Goal: Task Accomplishment & Management: Manage account settings

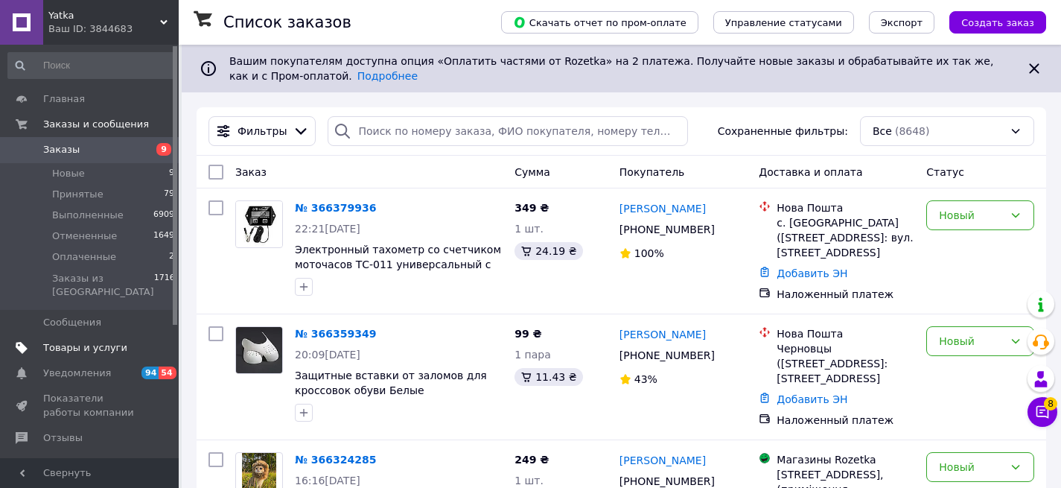
click at [112, 341] on span "Товары и услуги" at bounding box center [85, 347] width 84 height 13
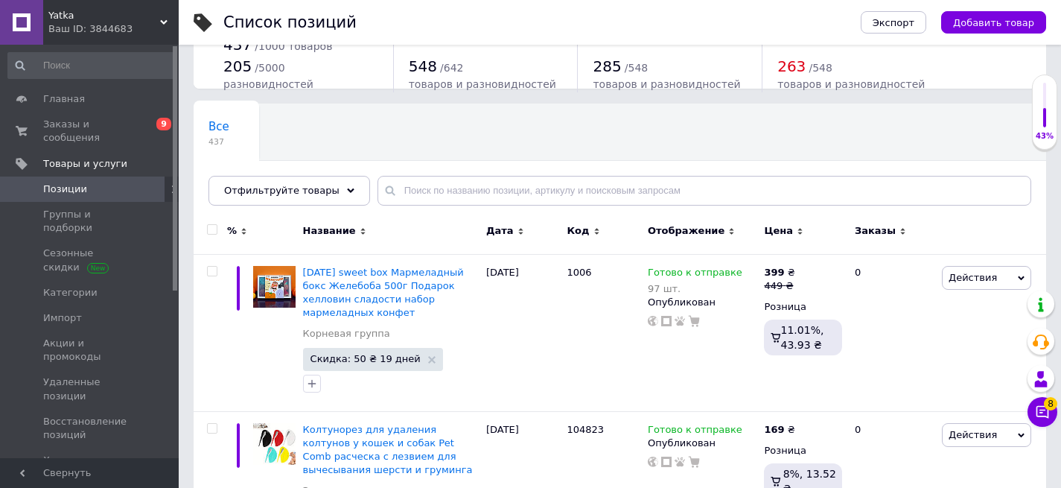
scroll to position [54, 0]
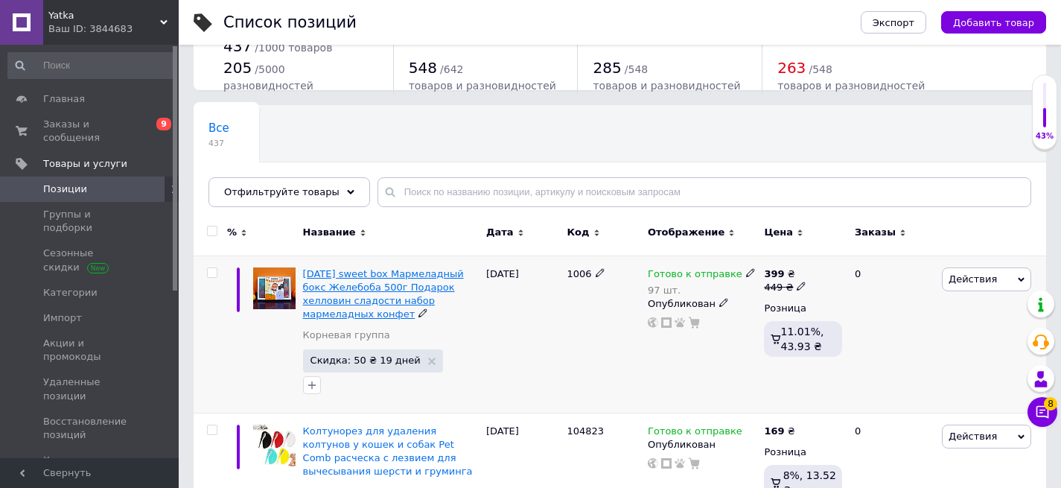
click at [367, 274] on span "[DATE] sweet box Мармеладный бокс Желебоба 500г Подарок хелловин сладости набор…" at bounding box center [383, 294] width 161 height 52
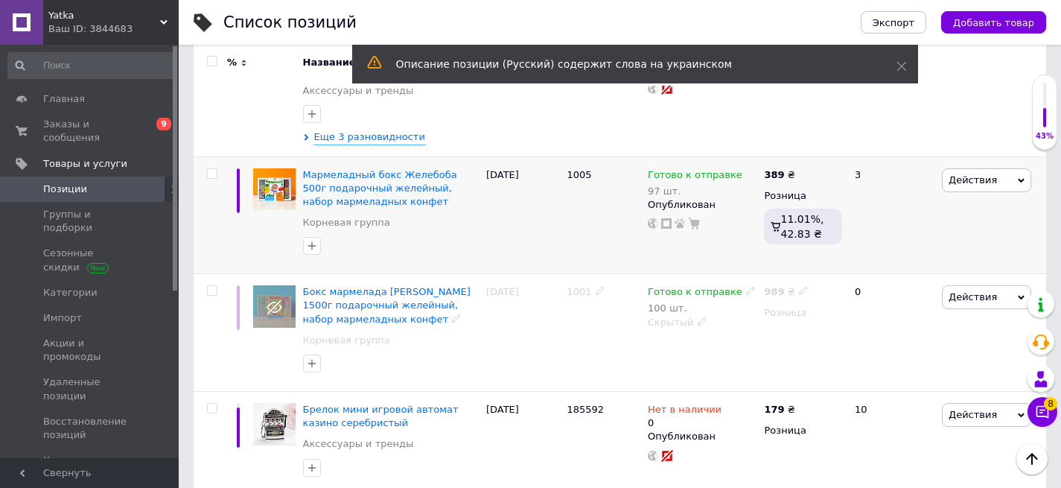
scroll to position [587, 0]
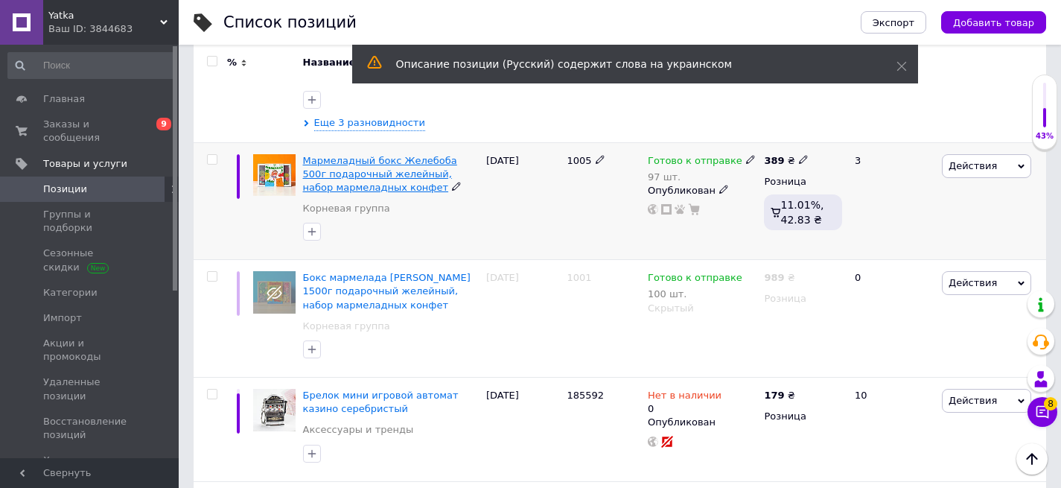
click at [372, 169] on span "Мармеладный бокс Желебоба 500г подарочный желейный, набор мармеладных конфет" at bounding box center [380, 174] width 154 height 38
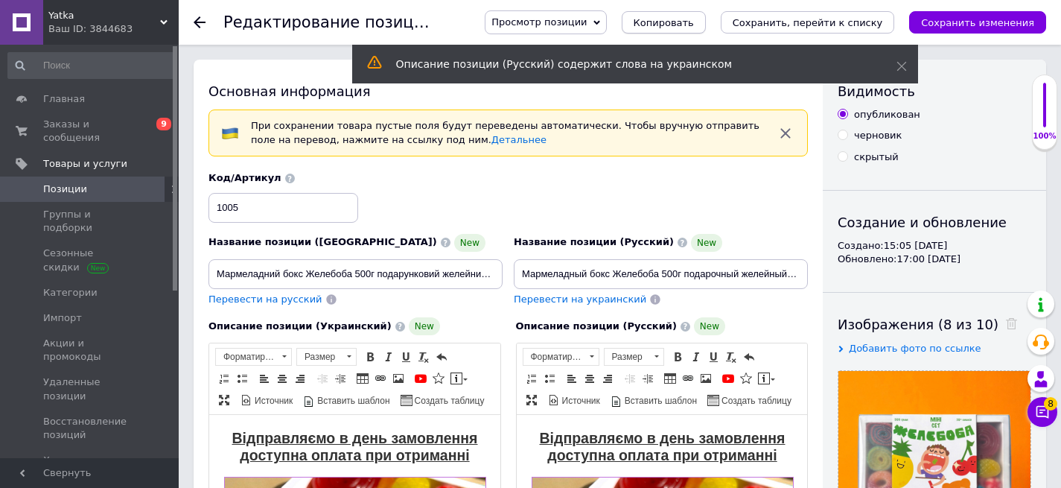
click at [694, 22] on span "Копировать" at bounding box center [664, 22] width 60 height 11
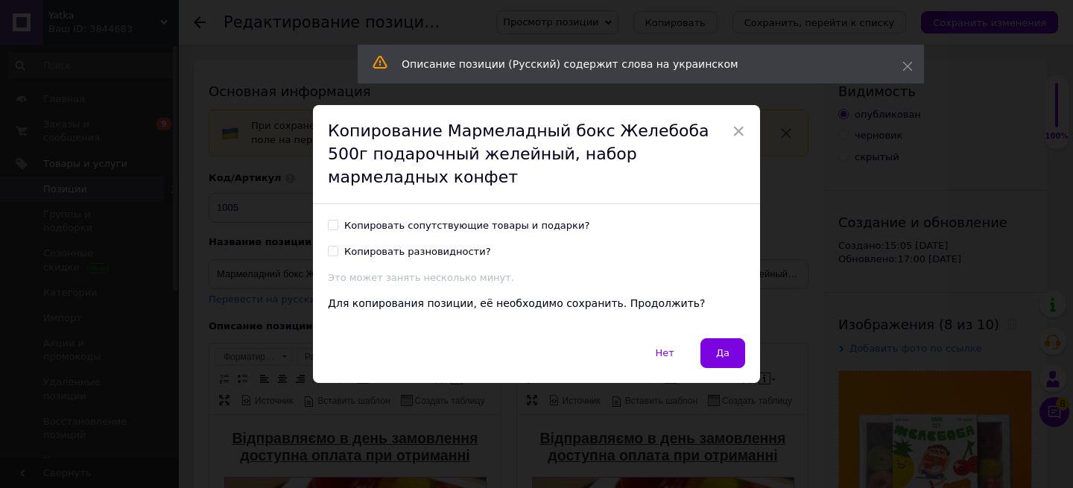
click at [349, 225] on div "Копировать сопутствующие товары и подарки? Копировать разновидности? Это может …" at bounding box center [536, 252] width 417 height 66
click at [348, 219] on div "Копировать сопутствующие товары и подарки?" at bounding box center [466, 225] width 245 height 13
click at [337, 220] on input "Копировать сопутствующие товары и подарки?" at bounding box center [333, 225] width 10 height 10
checkbox input "true"
click at [348, 245] on div "Копировать разновидности?" at bounding box center [417, 251] width 147 height 13
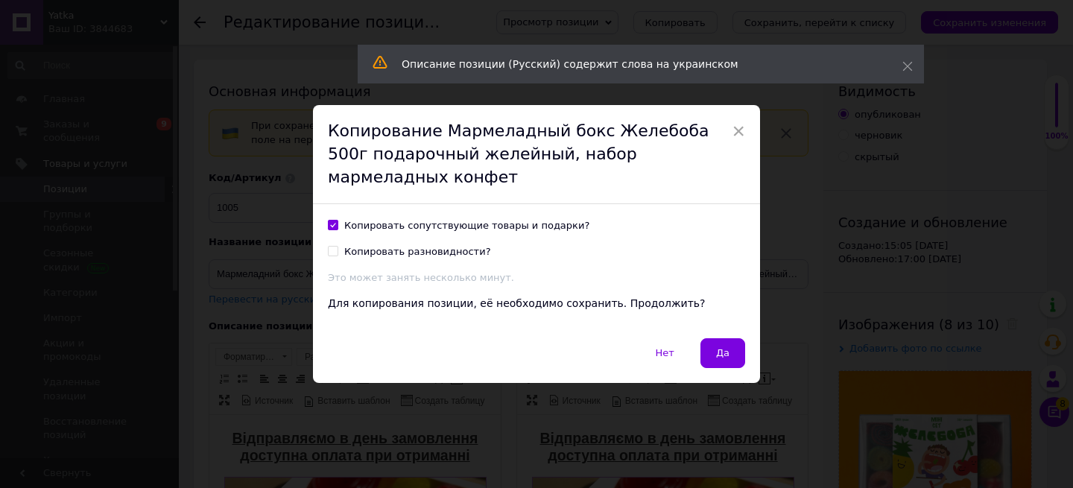
click at [337, 246] on input "Копировать разновидности?" at bounding box center [333, 251] width 10 height 10
checkbox input "true"
click at [726, 349] on button "Да" at bounding box center [722, 353] width 45 height 30
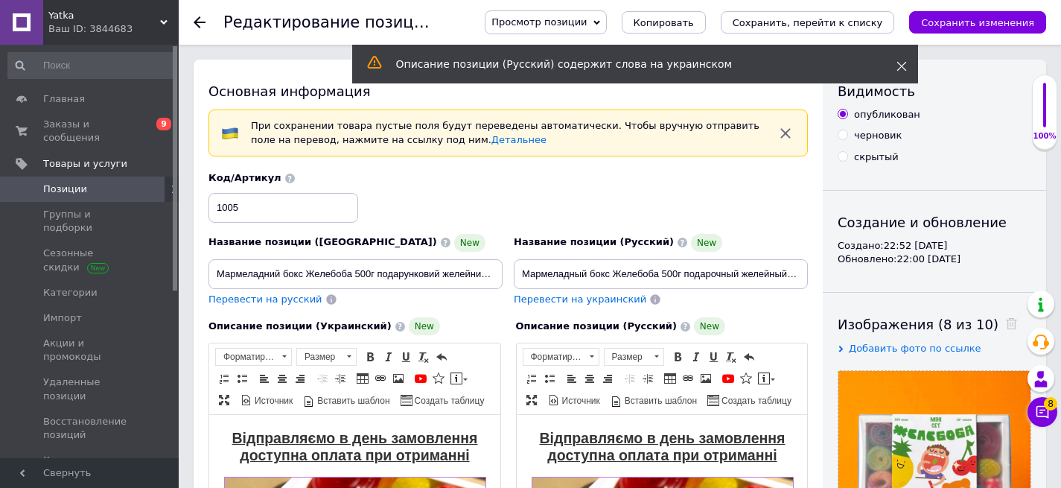
click at [903, 68] on use at bounding box center [902, 67] width 10 height 10
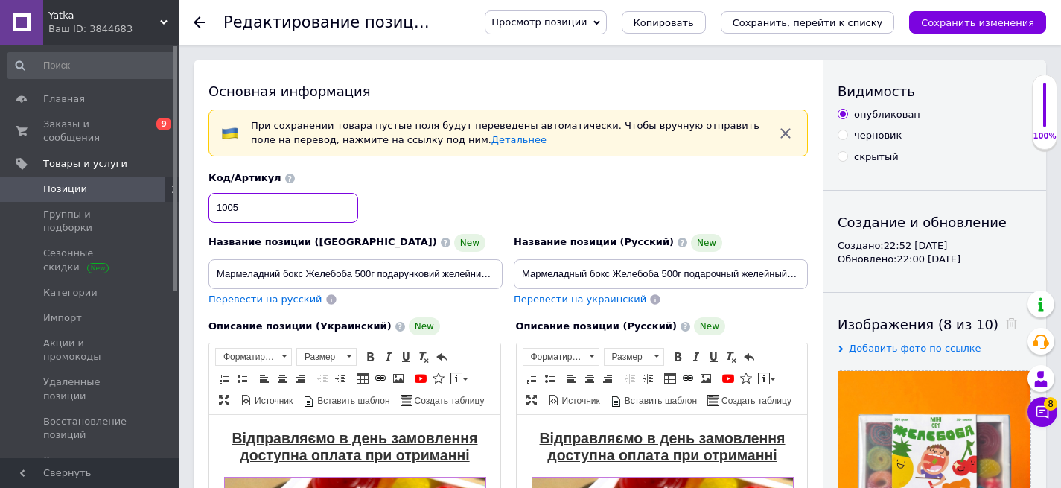
click at [243, 214] on input "1005" at bounding box center [284, 208] width 150 height 30
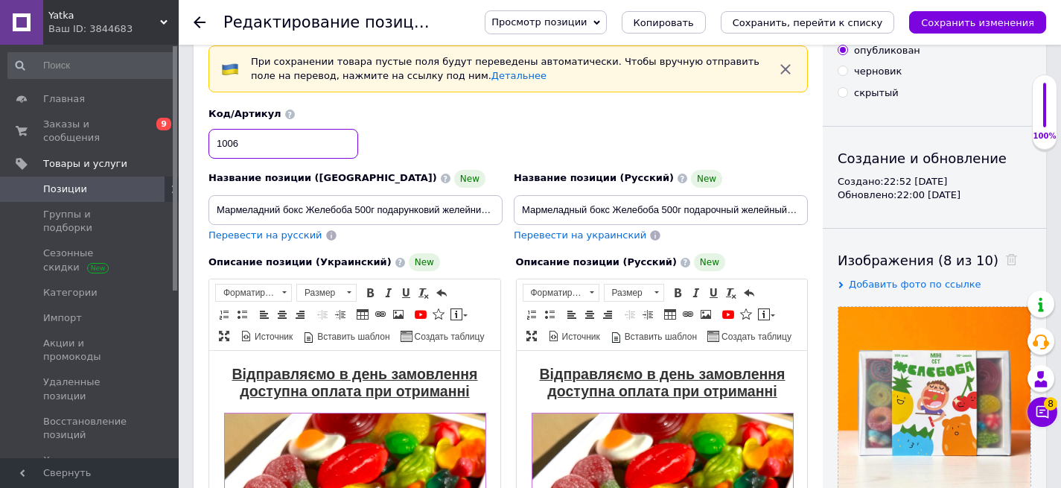
scroll to position [66, 0]
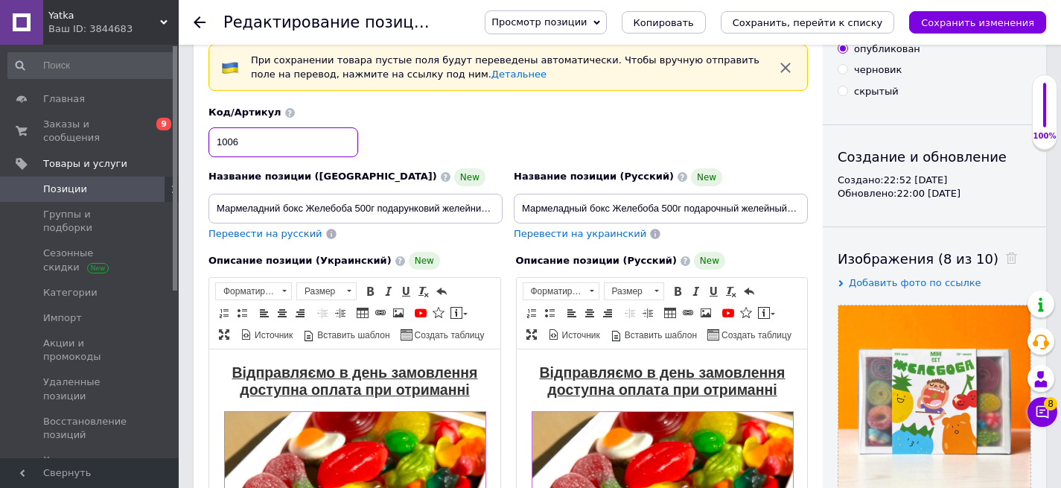
type input "1006"
click at [359, 206] on input "Мармеладний бокс Желебоба 500г подарунковий желейний, набір мармеладних цукерок" at bounding box center [356, 209] width 294 height 30
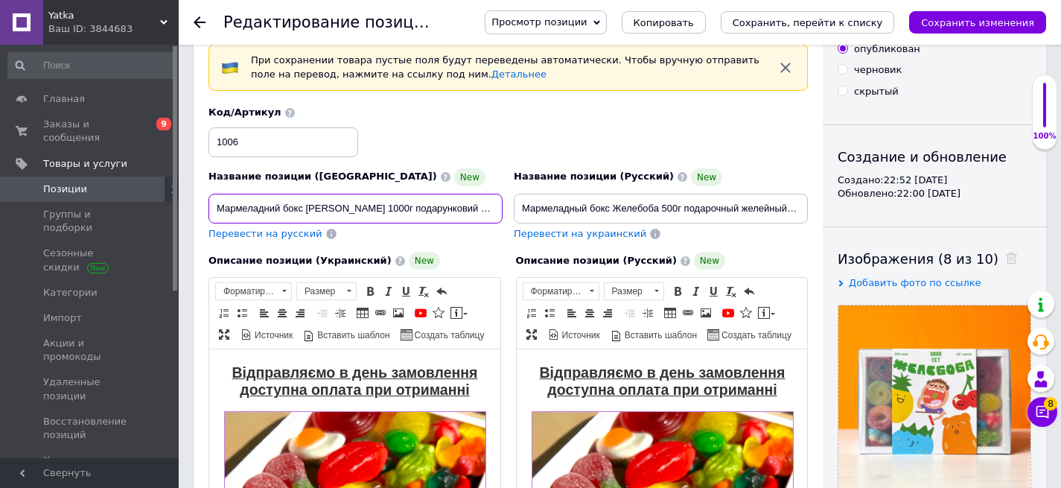
type input "Мармеладний бокс [PERSON_NAME] 1000г подарунковий желейний, набір мармеладних ц…"
click at [665, 211] on input "Мармеладный бокс Желебоба 500г подарочный желейный, набор мармеладных конфет" at bounding box center [661, 209] width 294 height 30
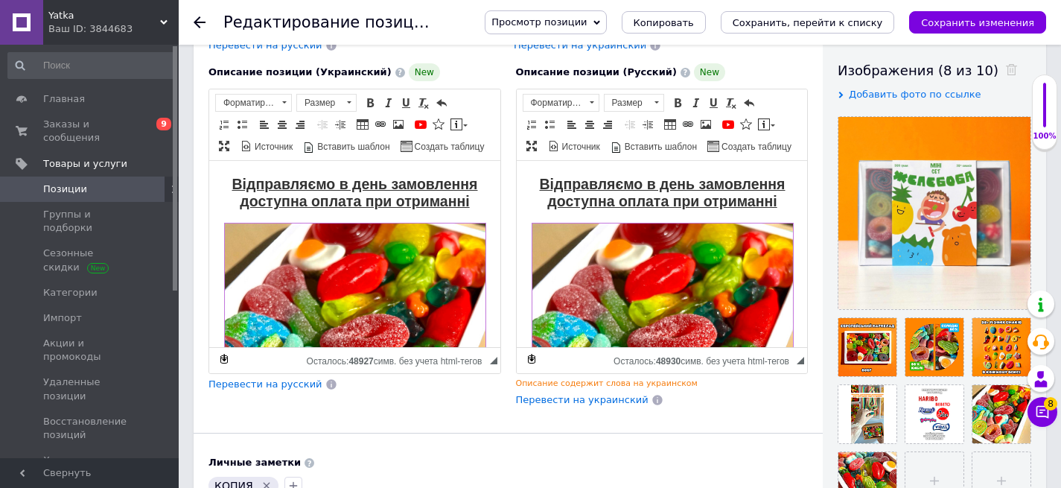
scroll to position [255, 0]
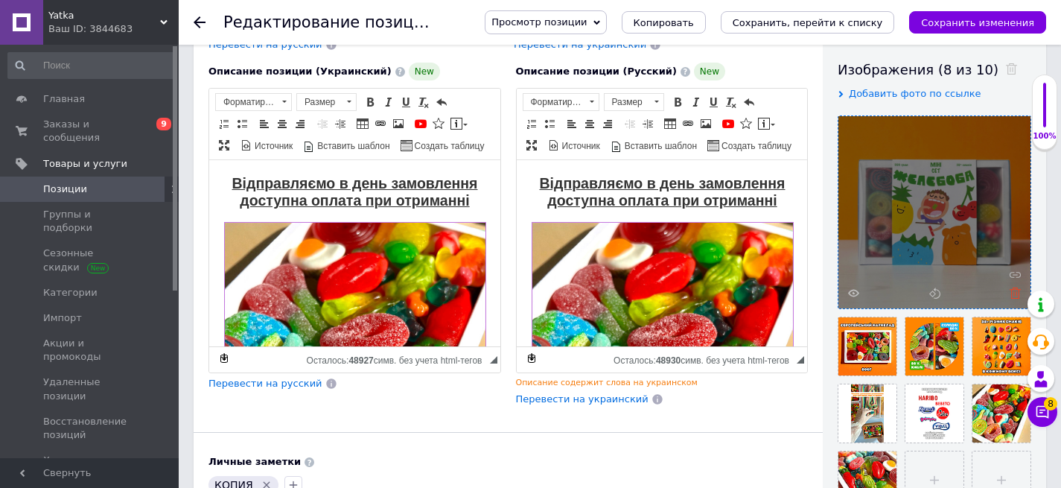
type input "Мармеладный бокс Желебоба 1000г подарочный желейный, набор мармеладных конфет"
click at [1015, 291] on icon at bounding box center [1015, 292] width 11 height 11
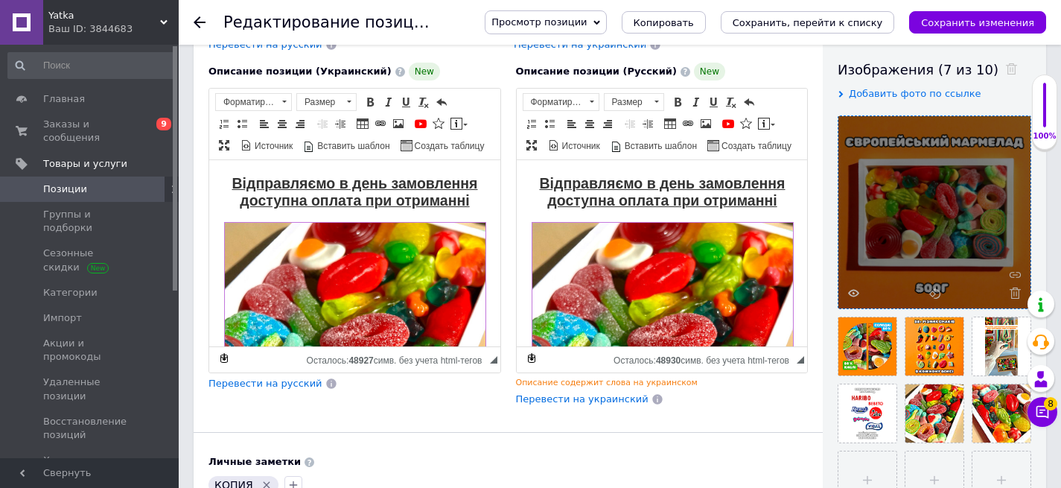
scroll to position [316, 0]
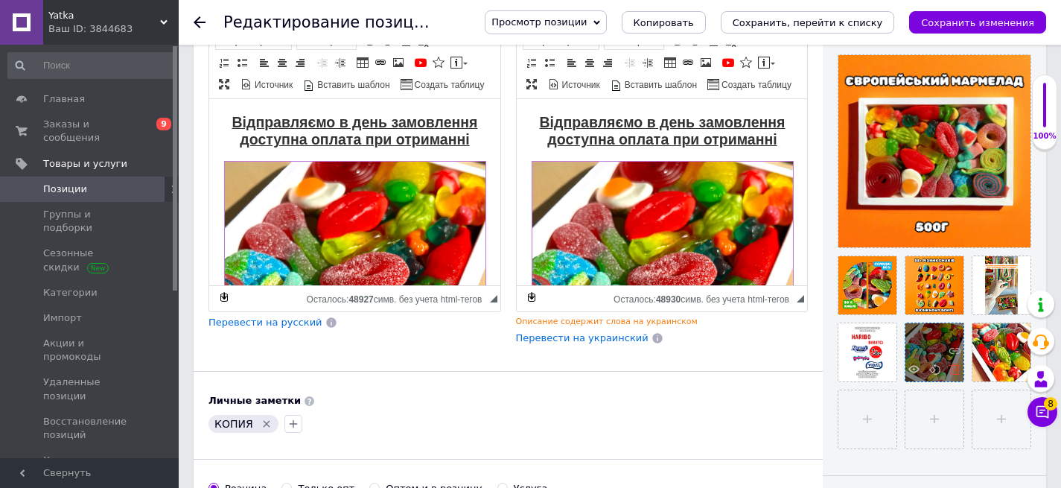
click at [958, 370] on icon at bounding box center [955, 368] width 11 height 11
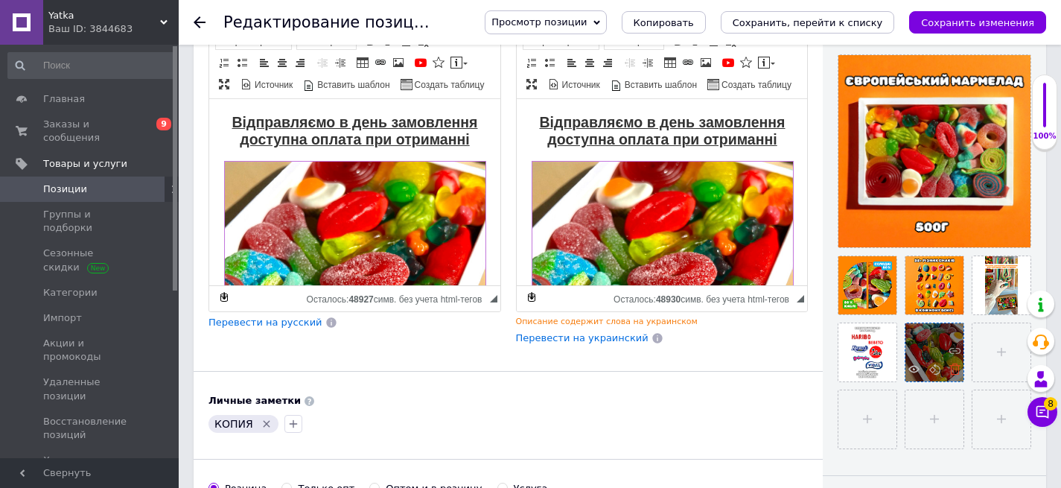
click at [953, 370] on icon at bounding box center [955, 368] width 11 height 11
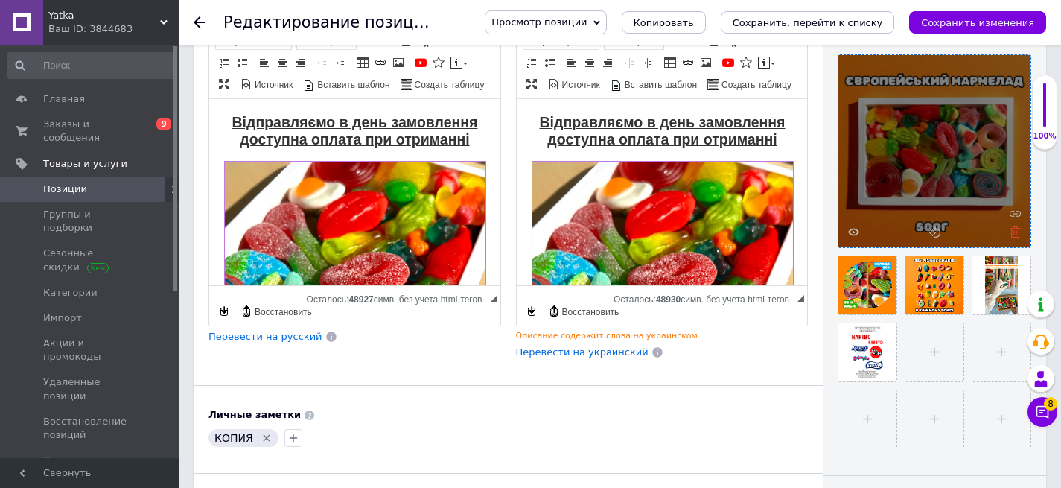
click at [1018, 235] on icon at bounding box center [1015, 231] width 11 height 11
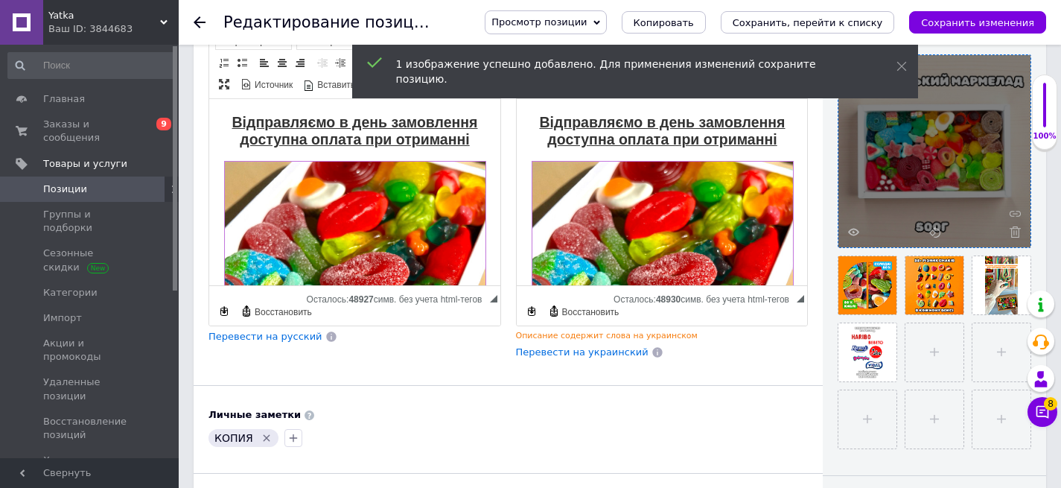
drag, startPoint x: 870, startPoint y: 361, endPoint x: 890, endPoint y: 143, distance: 219.2
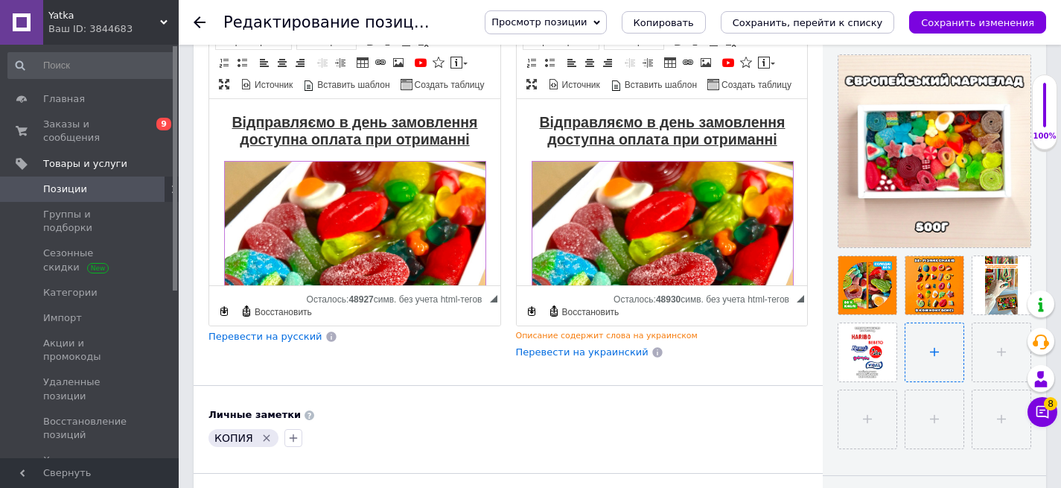
click at [925, 352] on input "file" at bounding box center [935, 352] width 58 height 58
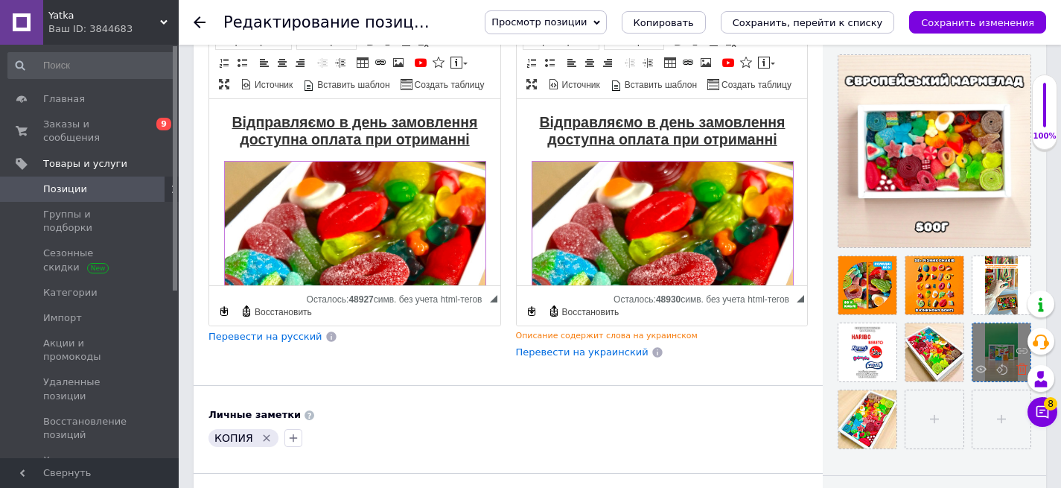
click at [1020, 367] on icon at bounding box center [1022, 368] width 11 height 11
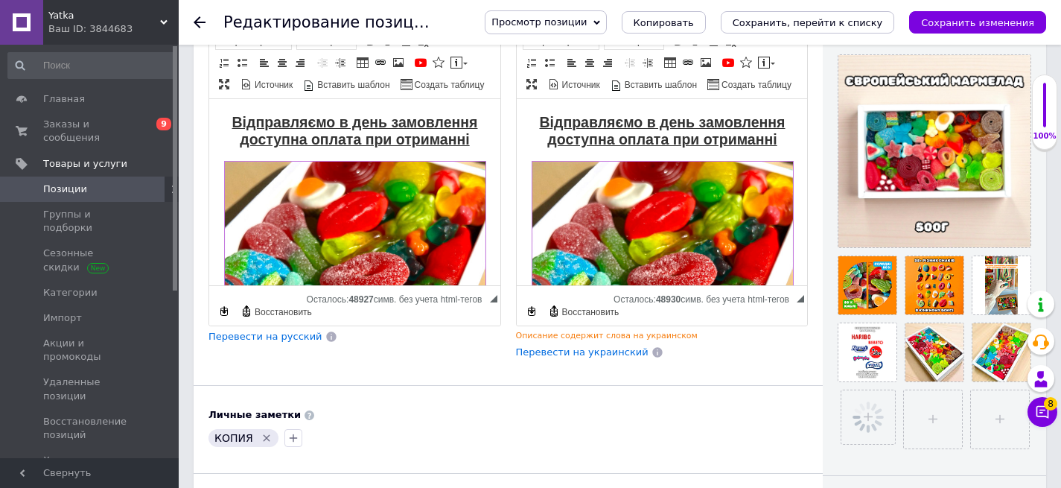
scroll to position [299, 0]
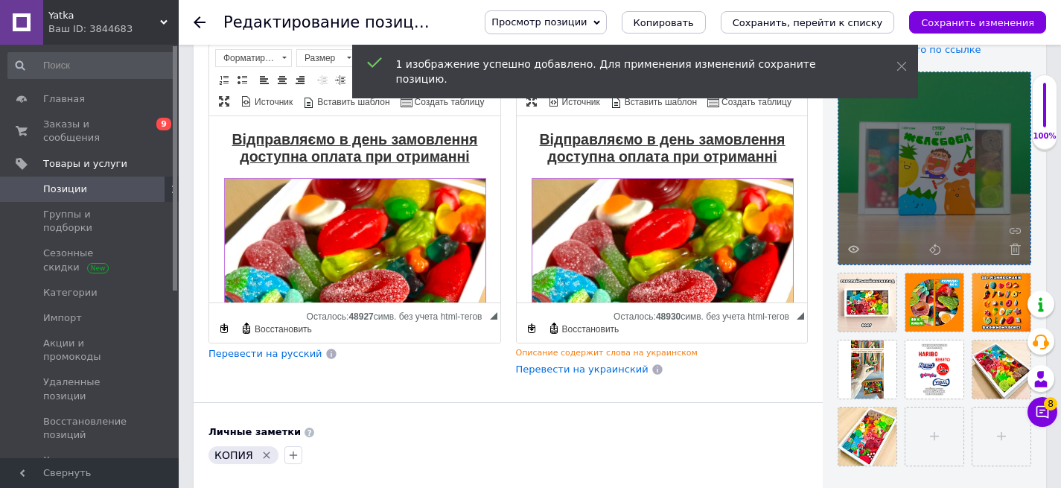
drag, startPoint x: 858, startPoint y: 428, endPoint x: 883, endPoint y: 142, distance: 287.1
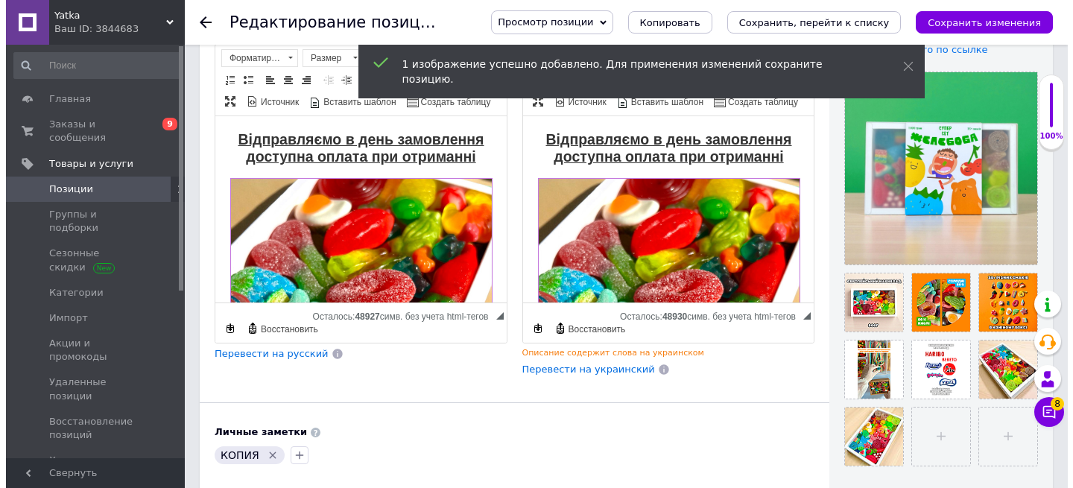
scroll to position [250, 0]
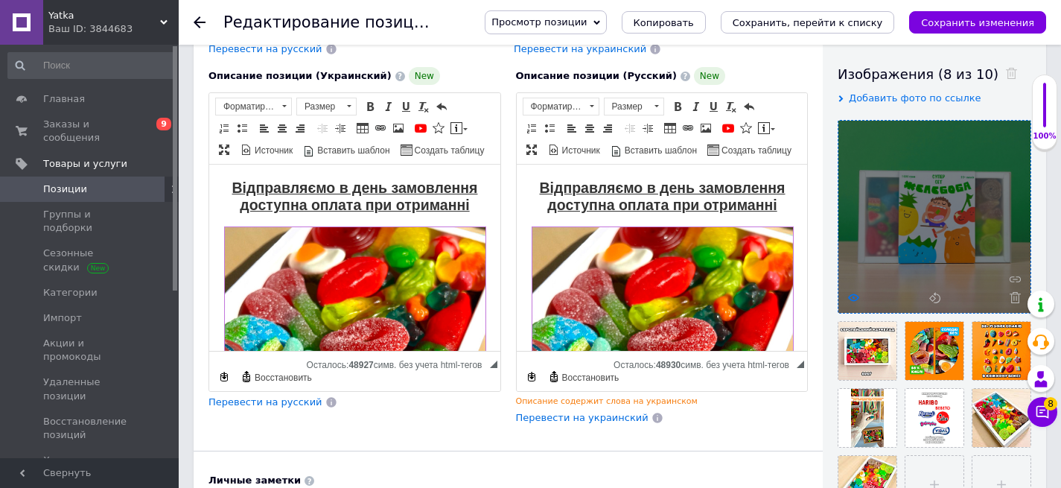
click at [854, 297] on use at bounding box center [853, 296] width 11 height 7
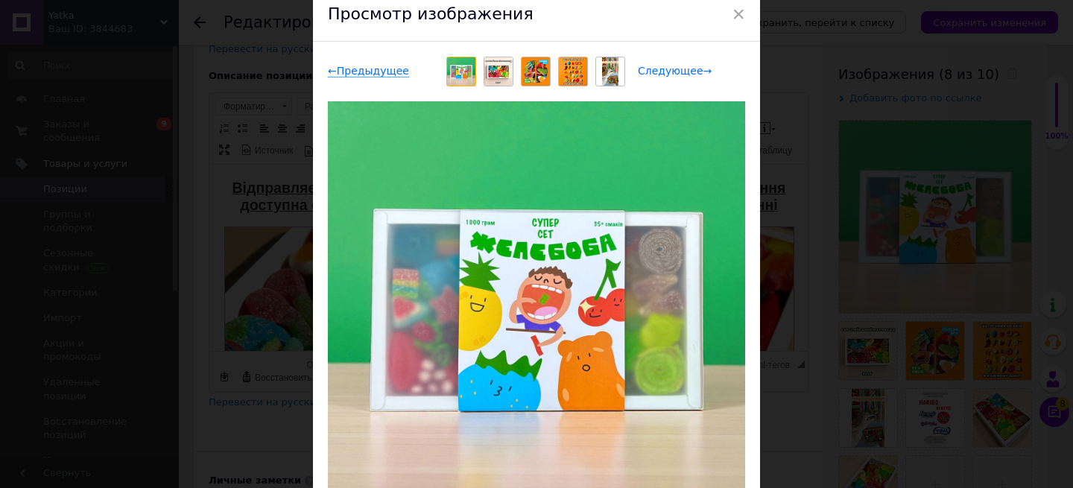
scroll to position [66, 0]
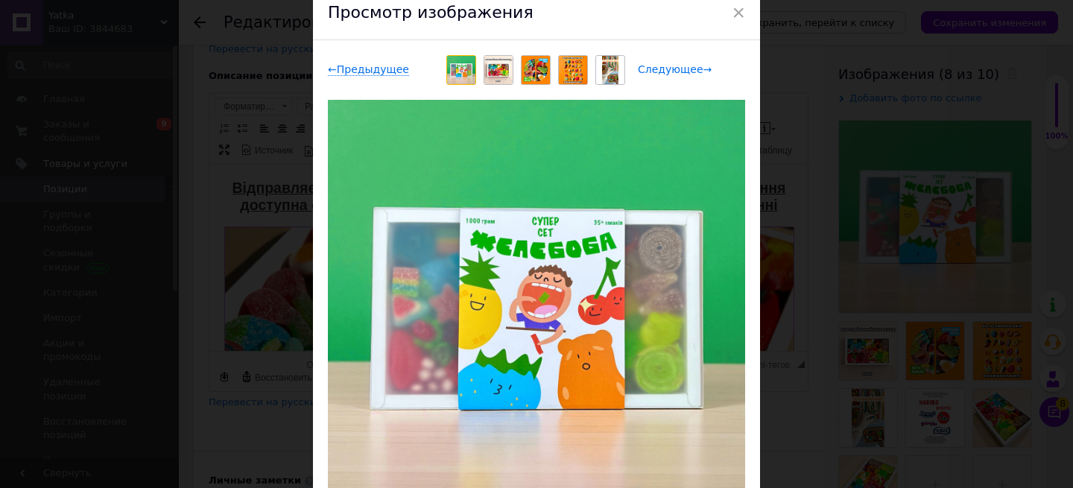
click at [676, 70] on span "Следующее →" at bounding box center [675, 69] width 74 height 13
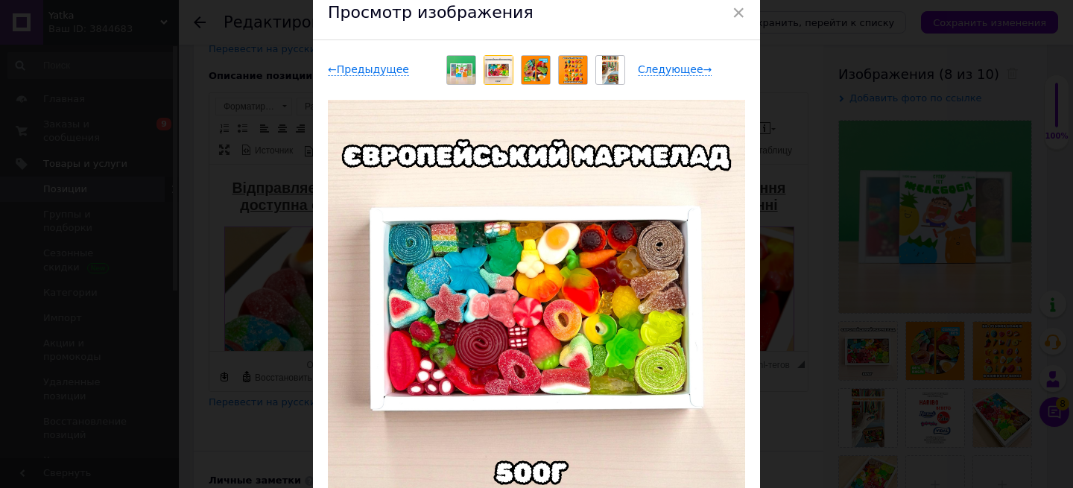
scroll to position [43, 0]
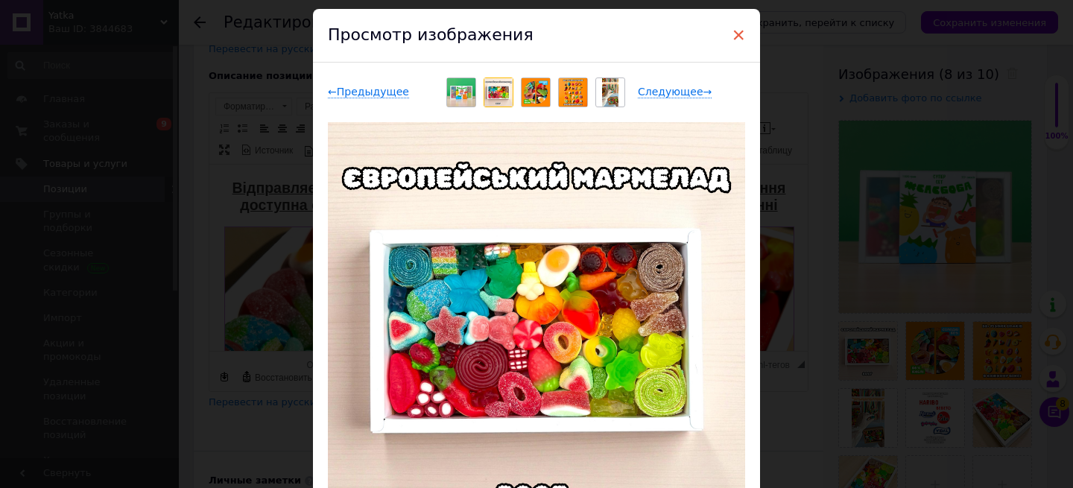
click at [740, 31] on span "×" at bounding box center [737, 34] width 13 height 25
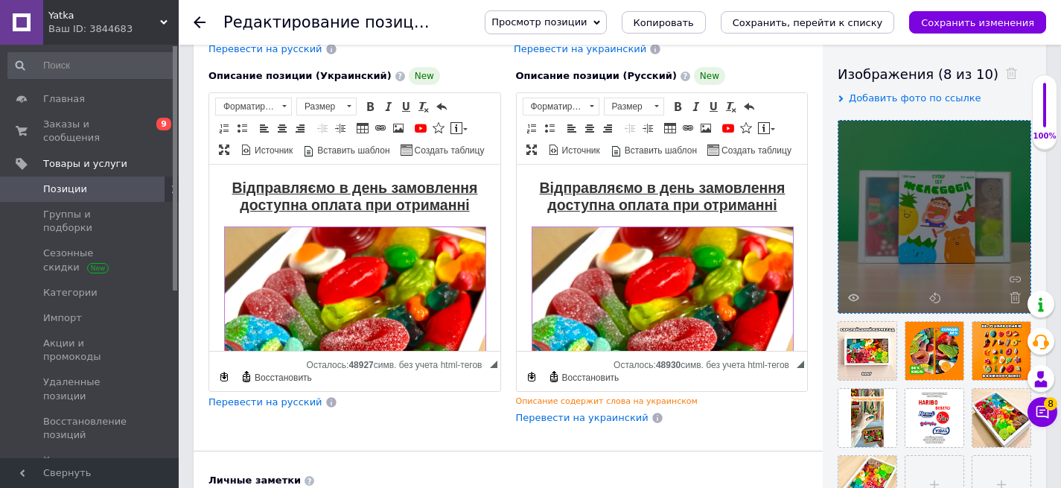
click at [847, 299] on div at bounding box center [935, 217] width 192 height 192
click at [851, 299] on use at bounding box center [853, 296] width 11 height 7
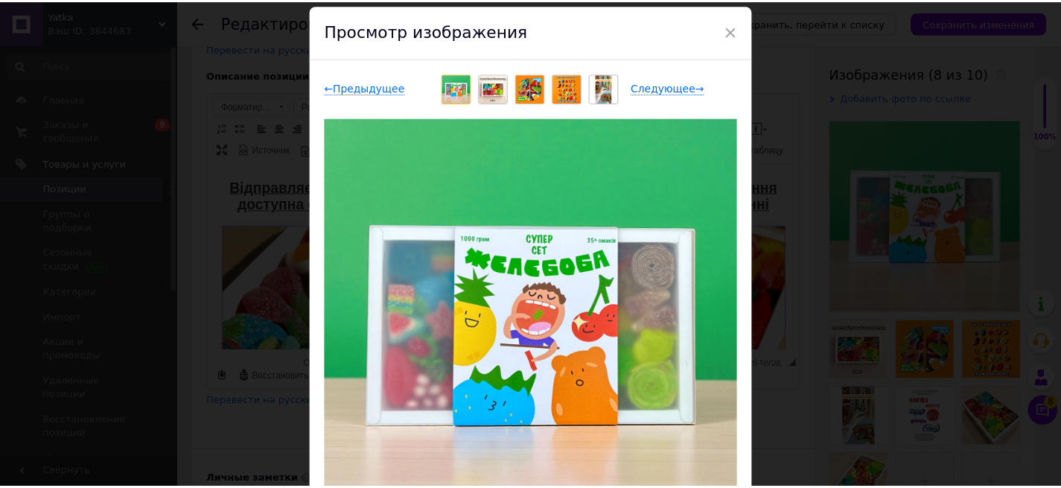
scroll to position [56, 0]
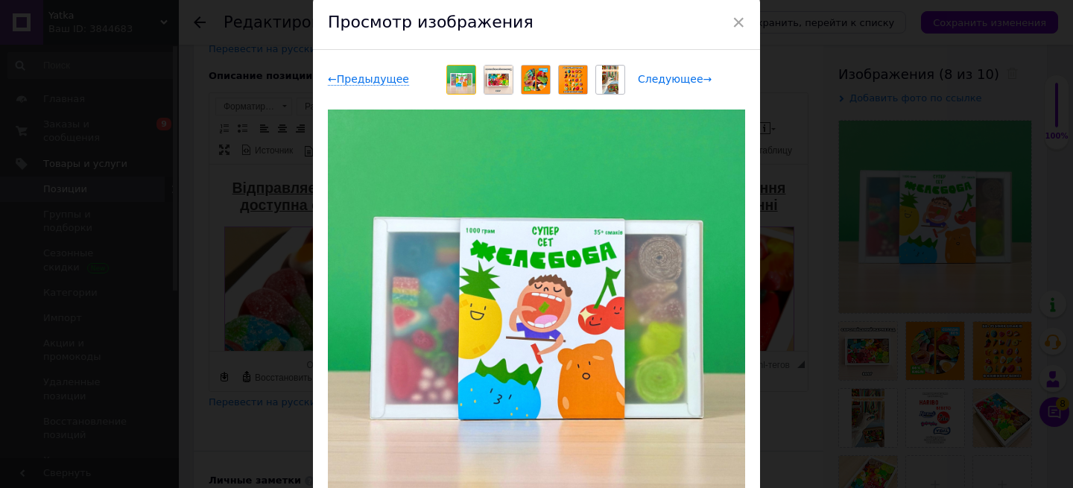
click at [671, 78] on span "Следующее →" at bounding box center [675, 79] width 74 height 13
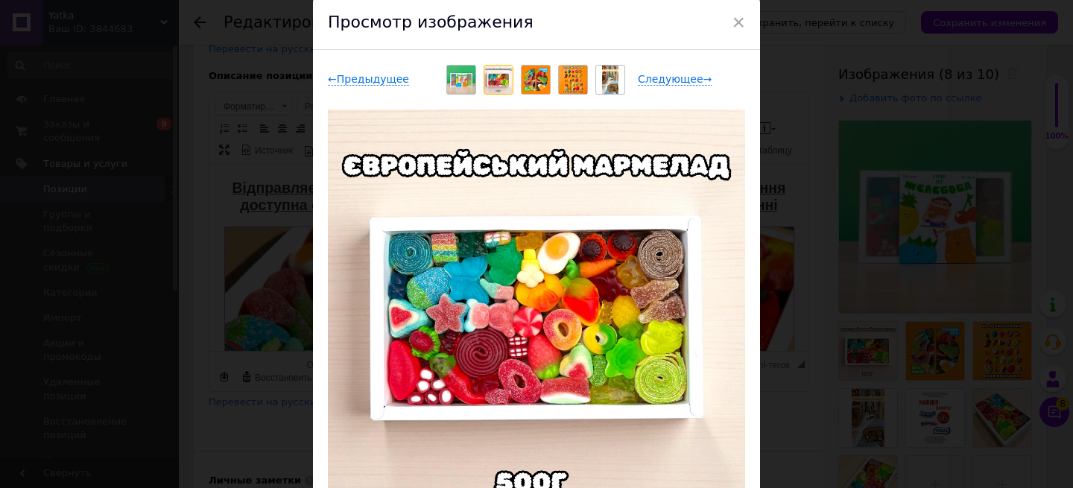
click at [348, 72] on div "← Предыдущее" at bounding box center [381, 79] width 107 height 15
click at [349, 77] on span "← Предыдущее" at bounding box center [368, 79] width 81 height 13
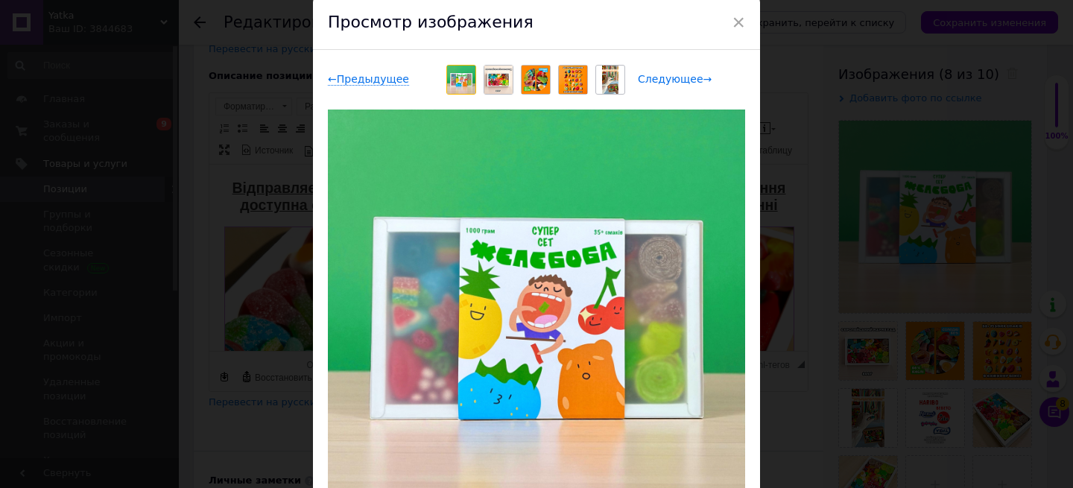
click at [676, 85] on span "Следующее →" at bounding box center [675, 79] width 74 height 13
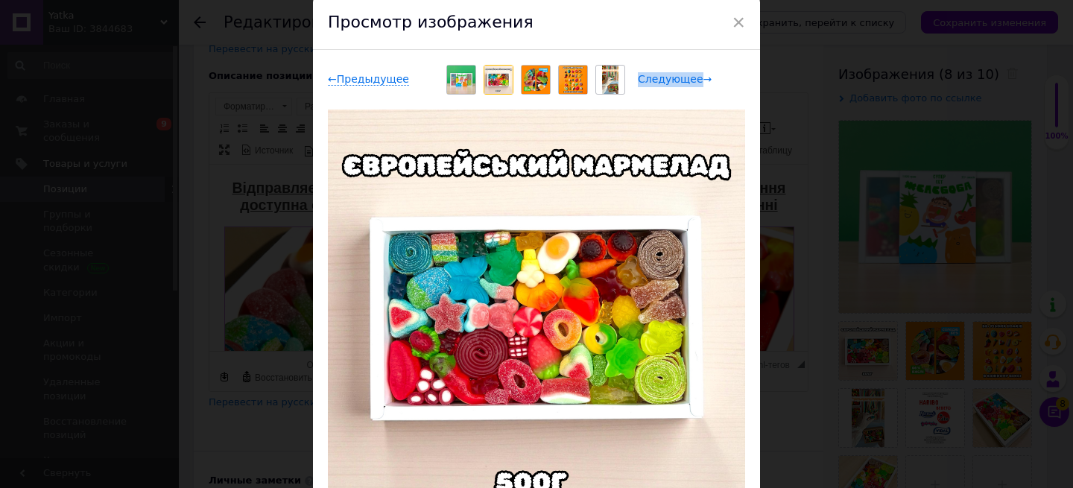
click at [676, 85] on span "Следующее →" at bounding box center [675, 79] width 74 height 13
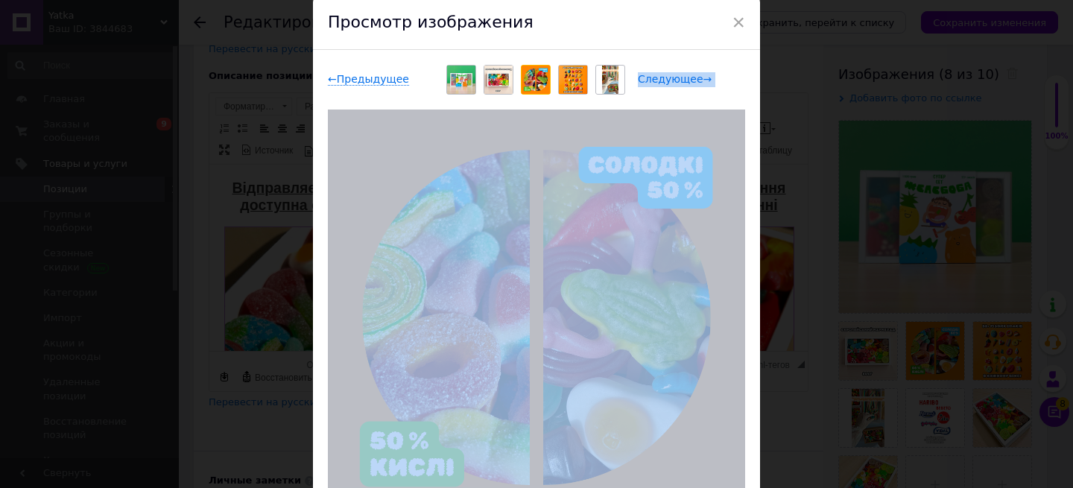
click at [676, 85] on span "Следующее →" at bounding box center [675, 79] width 74 height 13
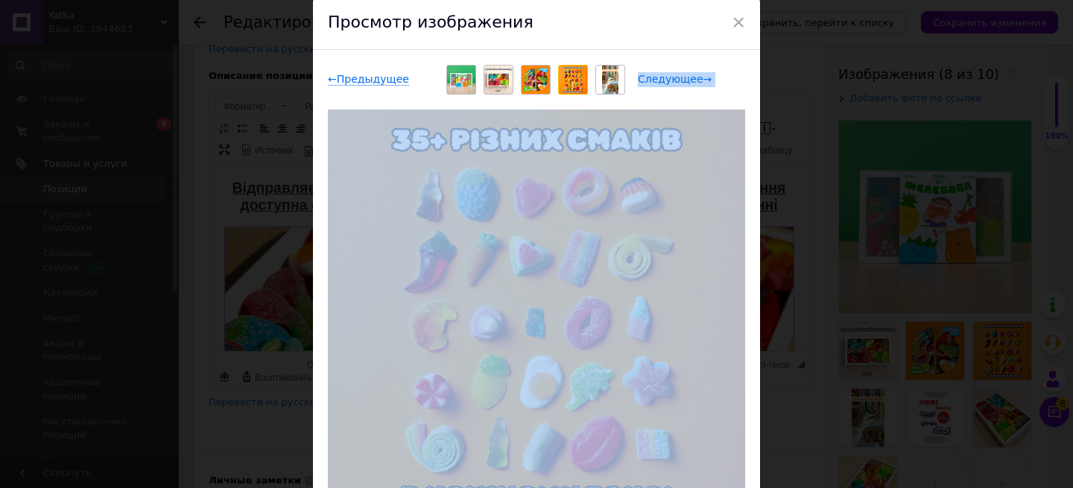
click at [676, 85] on span "Следующее →" at bounding box center [675, 79] width 74 height 13
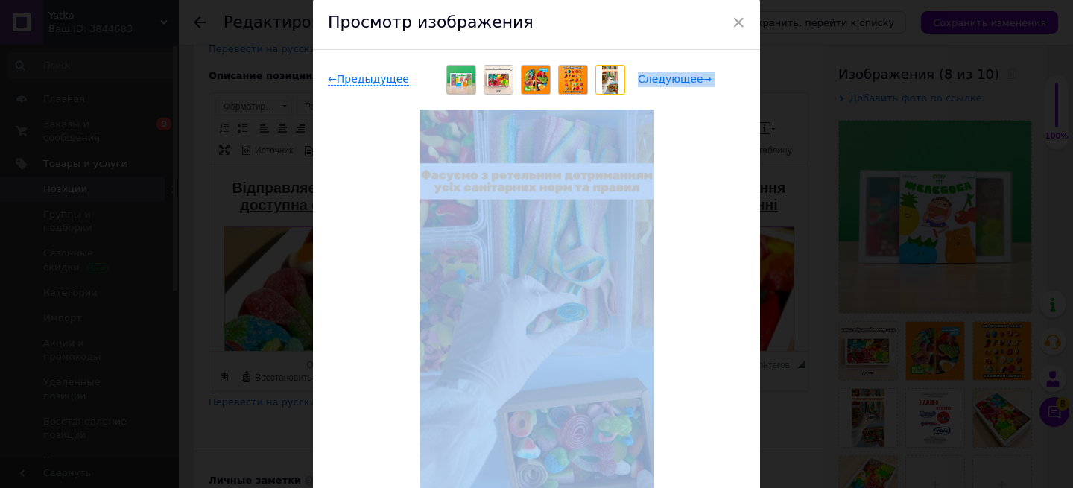
click at [676, 81] on span "Следующее →" at bounding box center [675, 79] width 74 height 13
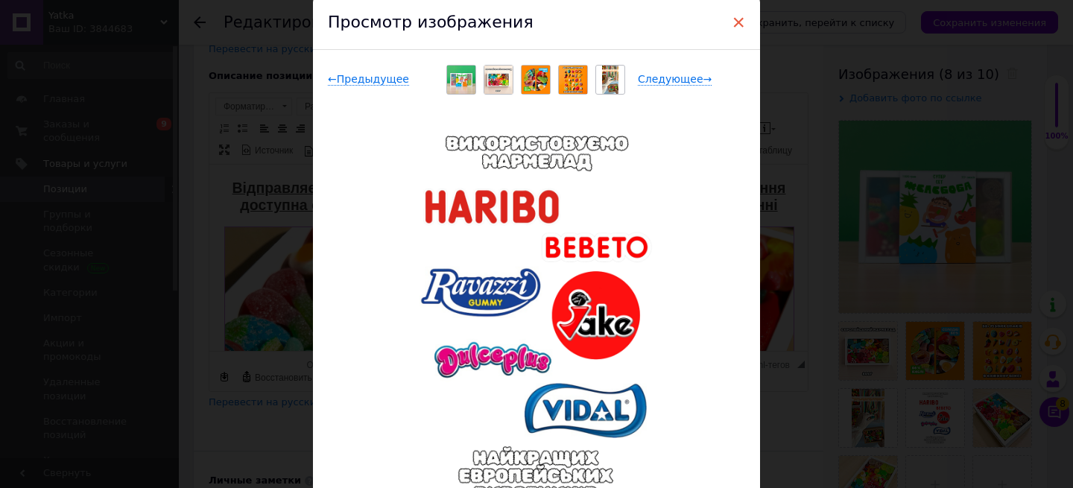
click at [732, 24] on span "×" at bounding box center [737, 22] width 13 height 25
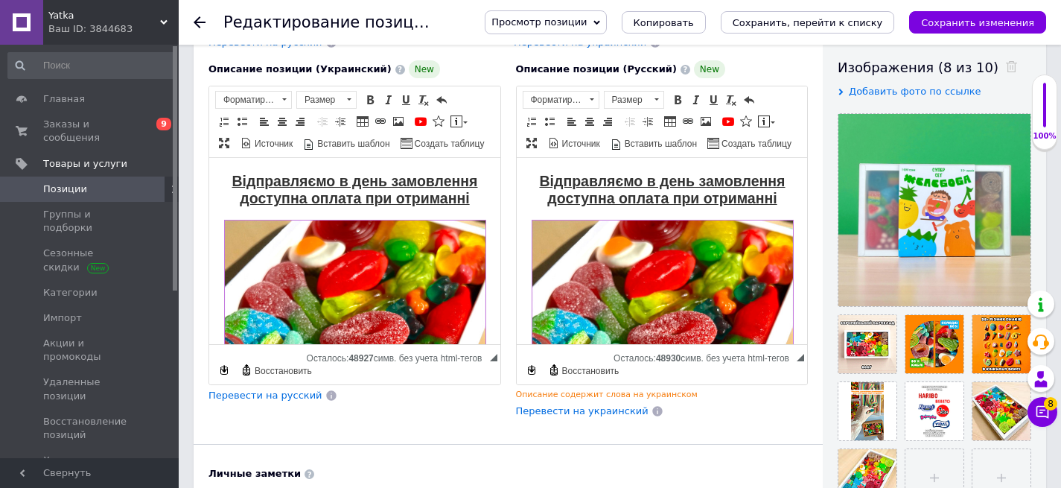
scroll to position [258, 0]
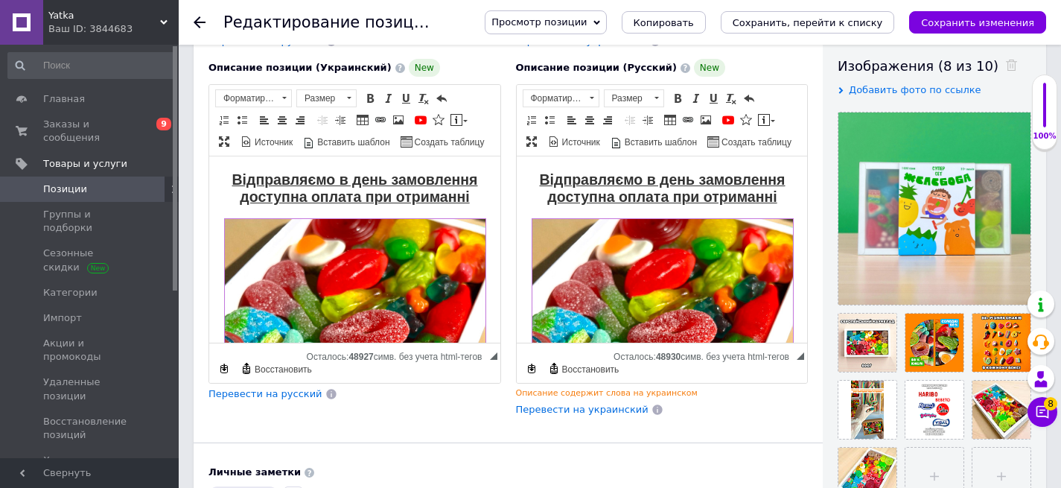
click at [302, 392] on span "Перевести на русский" at bounding box center [266, 393] width 114 height 11
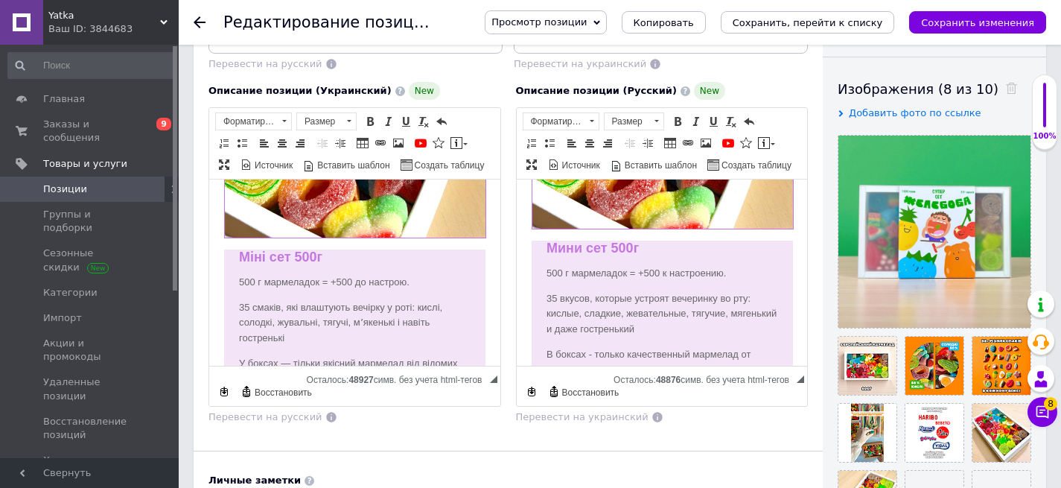
scroll to position [252, 0]
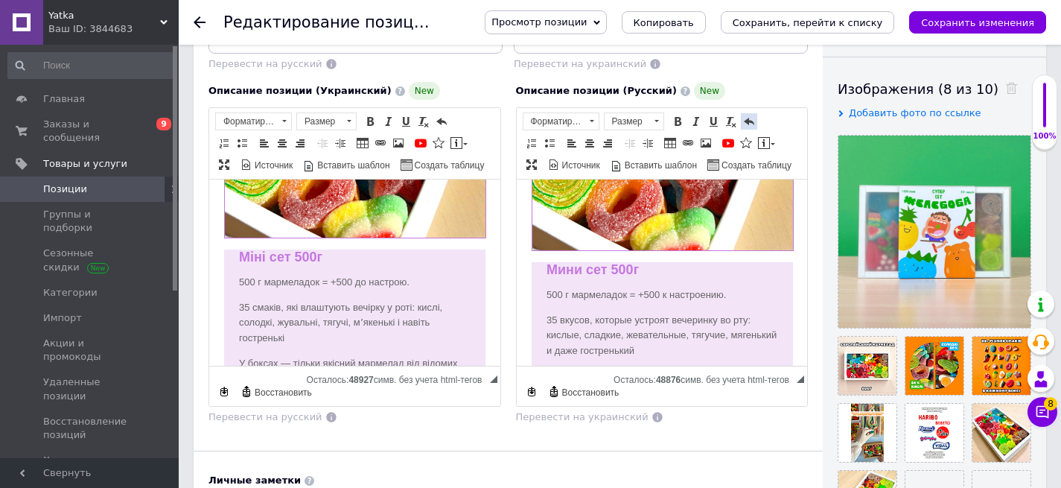
click at [751, 120] on span at bounding box center [749, 121] width 12 height 12
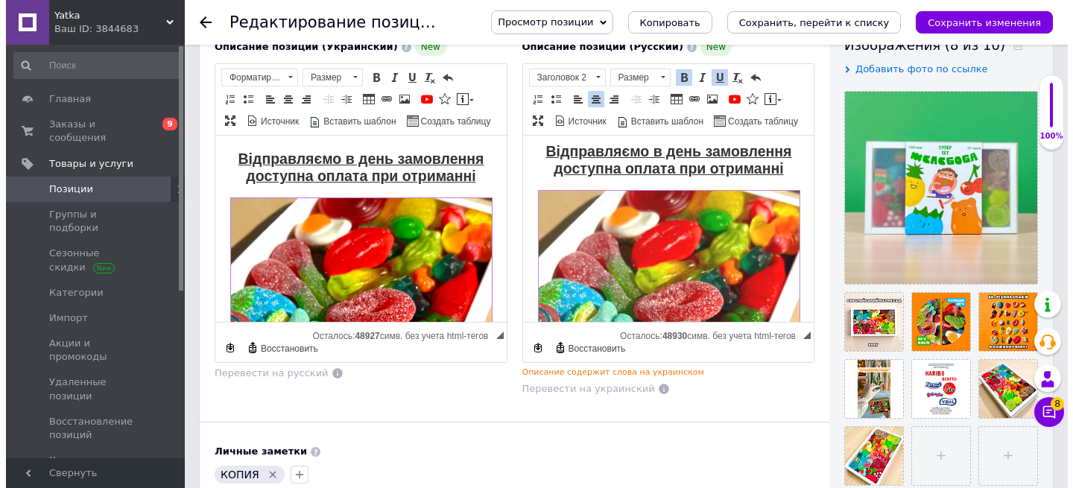
scroll to position [0, 0]
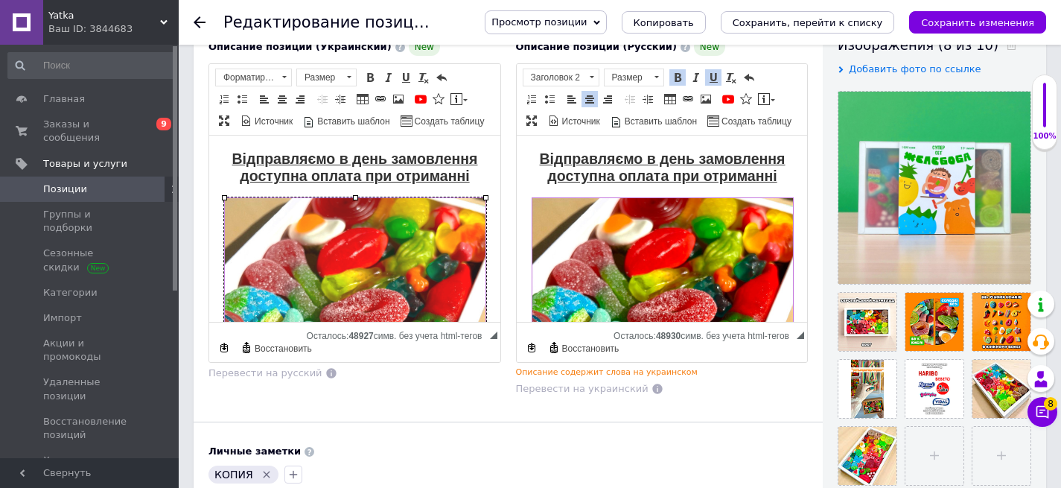
click at [375, 227] on img "Визуальный текстовый редактор, 8588478E-5BFF-4F24-A5CD-639AA6A1E0B3" at bounding box center [355, 328] width 262 height 262
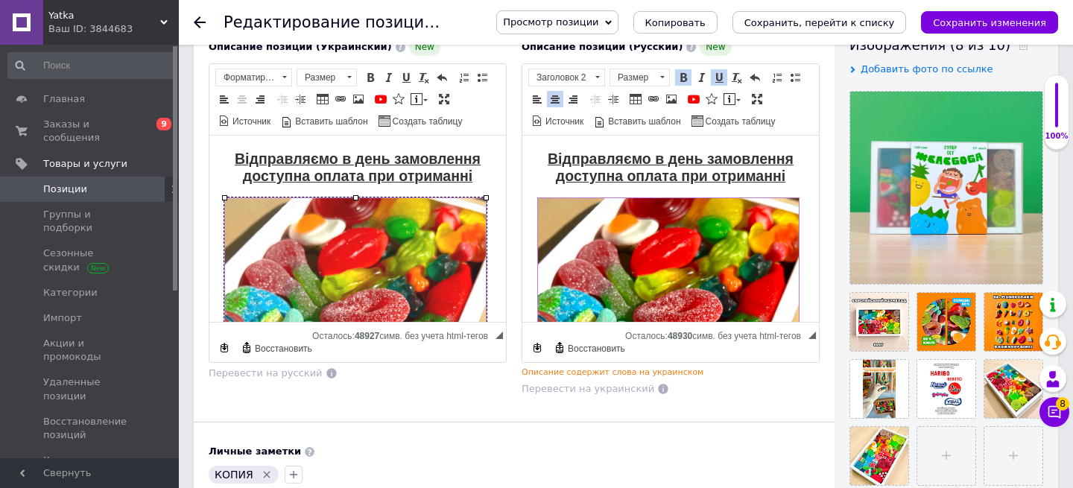
select select
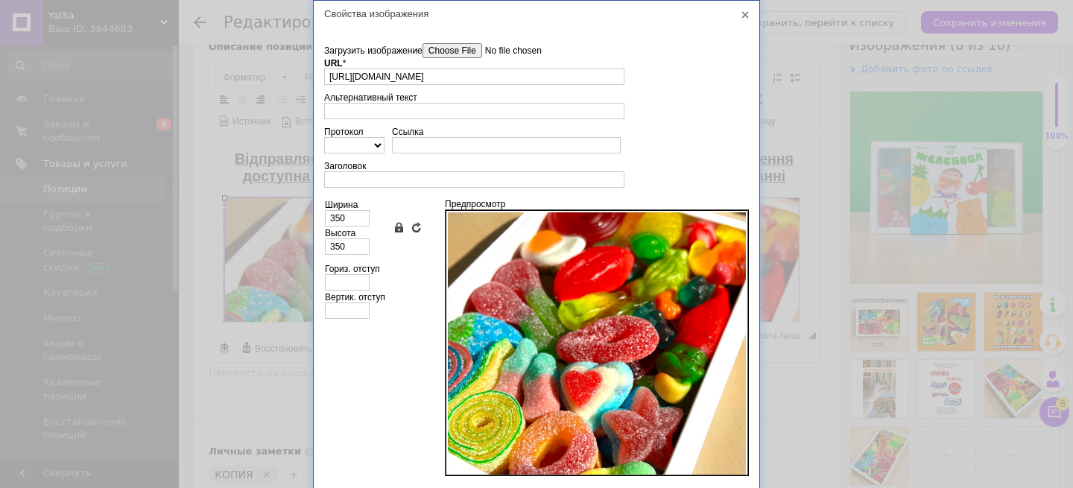
scroll to position [0, 112]
click at [460, 49] on input"] "Загрузить изображение" at bounding box center [506, 50] width 169 height 15
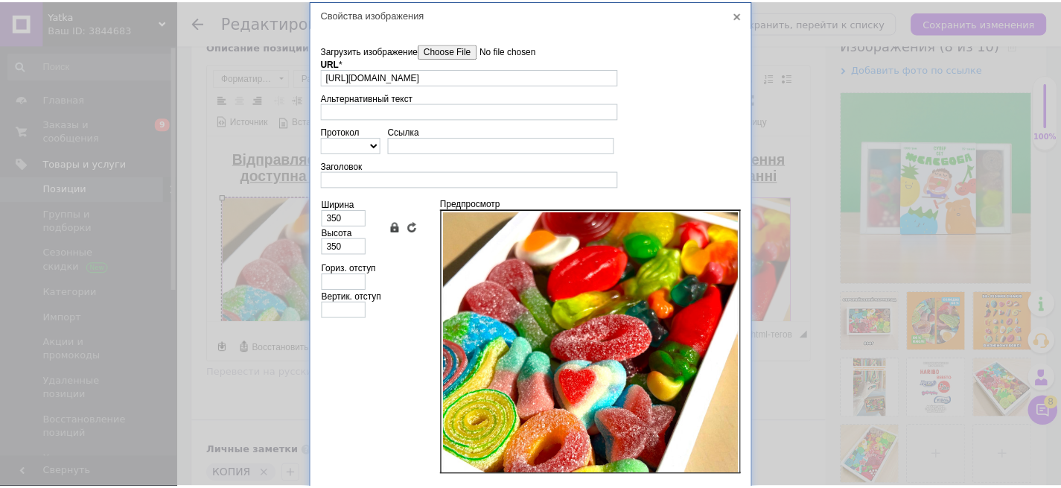
scroll to position [35, 0]
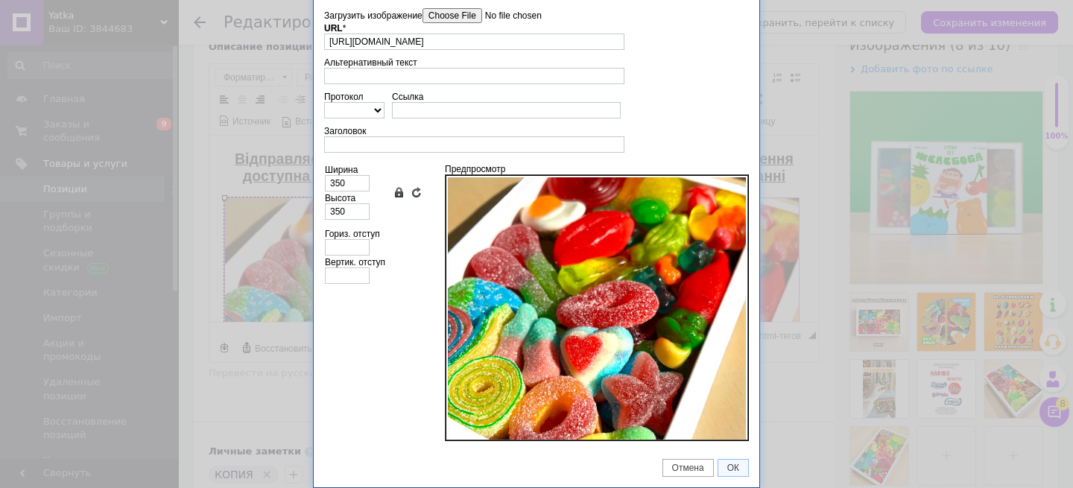
click at [753, 280] on td "Загрузить изображение Удалить все файлы URL * [URL][DOMAIN_NAME] Выбор на серве…" at bounding box center [536, 220] width 445 height 457
click at [793, 293] on div "Свойства изображения X Данные об изображении Загрузить изображение Удалить все …" at bounding box center [536, 244] width 1073 height 488
click at [695, 466] on span "Отмена" at bounding box center [688, 468] width 50 height 10
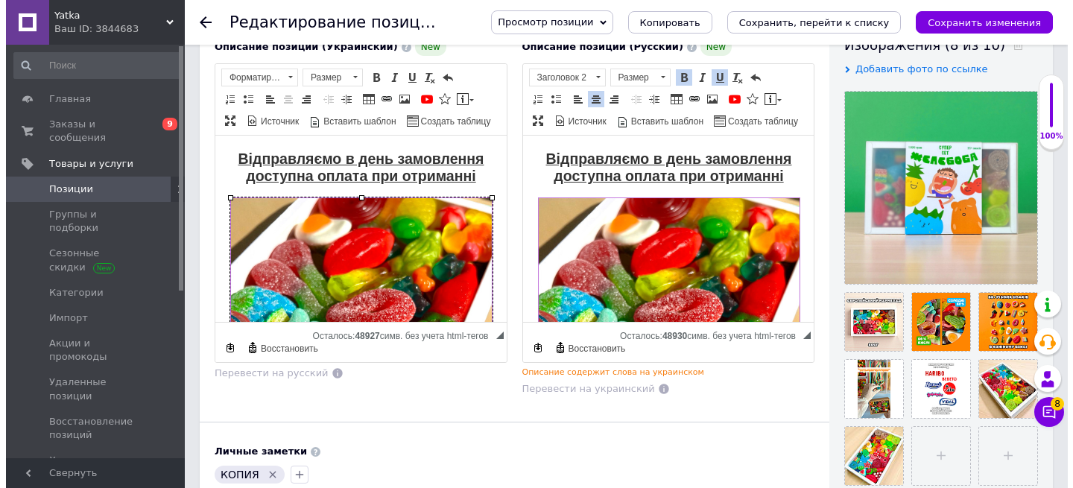
scroll to position [62, 0]
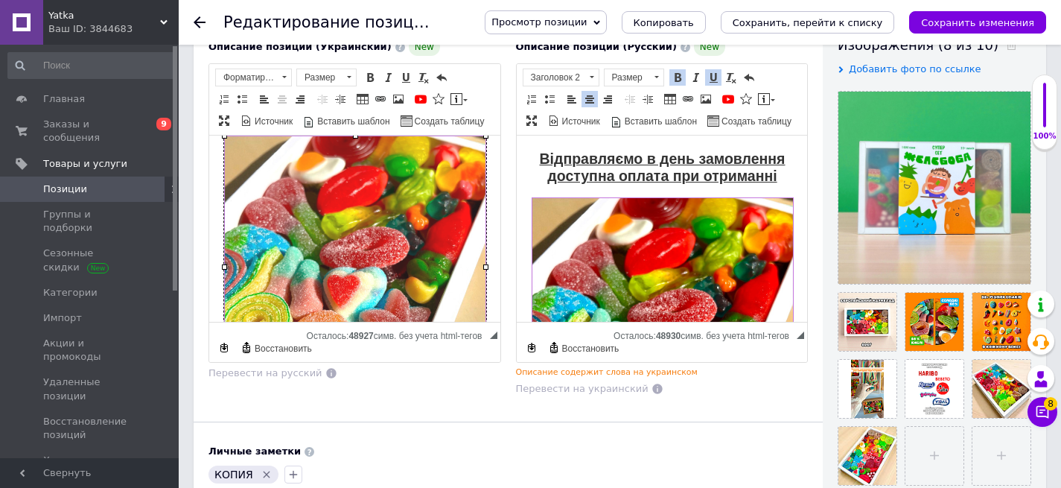
click at [374, 255] on img "Визуальный текстовый редактор, 8588478E-5BFF-4F24-A5CD-639AA6A1E0B3" at bounding box center [355, 267] width 262 height 262
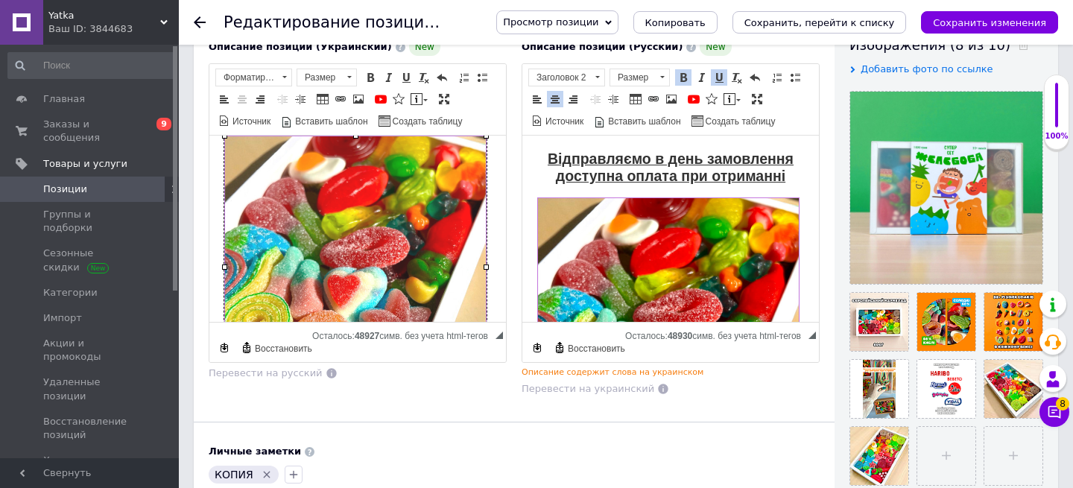
type input "[URL][DOMAIN_NAME]"
type input "350"
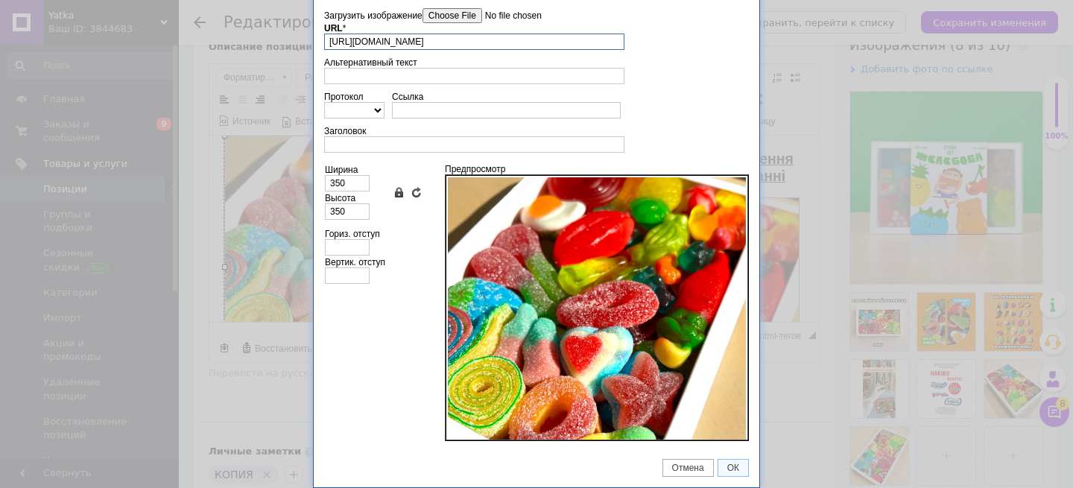
scroll to position [0, 112]
click at [463, 9] on input"] "Загрузить изображение" at bounding box center [506, 15] width 169 height 15
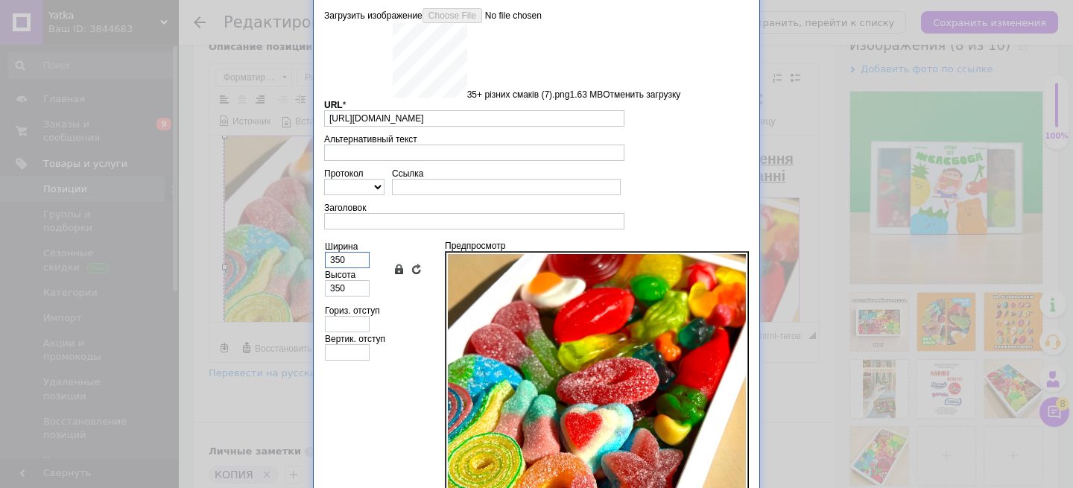
drag, startPoint x: 350, startPoint y: 257, endPoint x: 274, endPoint y: 257, distance: 76.0
click at [274, 257] on div "Свойства изображения X Данные об изображении Загрузить изображение Удалить все …" at bounding box center [536, 244] width 1073 height 488
type input "3"
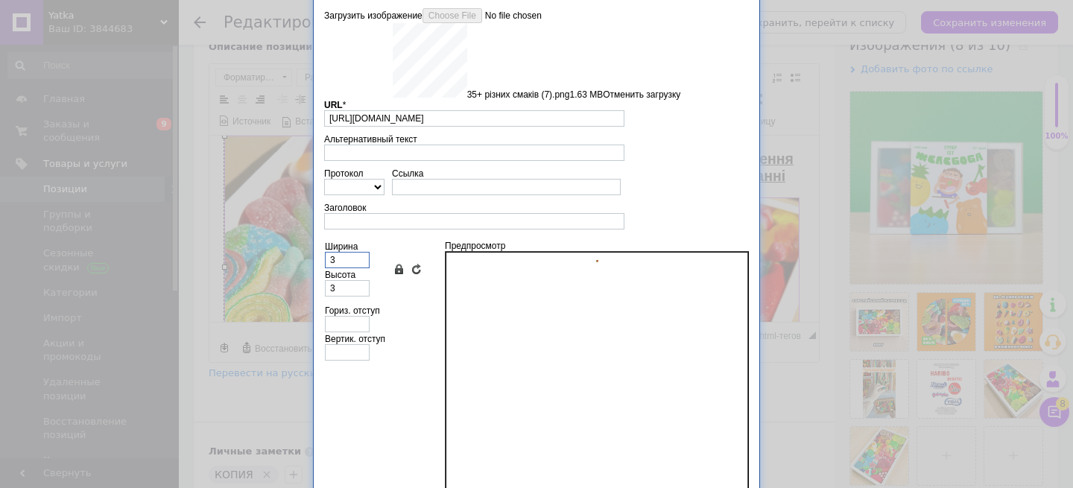
type input "35"
type input "[URL][DOMAIN_NAME]"
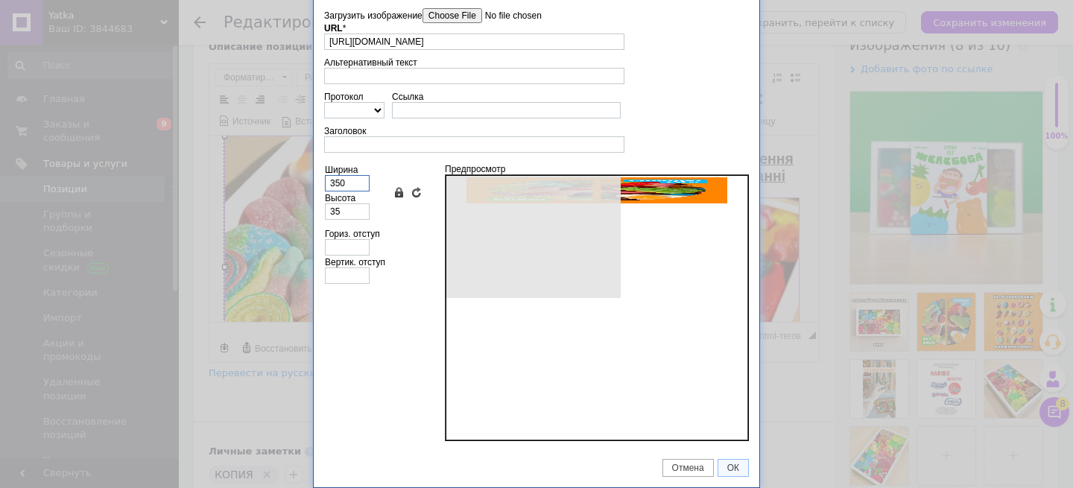
type input "640"
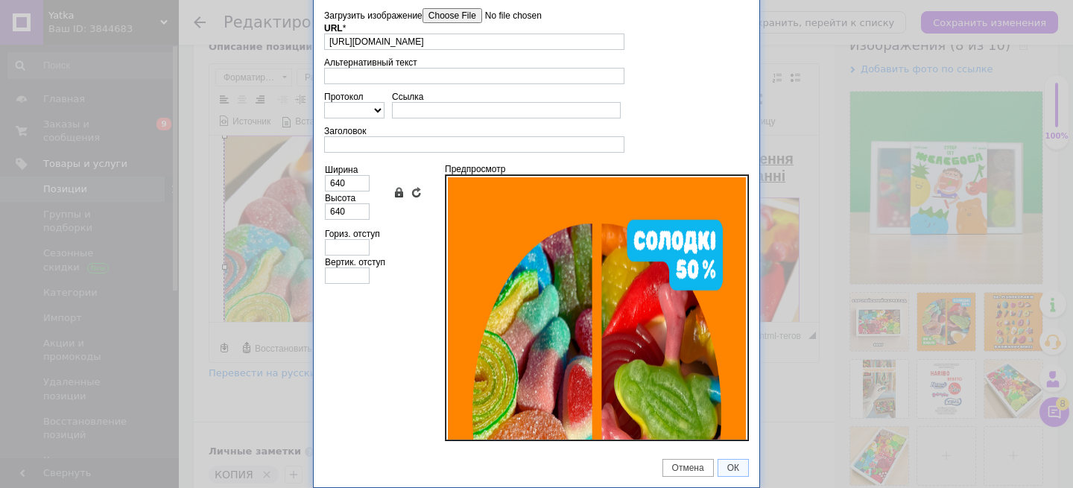
click at [396, 196] on link "Сохранять пропорции" at bounding box center [399, 192] width 12 height 12
drag, startPoint x: 355, startPoint y: 177, endPoint x: 293, endPoint y: 177, distance: 62.6
click at [293, 177] on div "Свойства изображения X Данные об изображении Загрузить изображение Удалить все …" at bounding box center [536, 244] width 1073 height 488
drag, startPoint x: 355, startPoint y: 185, endPoint x: 299, endPoint y: 184, distance: 55.1
click at [299, 184] on div "Свойства изображения X Данные об изображении Загрузить изображение Удалить все …" at bounding box center [536, 244] width 1073 height 488
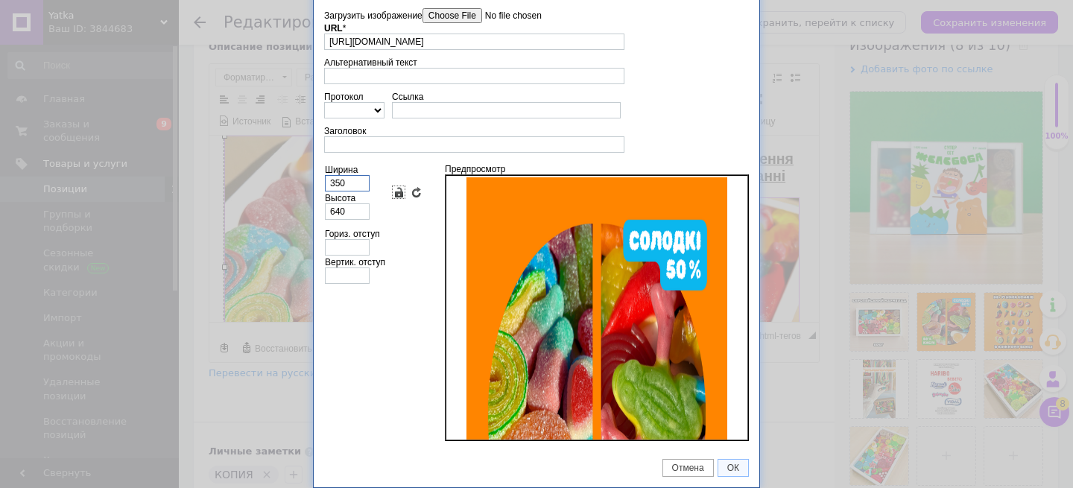
type input "350"
click at [396, 188] on link "Сохранять пропорции" at bounding box center [399, 192] width 12 height 12
type input "350"
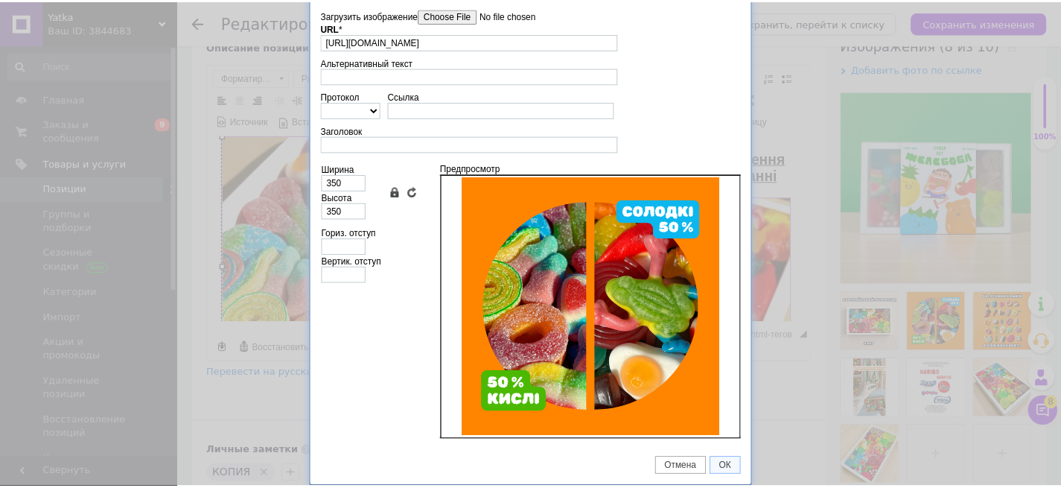
scroll to position [7, 0]
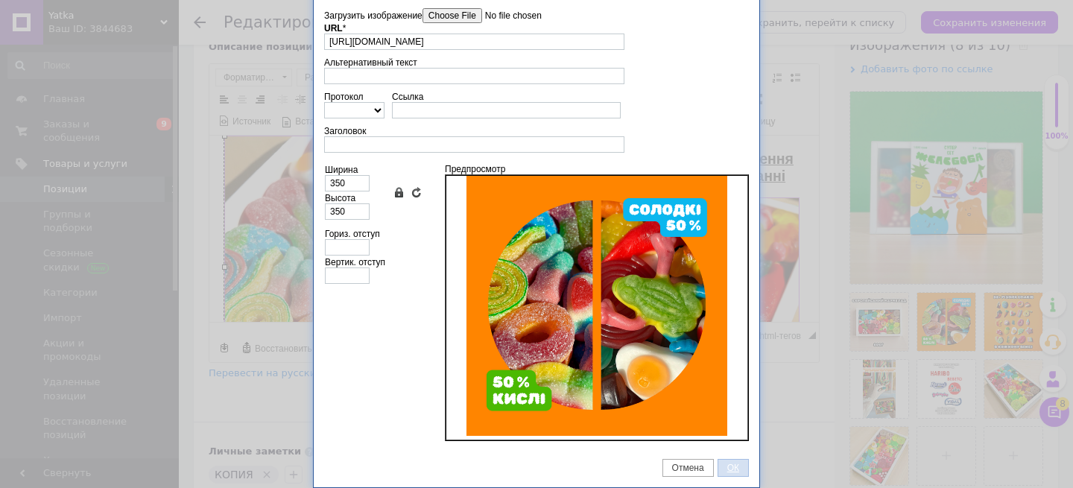
click at [735, 471] on span "ОК" at bounding box center [733, 468] width 30 height 10
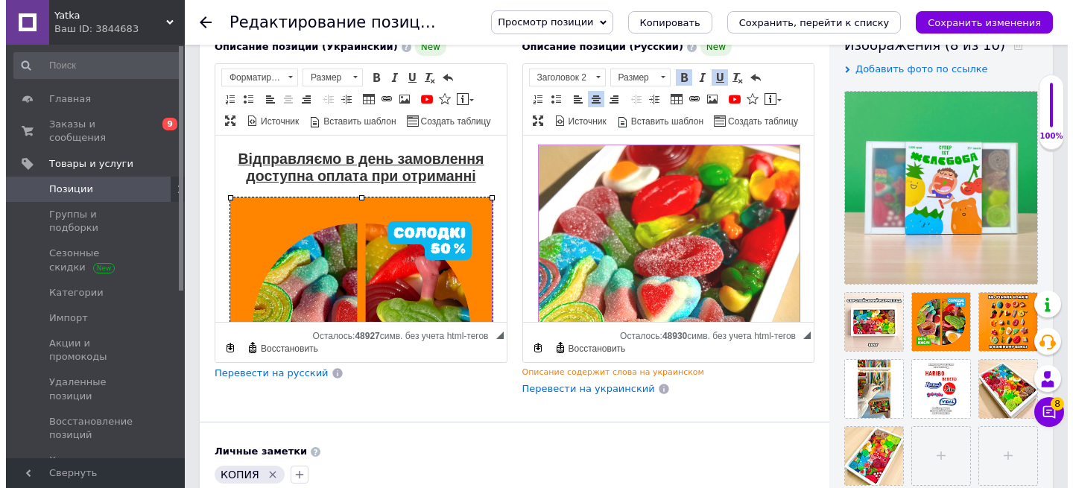
scroll to position [65, 0]
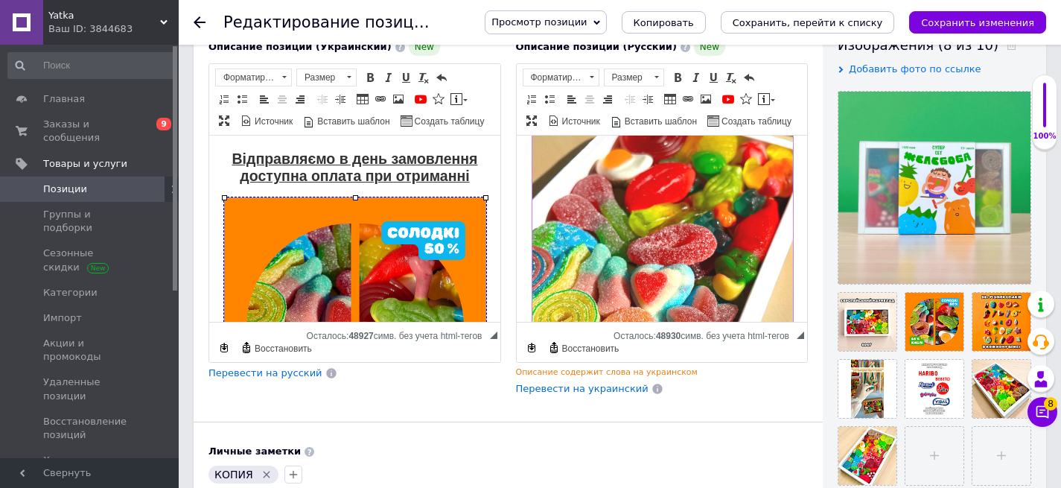
click at [667, 223] on img "Визуальный текстовый редактор, 3D11F324-8CC6-46AC-95FD-32DFC65B0E50" at bounding box center [662, 264] width 262 height 262
select select
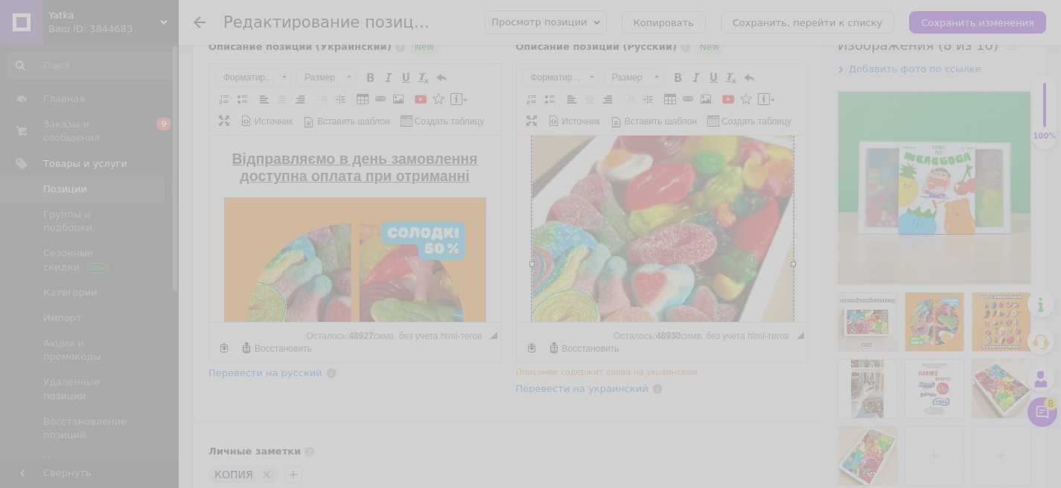
type input "[URL][DOMAIN_NAME]"
type input "350"
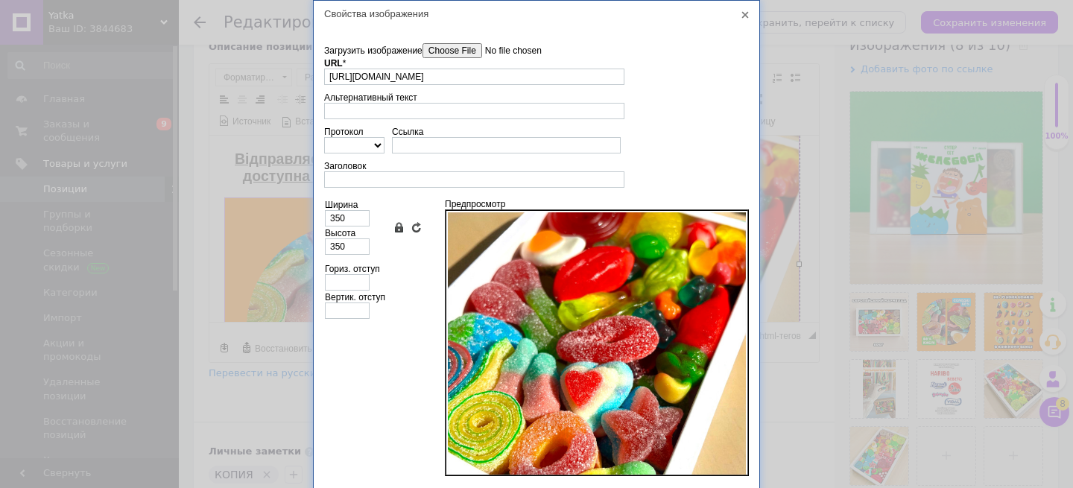
click at [462, 54] on input"] "Загрузить изображение" at bounding box center [506, 50] width 169 height 15
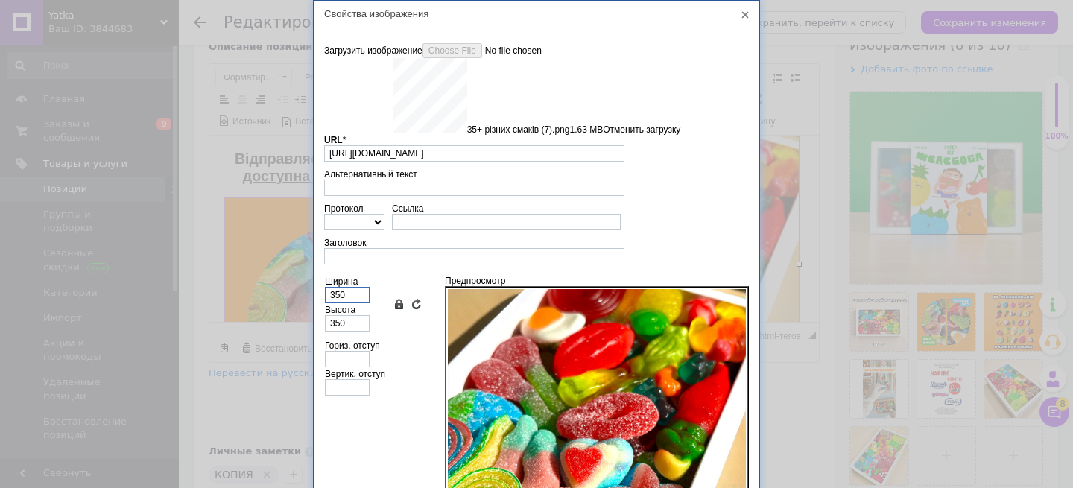
click at [356, 291] on input "350" at bounding box center [347, 295] width 45 height 16
type input "[URL][DOMAIN_NAME]"
type input "640"
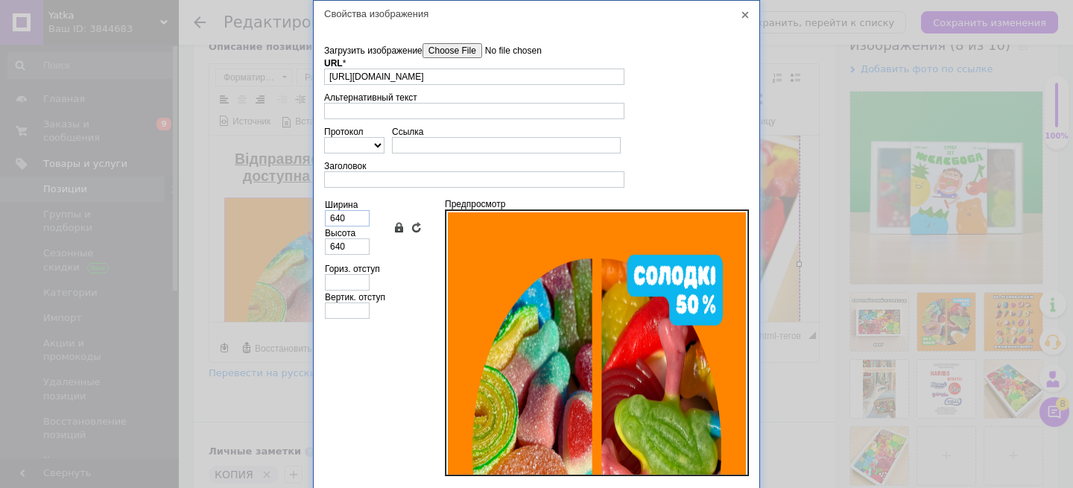
click at [356, 291] on td "Вертик. отступ" at bounding box center [373, 305] width 98 height 28
drag, startPoint x: 344, startPoint y: 219, endPoint x: 283, endPoint y: 219, distance: 61.1
click at [283, 219] on div "Свойства изображения X Данные об изображении Загрузить изображение Удалить все …" at bounding box center [536, 244] width 1073 height 488
type input "3"
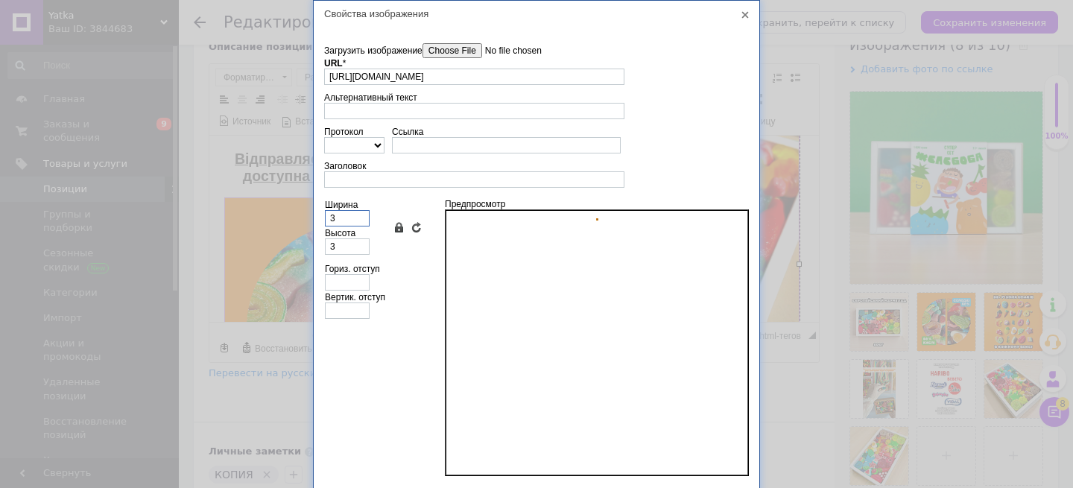
type input "35"
type input "350"
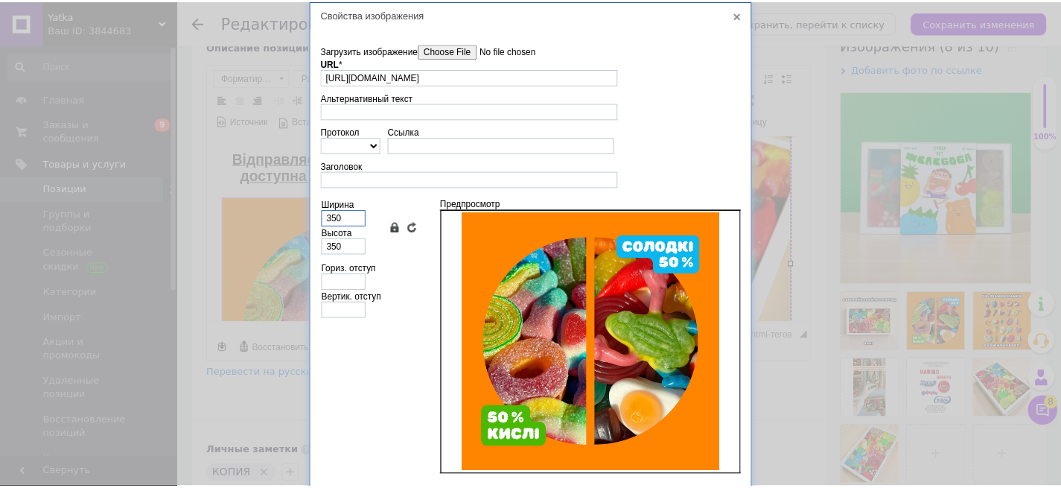
scroll to position [35, 0]
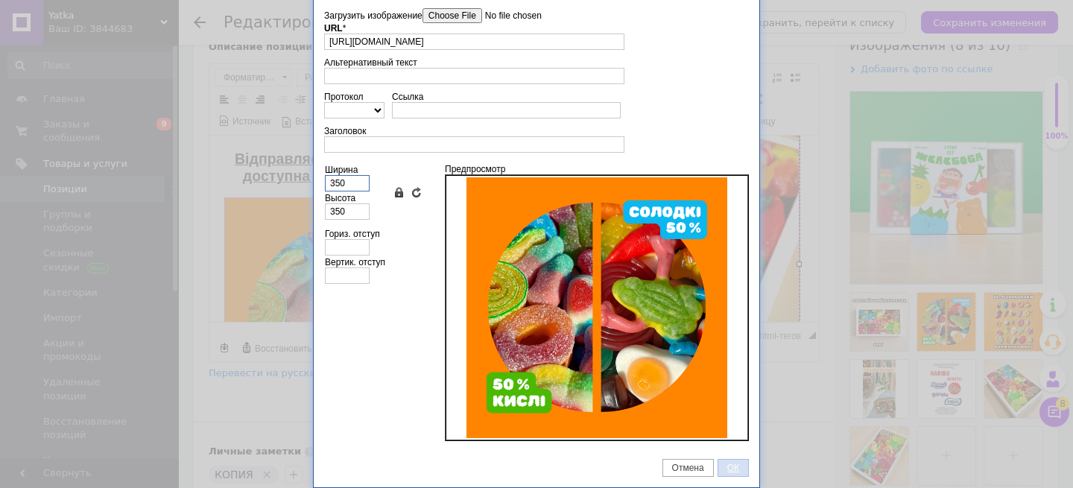
type input "350"
click at [732, 466] on span "ОК" at bounding box center [733, 468] width 30 height 10
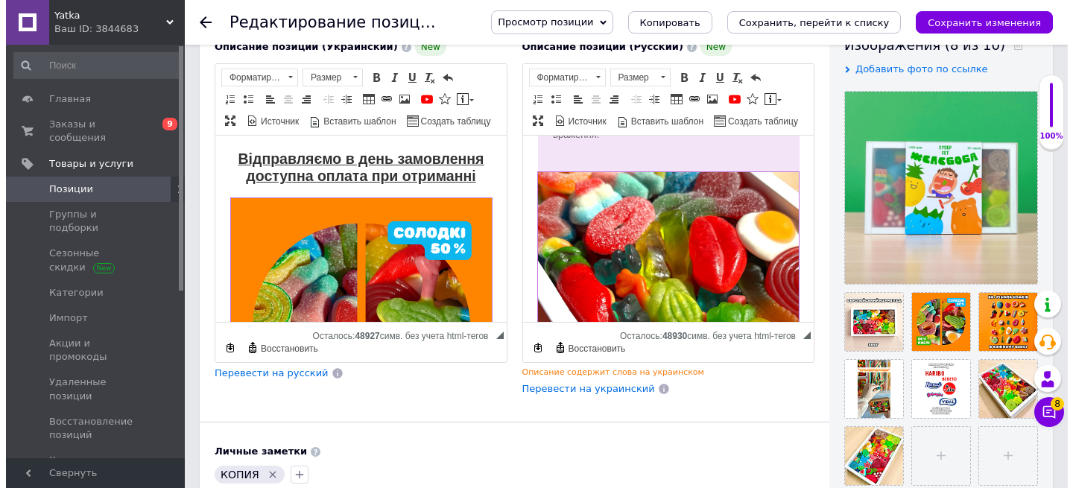
scroll to position [638, 0]
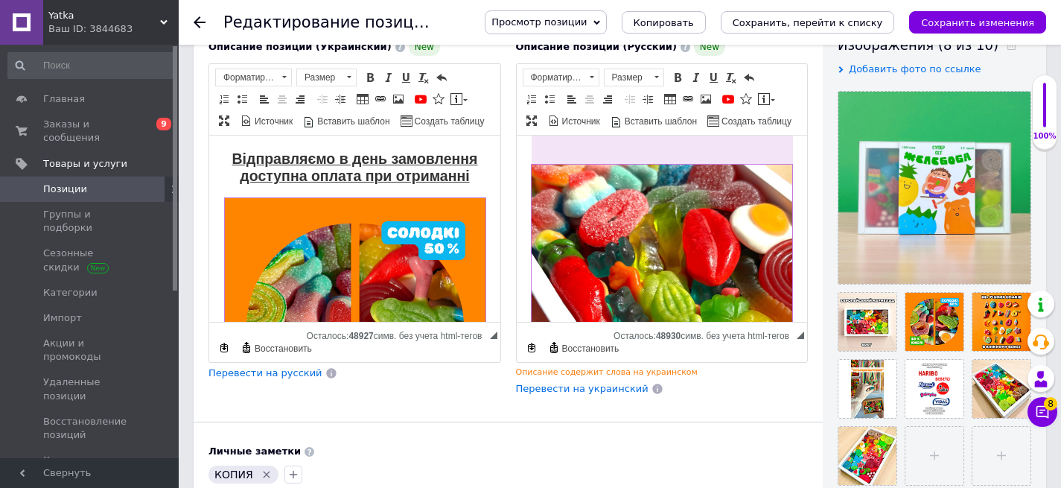
click at [696, 267] on img "Визуальный текстовый редактор, 3D11F324-8CC6-46AC-95FD-32DFC65B0E50" at bounding box center [661, 295] width 262 height 262
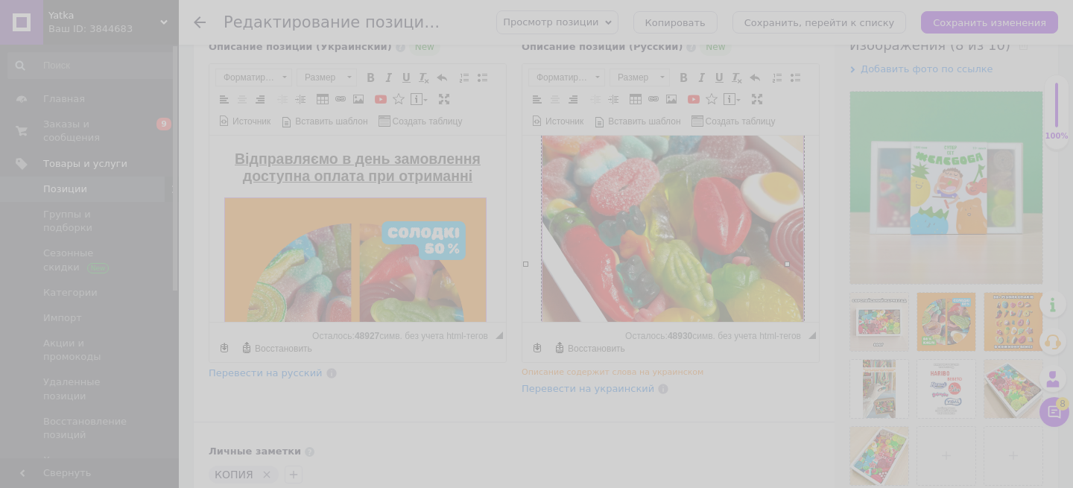
type input "[URL][DOMAIN_NAME]"
type input "350"
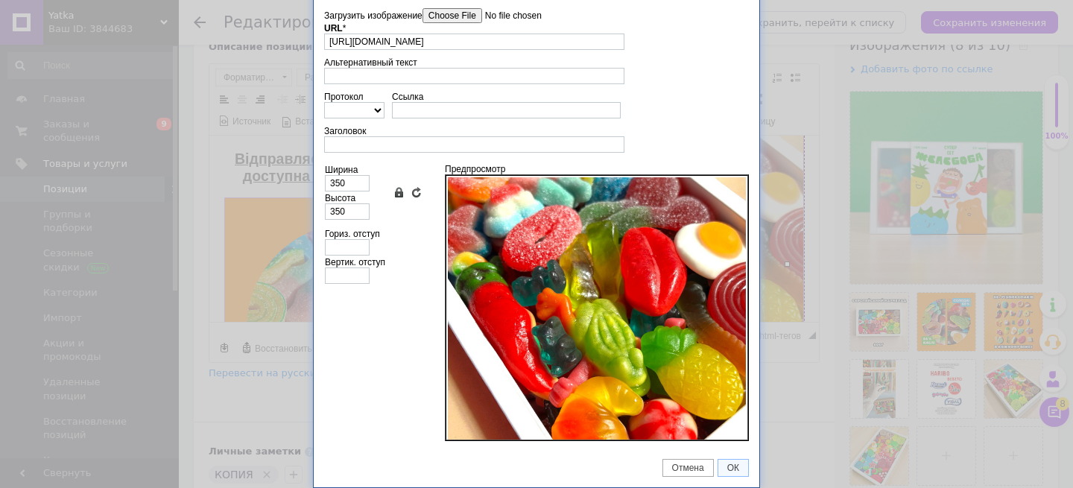
click at [478, 25] on div "URL * [URL][DOMAIN_NAME]" at bounding box center [474, 36] width 300 height 27
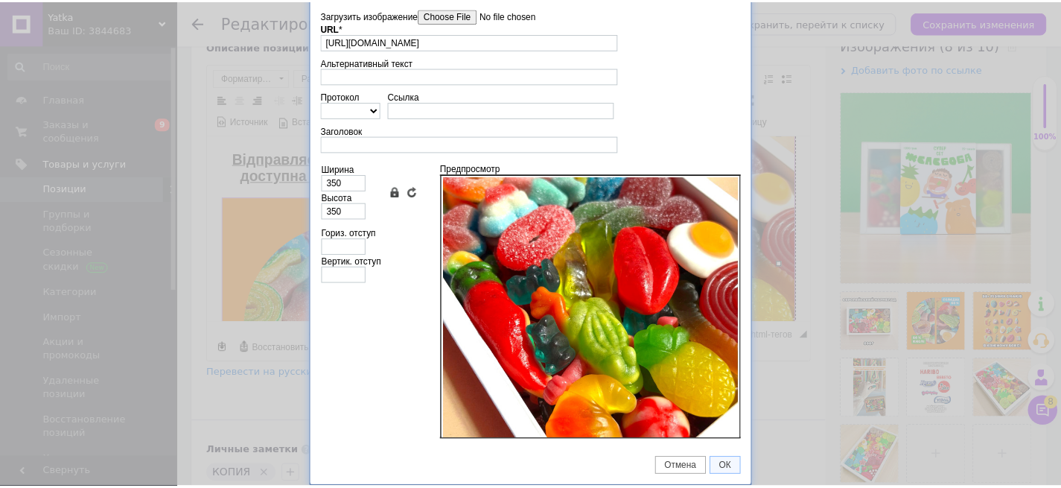
scroll to position [0, 0]
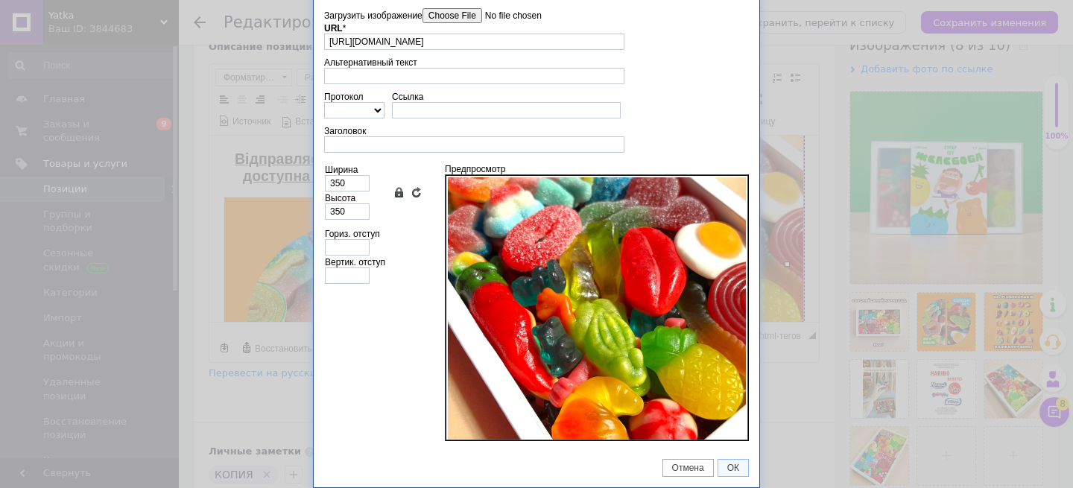
click at [472, 21] on input"] "Загрузить изображение" at bounding box center [506, 15] width 169 height 15
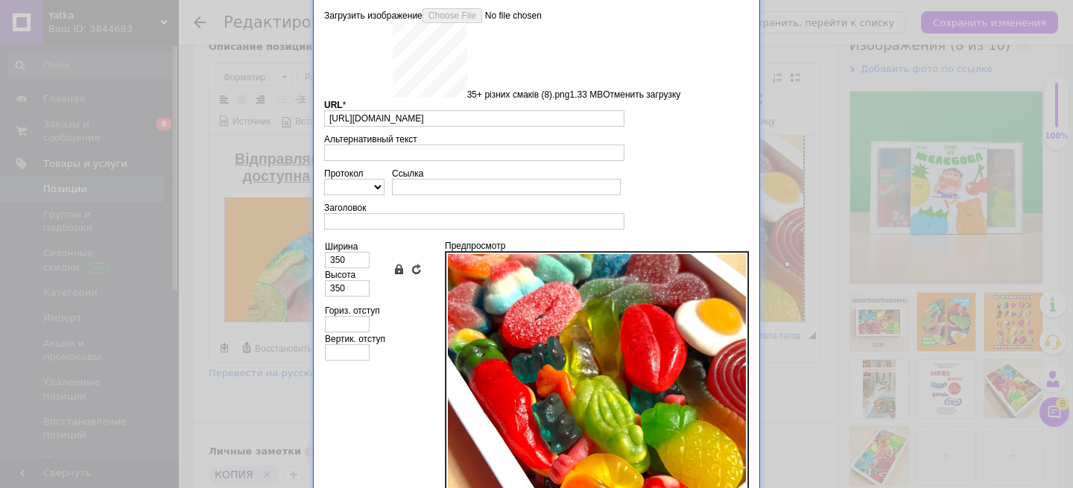
type input "[URL][DOMAIN_NAME]"
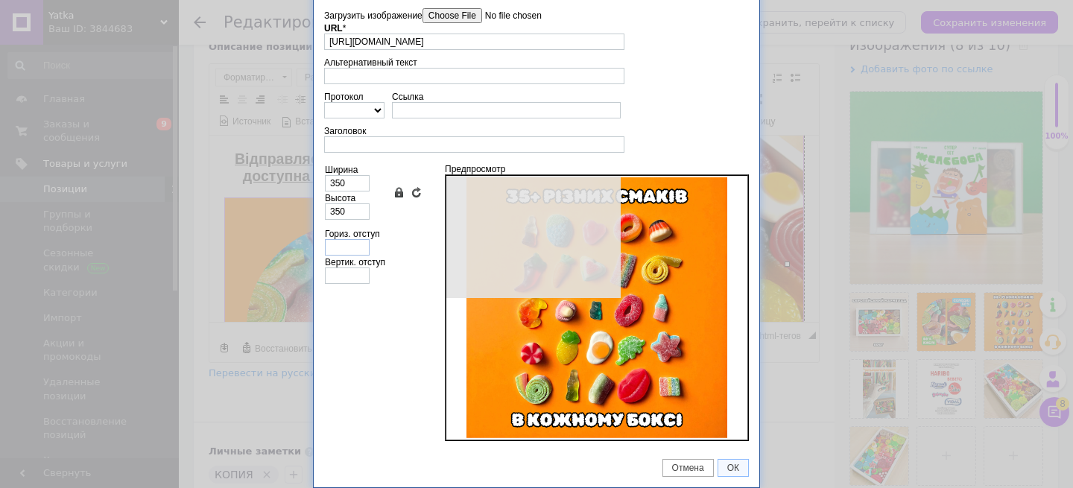
type input "640"
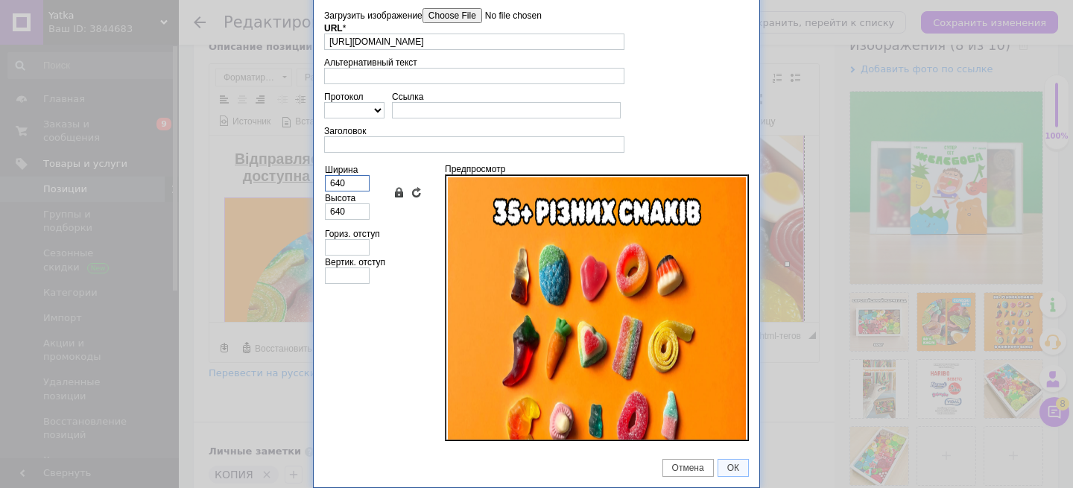
drag, startPoint x: 348, startPoint y: 174, endPoint x: 362, endPoint y: 188, distance: 19.5
click at [362, 188] on input "640" at bounding box center [347, 183] width 45 height 16
type input "3"
type input "35"
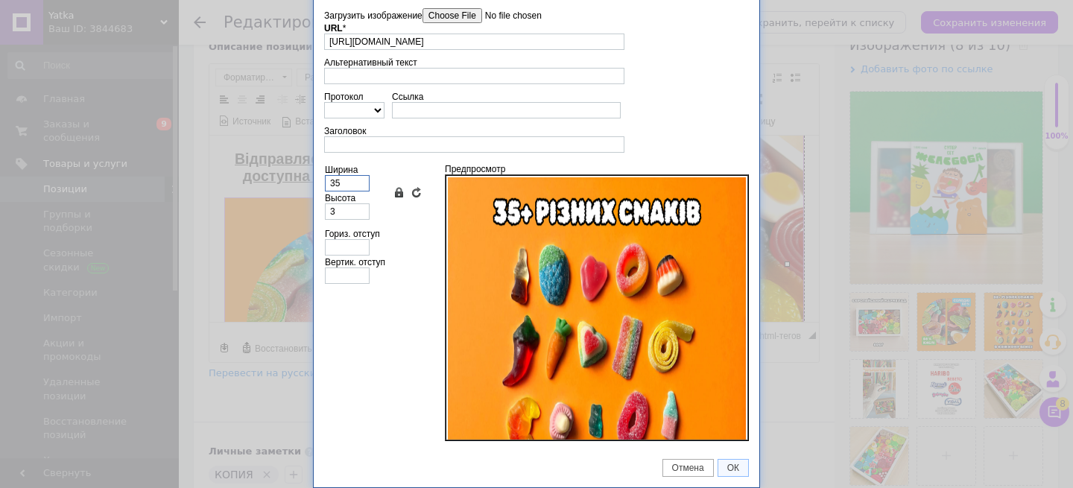
type input "35"
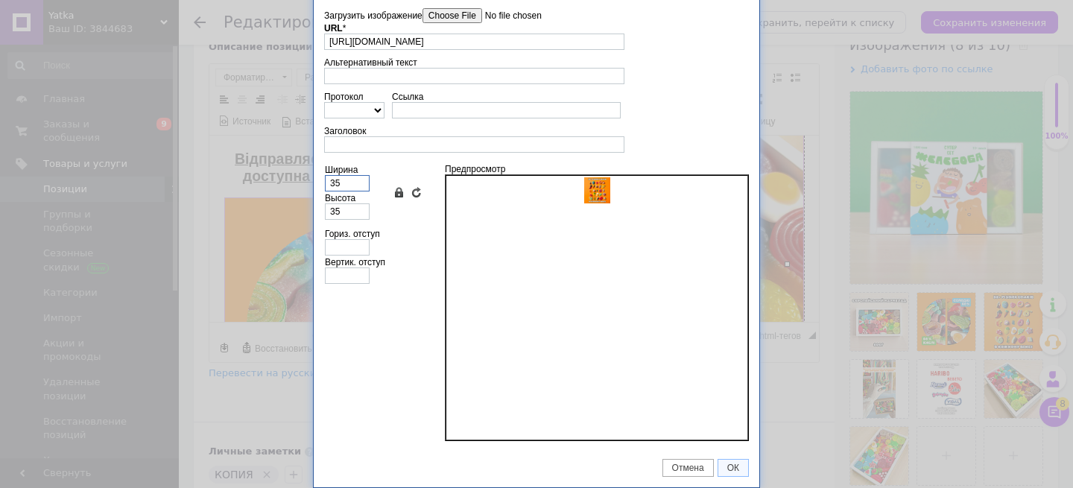
type input "350"
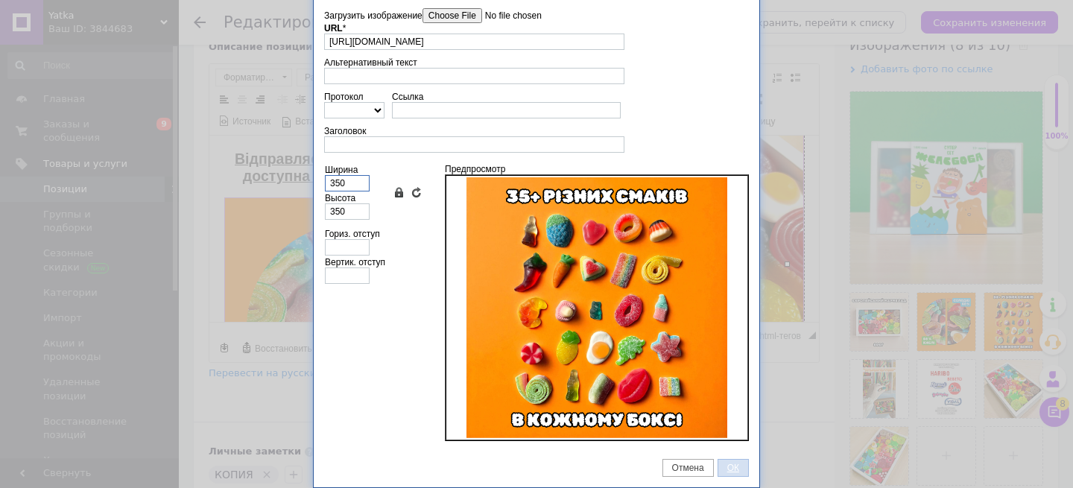
type input "350"
click at [737, 476] on link "ОК" at bounding box center [732, 468] width 31 height 18
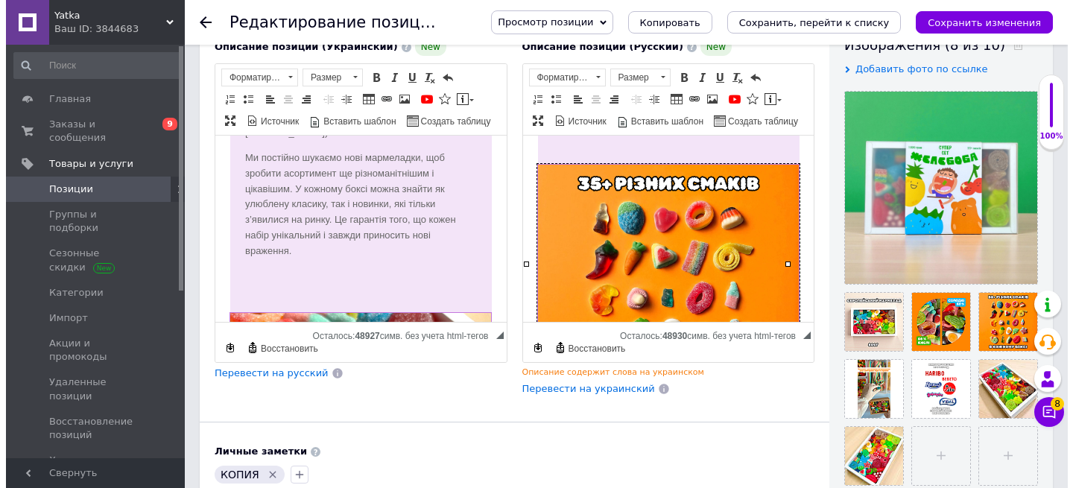
scroll to position [562, 0]
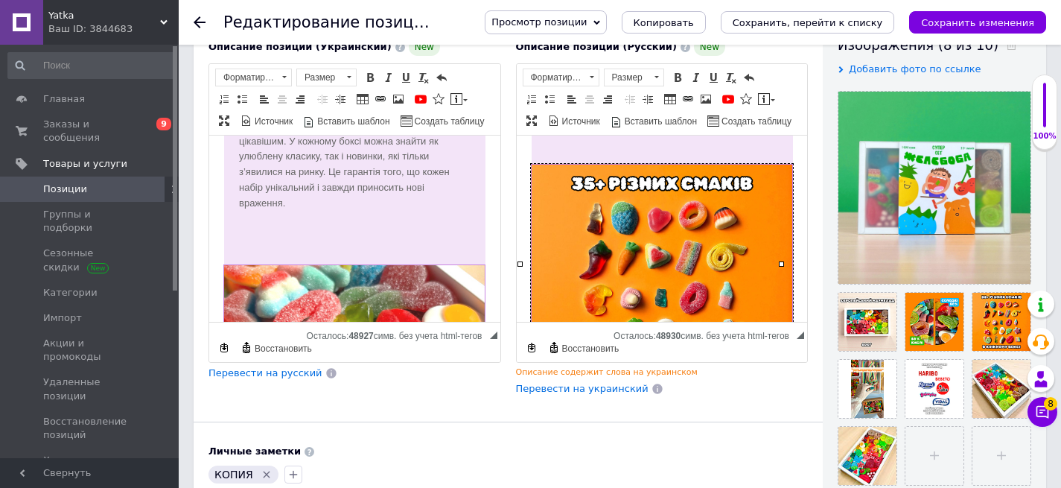
click at [402, 264] on img "Визуальный текстовый редактор, 8588478E-5BFF-4F24-A5CD-639AA6A1E0B3" at bounding box center [354, 395] width 262 height 262
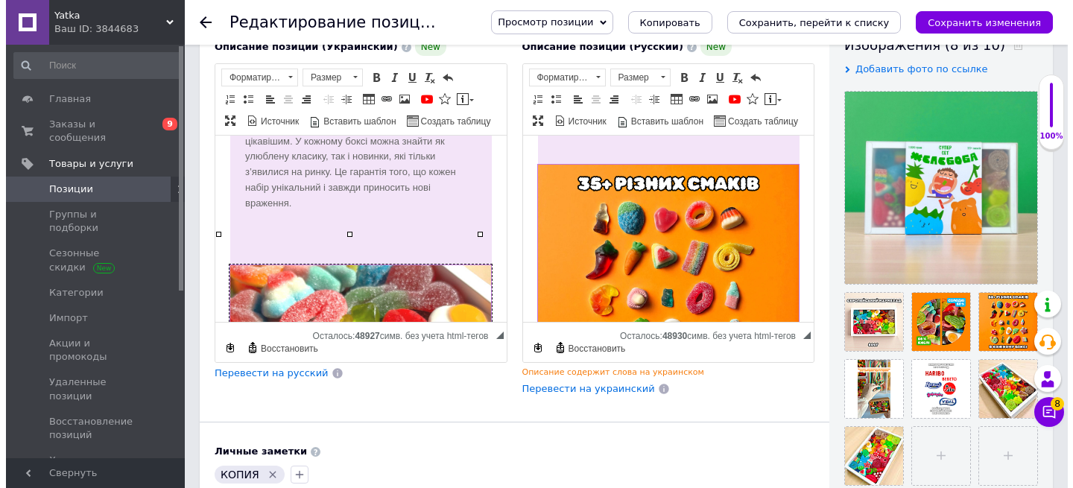
click at [407, 264] on img "Визуальный текстовый редактор, 8588478E-5BFF-4F24-A5CD-639AA6A1E0B3" at bounding box center [360, 395] width 262 height 262
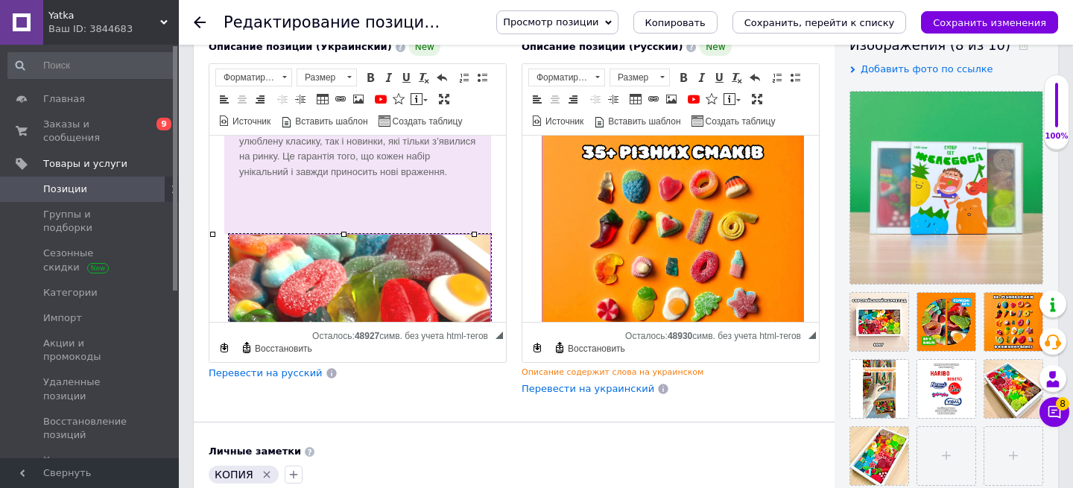
type input "[URL][DOMAIN_NAME]"
type input "350"
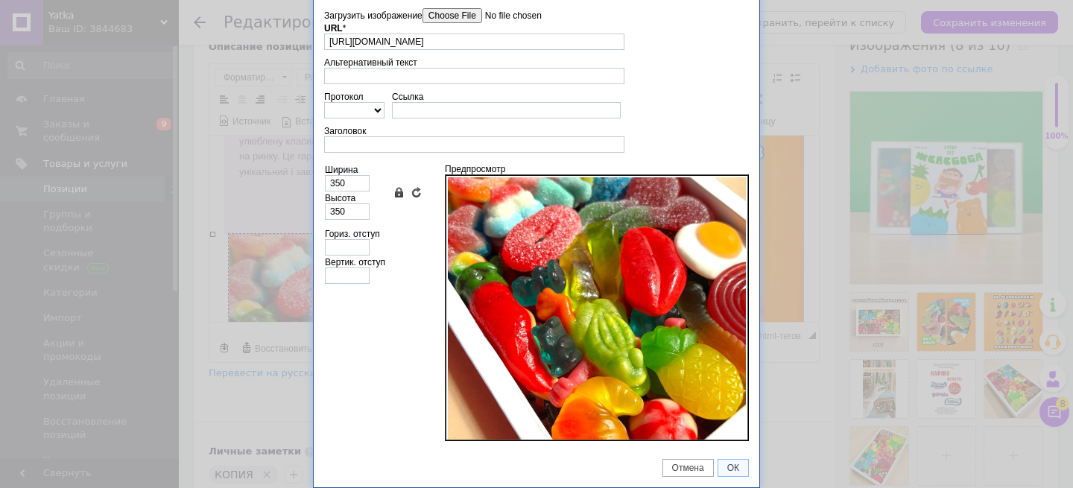
scroll to position [0, 122]
click at [471, 12] on input"] "Загрузить изображение" at bounding box center [506, 15] width 169 height 15
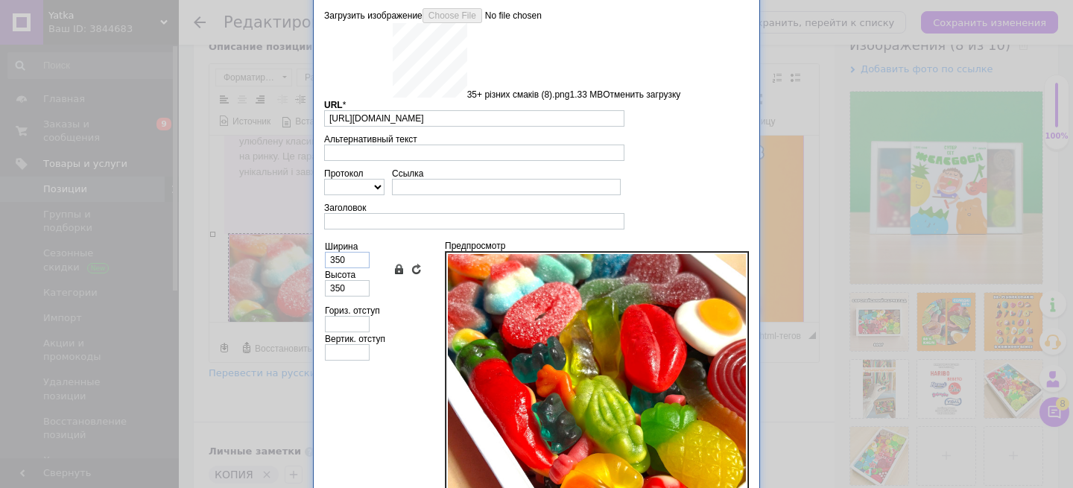
type input "[URL][DOMAIN_NAME]"
type input "640"
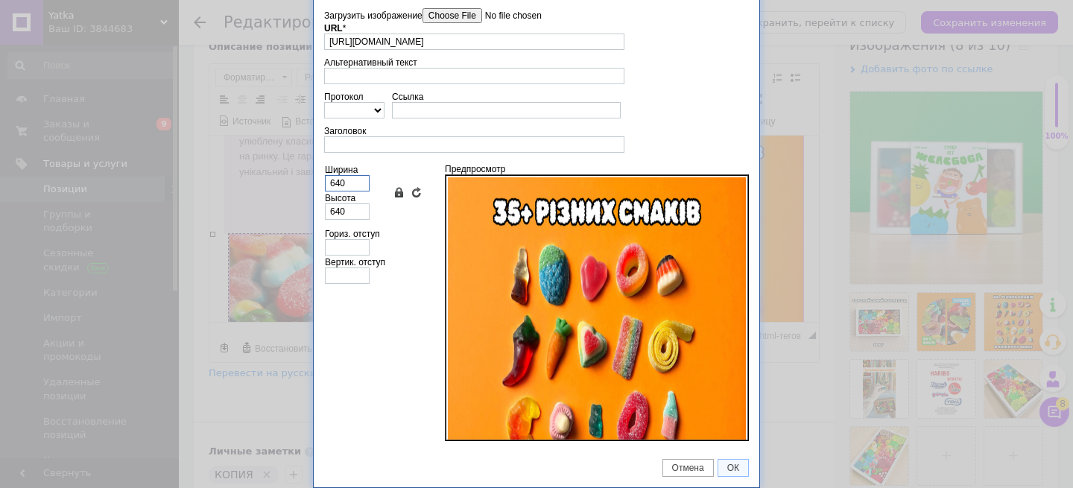
drag, startPoint x: 354, startPoint y: 181, endPoint x: 305, endPoint y: 181, distance: 48.4
click at [307, 181] on div "Свойства изображения X Данные об изображении Загрузить изображение Удалить все …" at bounding box center [536, 244] width 1073 height 488
type input "3"
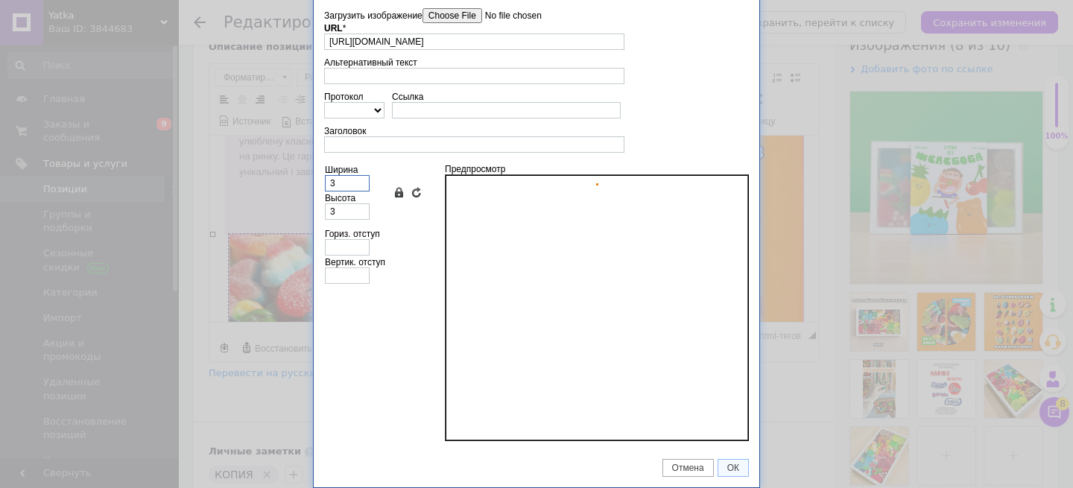
type input "35"
type input "350"
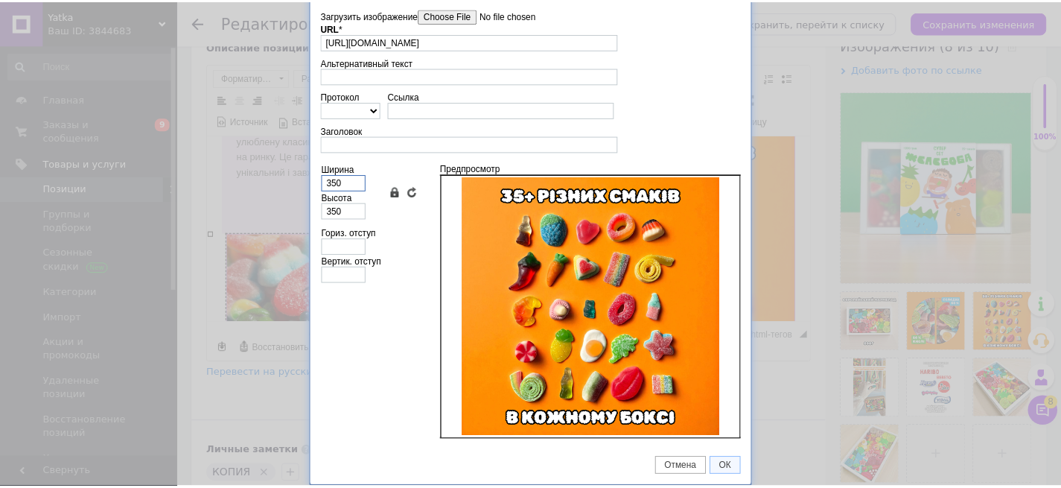
scroll to position [7, 0]
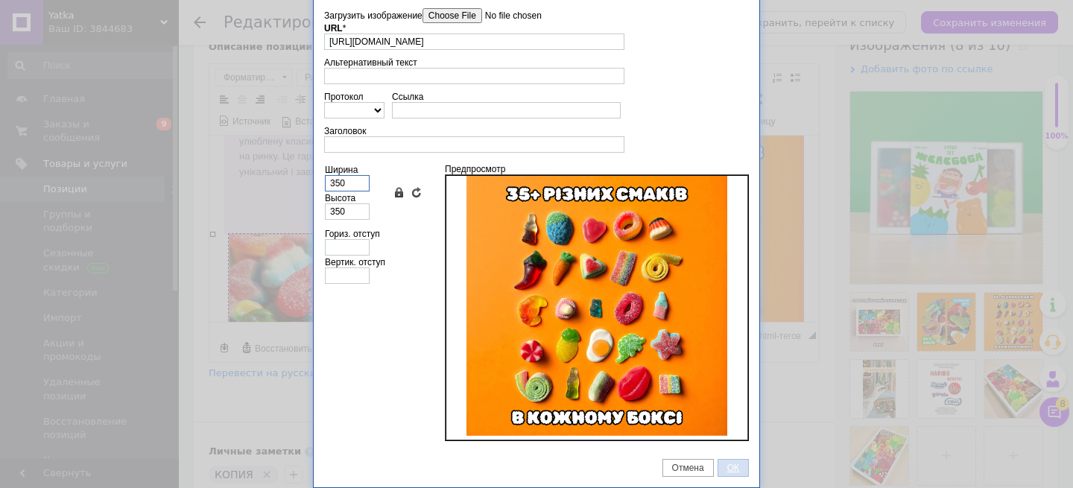
type input "350"
click at [724, 471] on span "ОК" at bounding box center [733, 468] width 30 height 10
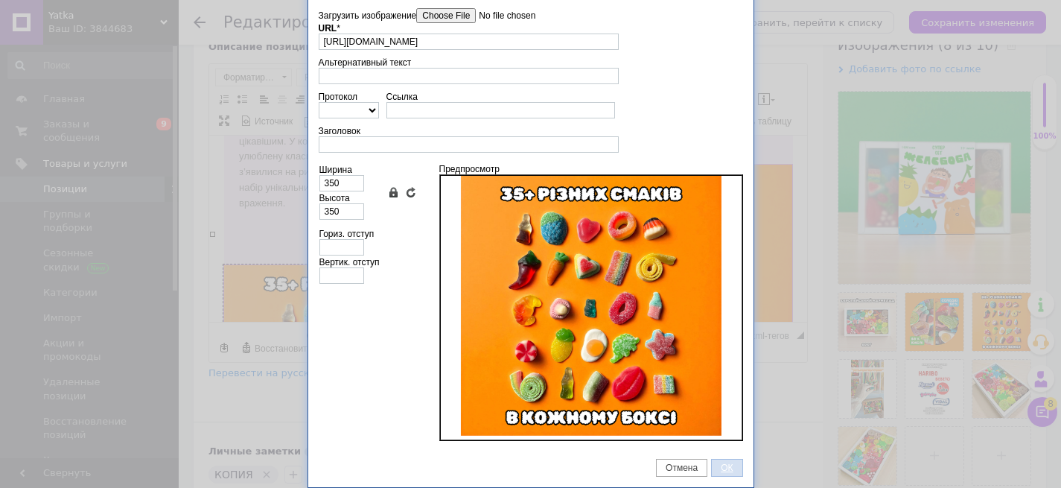
scroll to position [659, 0]
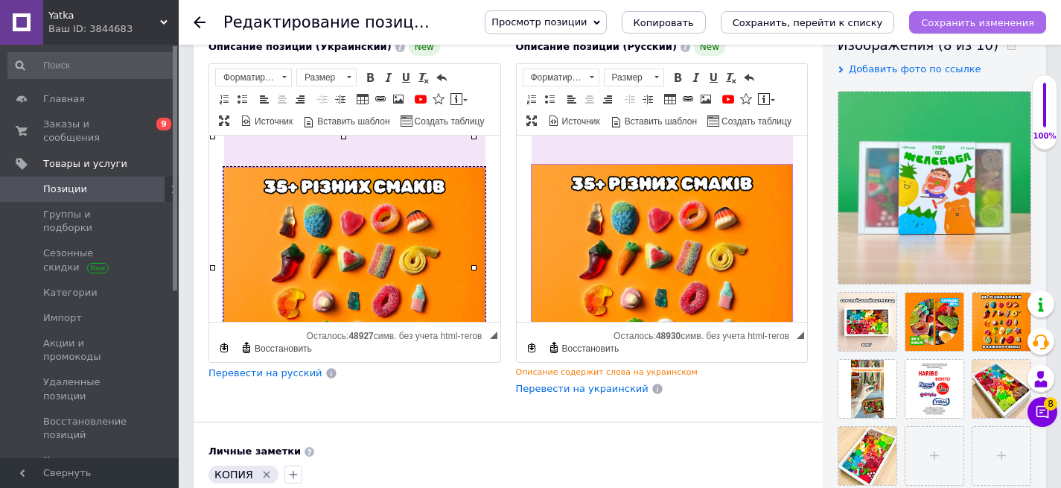
click at [973, 13] on button "Сохранить изменения" at bounding box center [977, 22] width 137 height 22
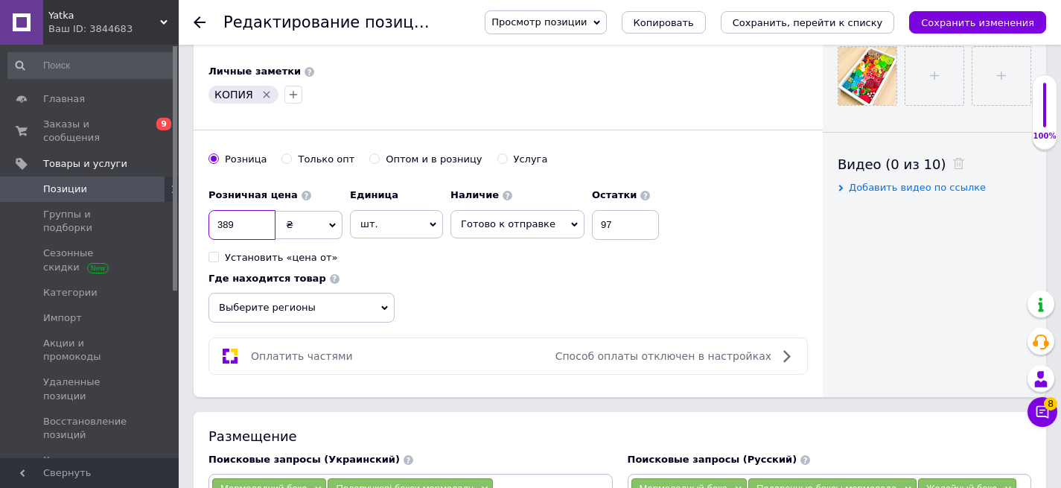
click at [262, 227] on input "389" at bounding box center [242, 225] width 67 height 30
click at [250, 229] on input "389" at bounding box center [242, 225] width 67 height 30
type input "3"
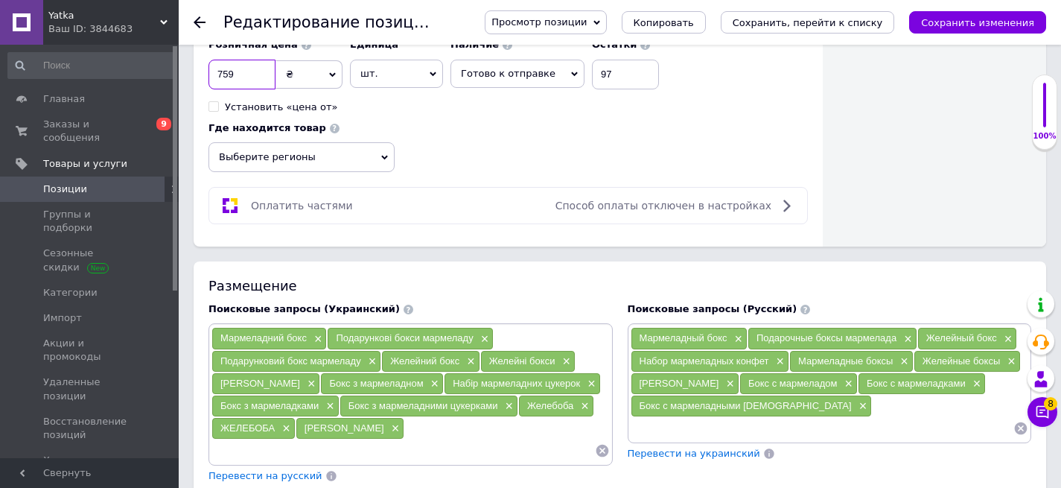
scroll to position [813, 0]
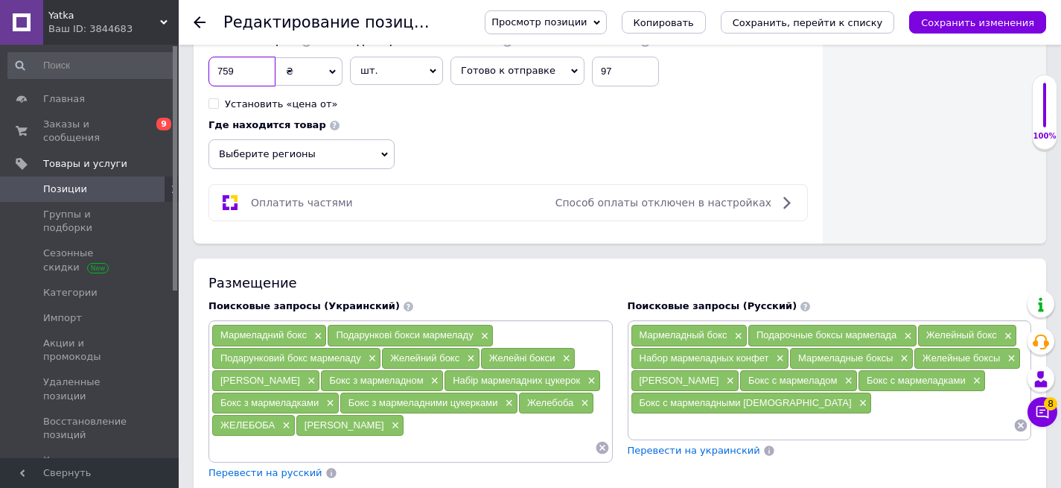
type input "759"
click at [349, 147] on span "Выберите регионы" at bounding box center [302, 154] width 186 height 30
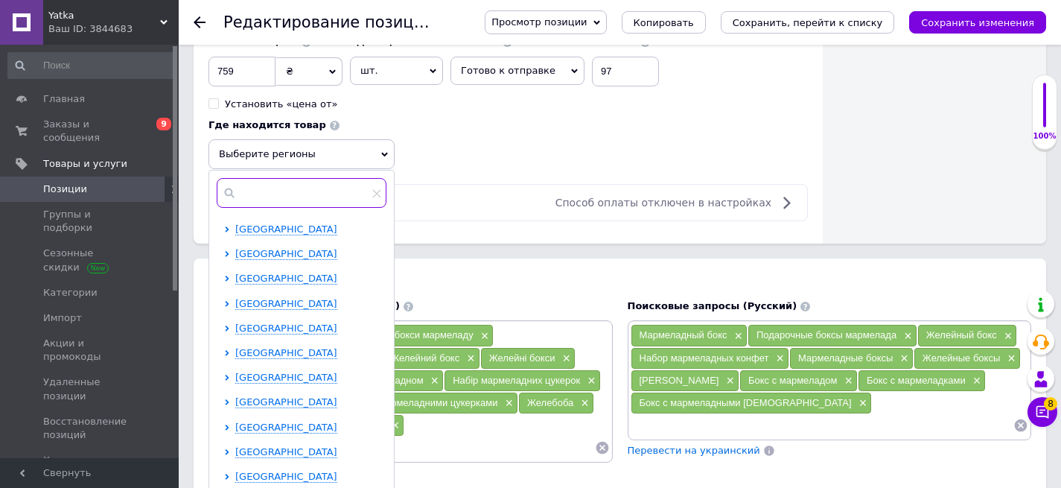
click at [298, 201] on input "text" at bounding box center [302, 193] width 170 height 30
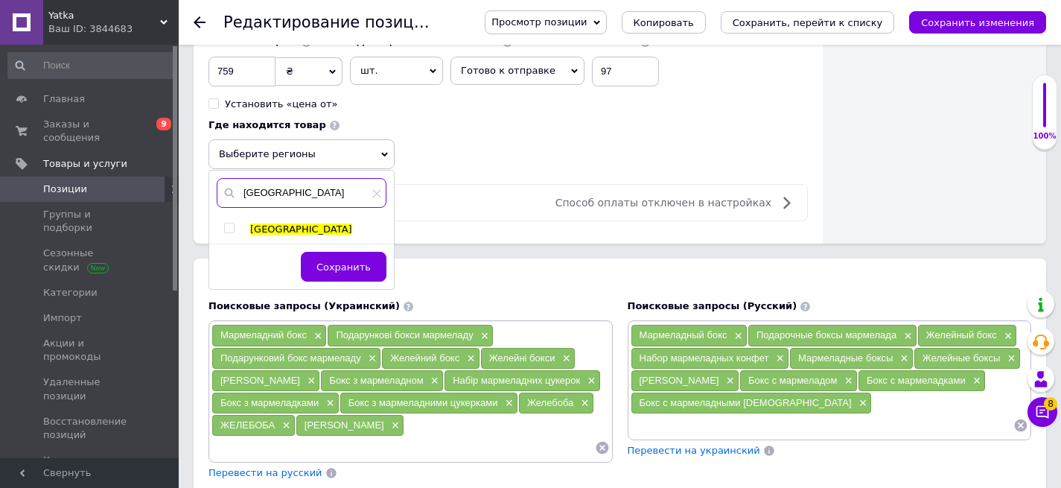
type input "[GEOGRAPHIC_DATA]"
click at [226, 233] on div at bounding box center [231, 229] width 15 height 13
click at [224, 224] on input "checkbox" at bounding box center [229, 228] width 10 height 10
checkbox input "true"
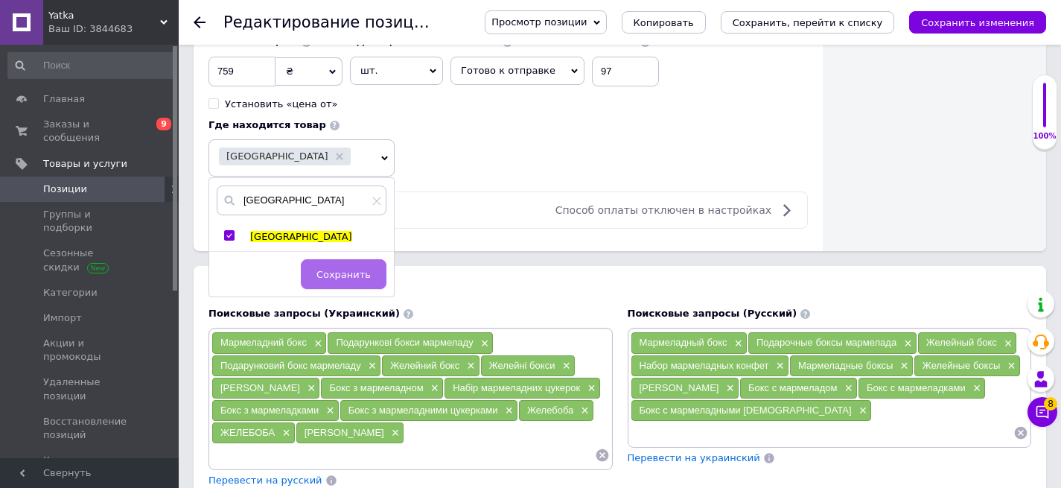
click at [352, 283] on button "Сохранить" at bounding box center [344, 274] width 86 height 30
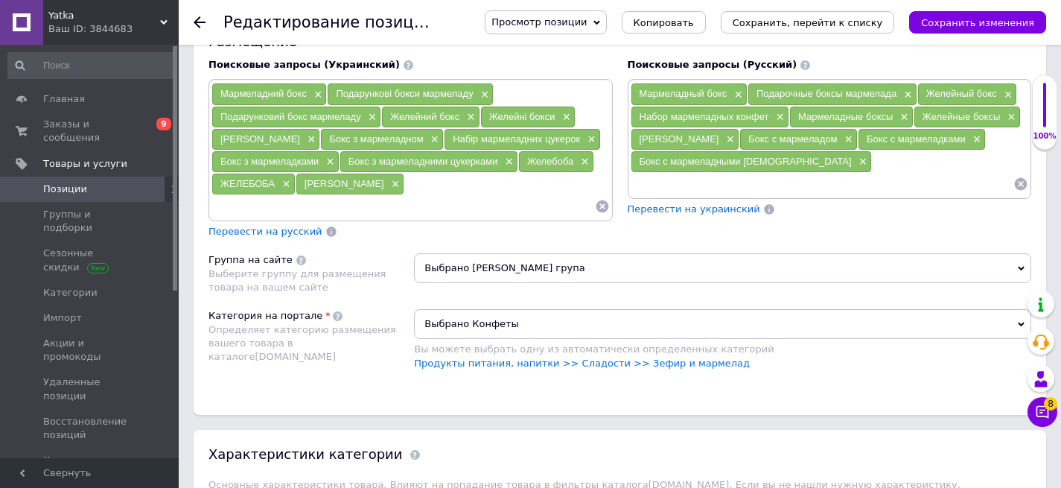
scroll to position [1062, 0]
click at [305, 219] on div "Мармеладний бокс × Подарункові бокси мармеладу × Подарунковий бокс мармеладу × …" at bounding box center [411, 149] width 404 height 142
click at [257, 209] on input at bounding box center [404, 205] width 384 height 22
type input "1000 г мармелада"
drag, startPoint x: 424, startPoint y: 182, endPoint x: 526, endPoint y: 217, distance: 107.9
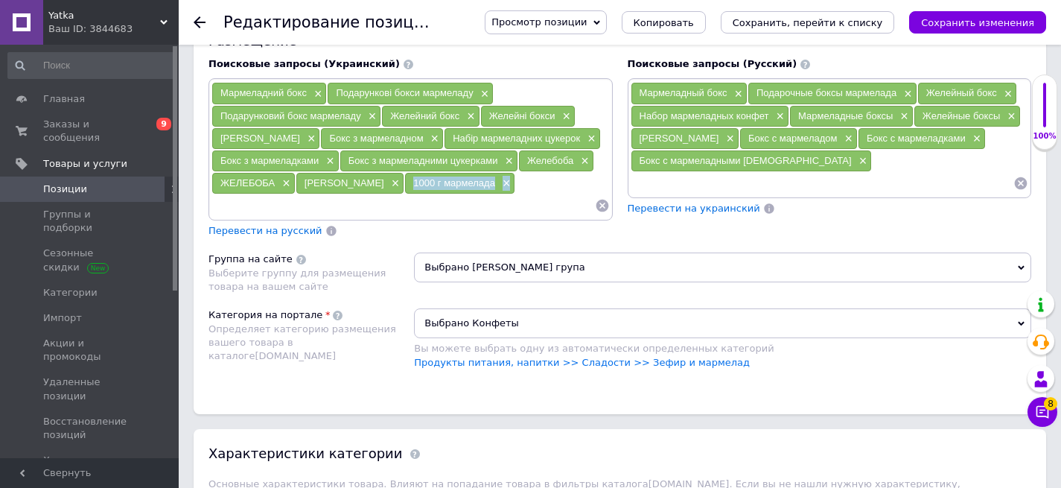
click at [526, 217] on div "Мармеладний бокс × Подарункові бокси мармеладу × Подарунковий бокс мармеладу × …" at bounding box center [411, 149] width 404 height 142
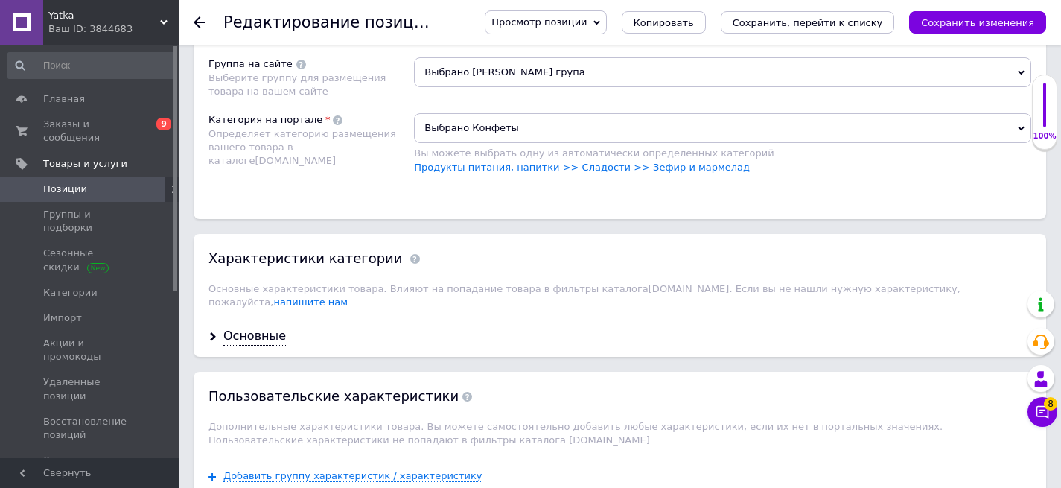
scroll to position [1088, 0]
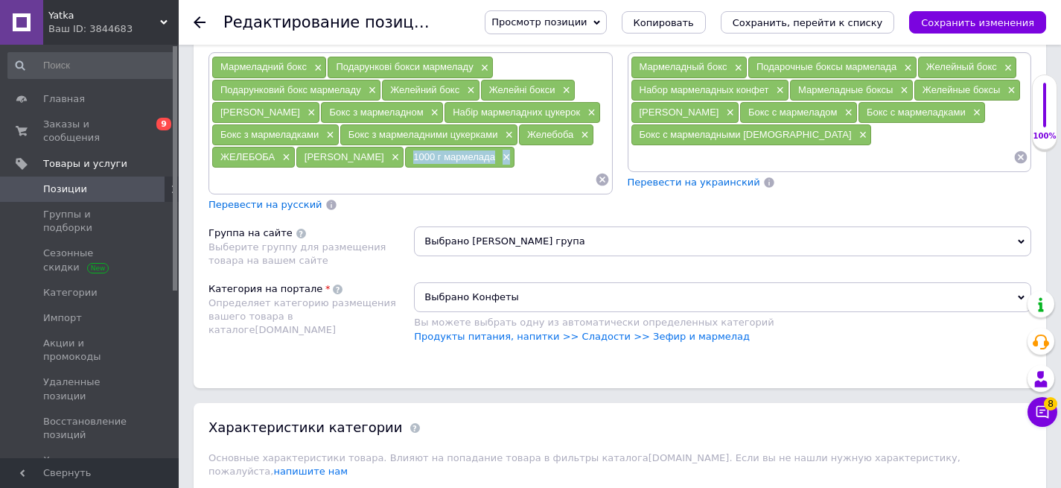
copy div "1000 г мармелада ×"
click at [706, 152] on input at bounding box center [823, 157] width 384 height 22
paste input "1000 г мармелада×"
type input "1000 г мармелада×"
type input "1000 г мармелада"
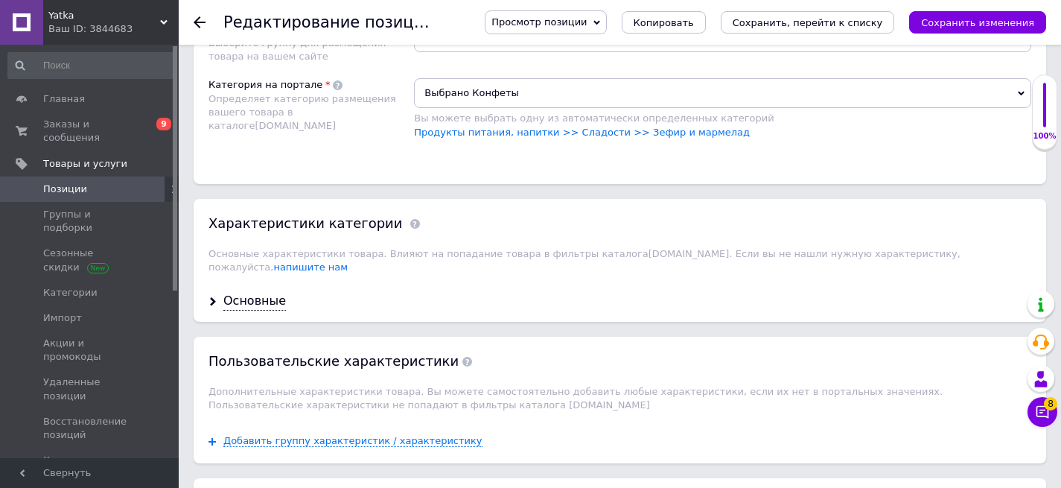
scroll to position [1289, 0]
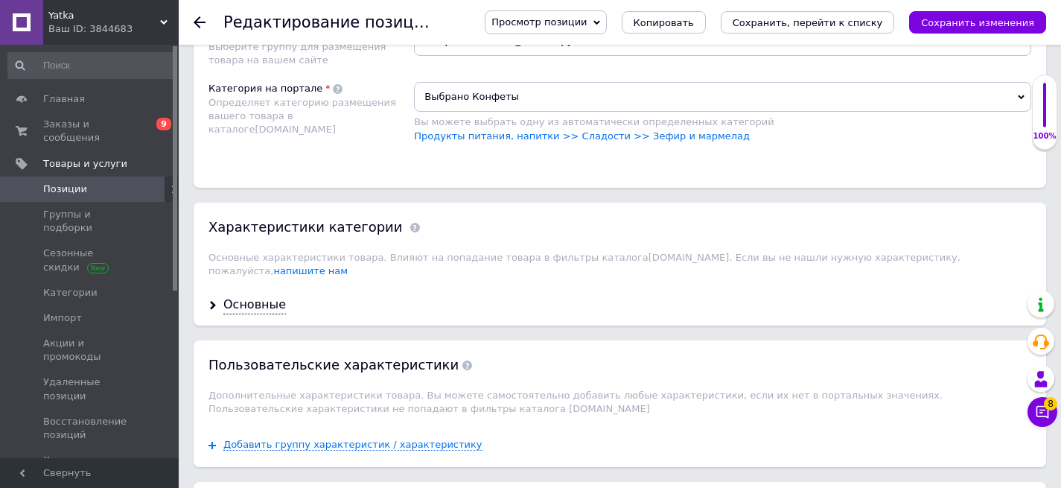
click at [241, 301] on div "Основные" at bounding box center [620, 304] width 853 height 39
click at [246, 296] on div "Основные" at bounding box center [254, 304] width 63 height 17
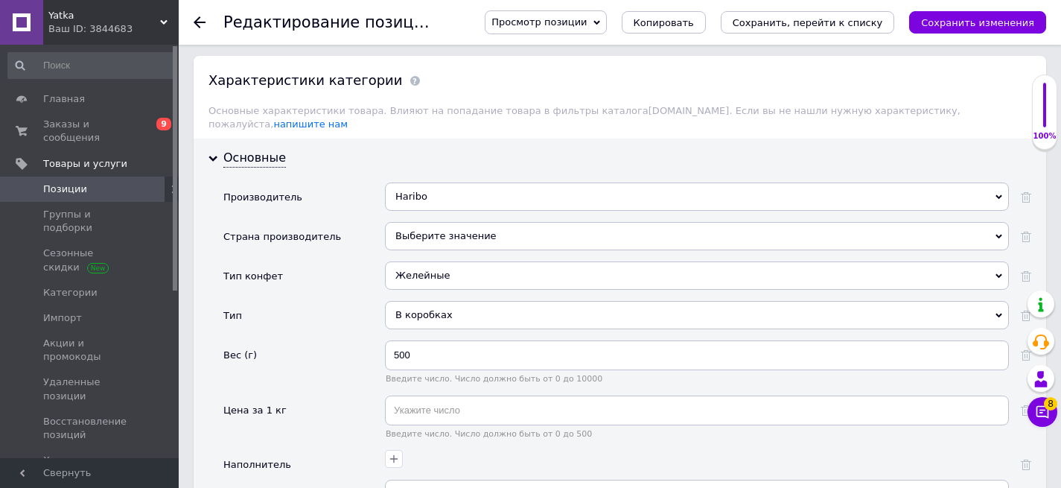
scroll to position [1435, 0]
click at [1024, 193] on icon at bounding box center [1026, 198] width 10 height 10
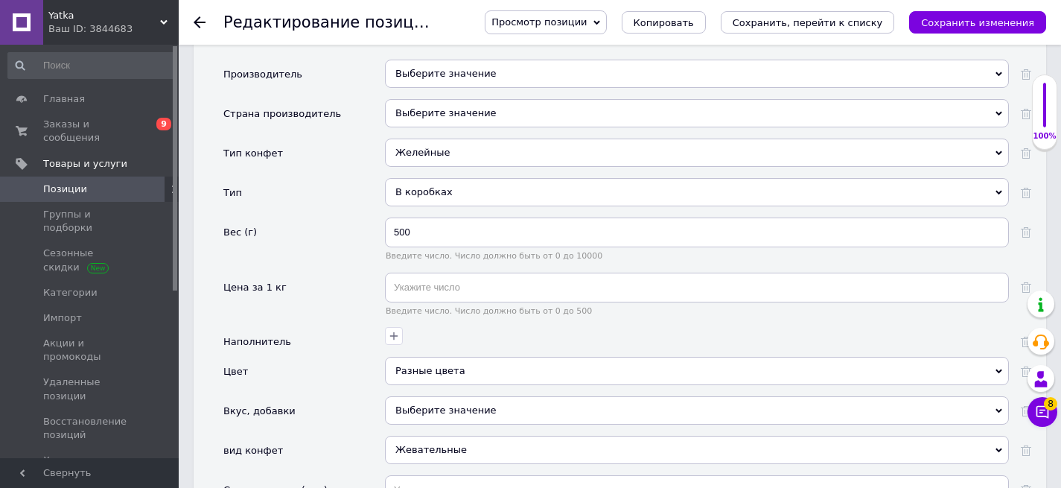
scroll to position [1554, 0]
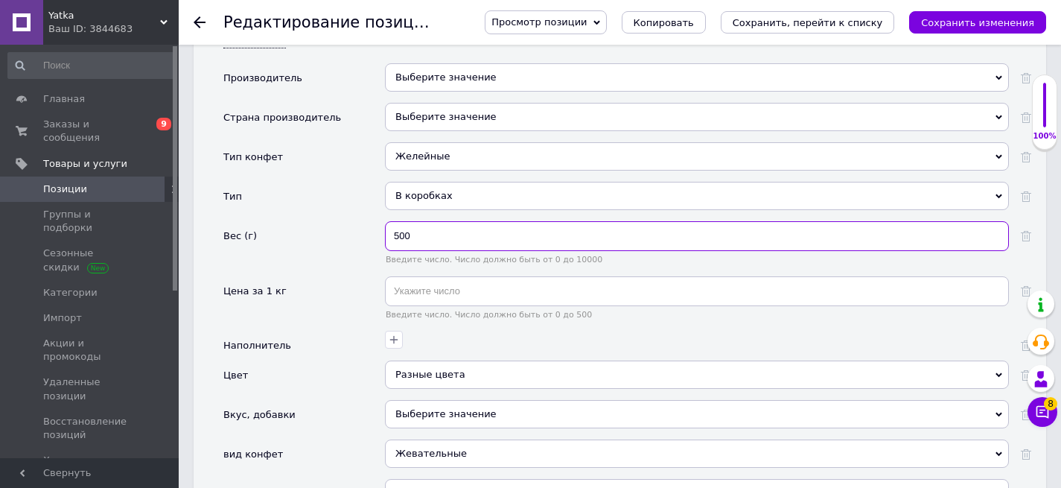
click at [393, 222] on input "500" at bounding box center [697, 236] width 624 height 30
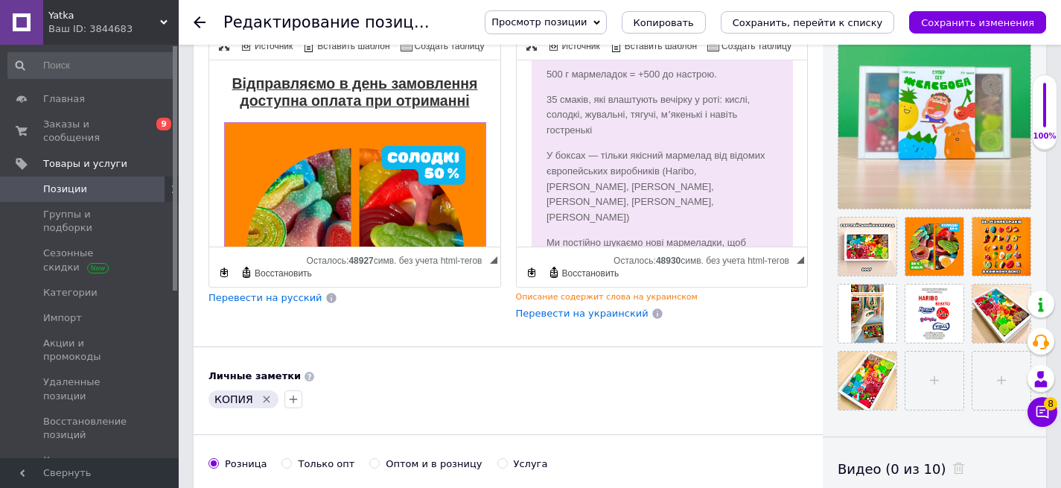
scroll to position [282, 0]
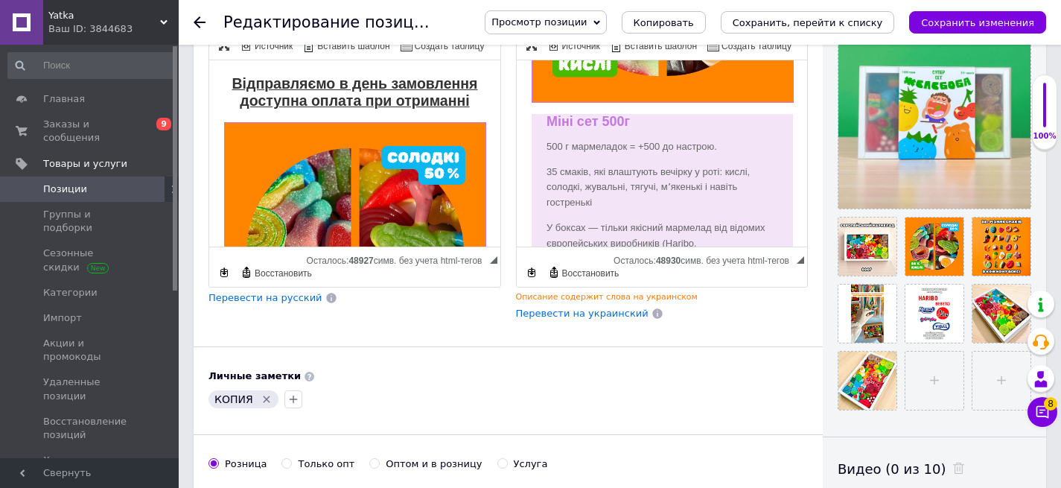
type input "1000"
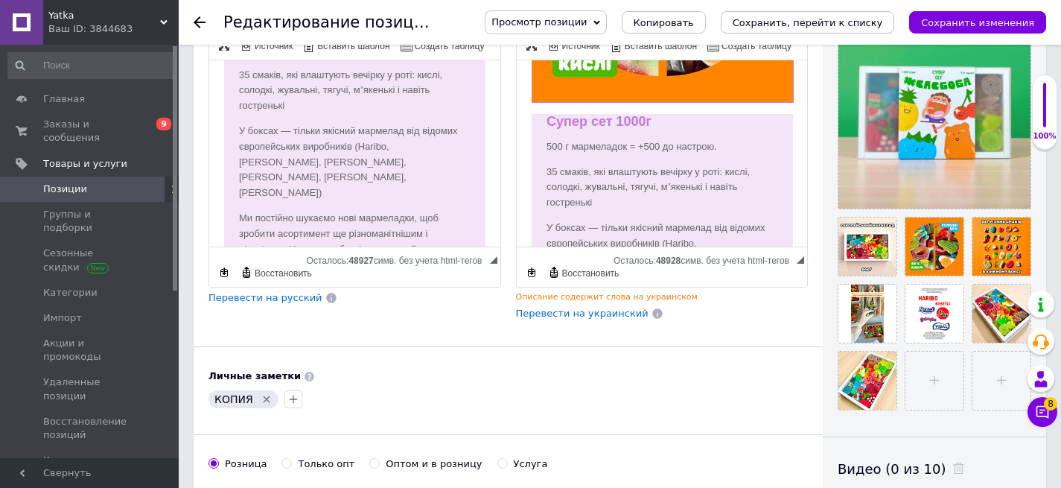
scroll to position [326, 0]
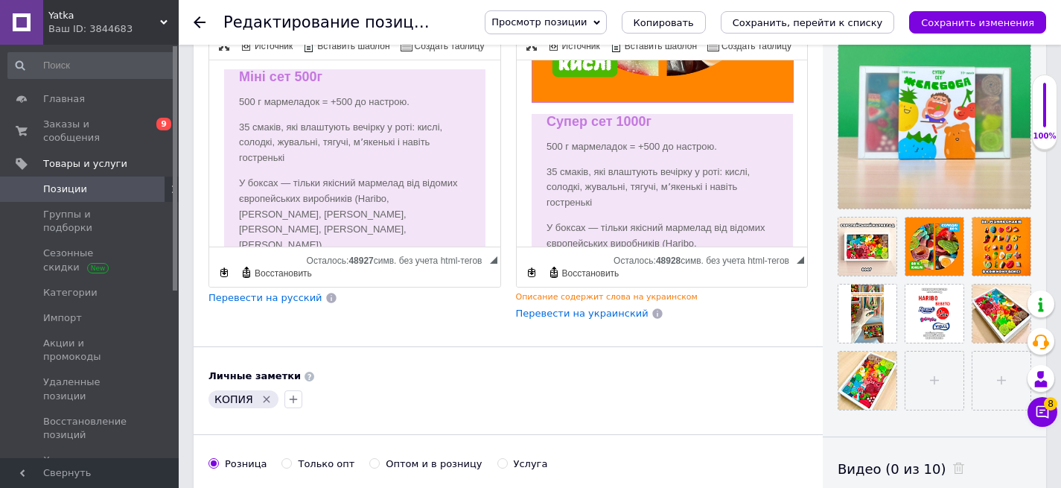
drag, startPoint x: 302, startPoint y: 76, endPoint x: 239, endPoint y: 76, distance: 63.3
drag, startPoint x: 536, startPoint y: 144, endPoint x: 763, endPoint y: 144, distance: 227.2
click at [763, 144] on div "Супер сет 1000г 500 г мармеладок = +500 до настрою. 35 смаків, які влаштують ве…" at bounding box center [661, 143] width 261 height 604
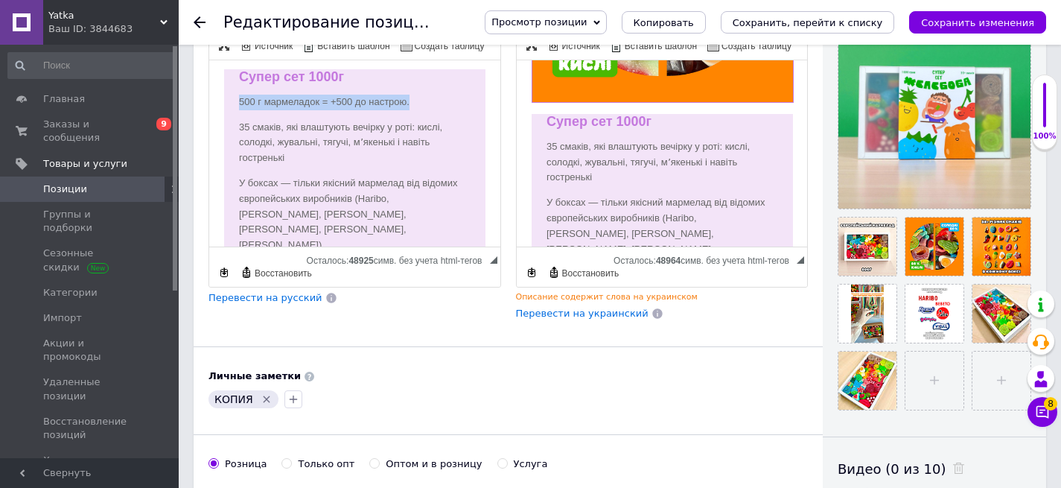
drag, startPoint x: 238, startPoint y: 92, endPoint x: 460, endPoint y: 98, distance: 222.0
click at [460, 98] on div "Супер сет 1000г 500 г мармеладок = +500 до настрою. 35 смаків, які влаштують ве…" at bounding box center [354, 110] width 261 height 629
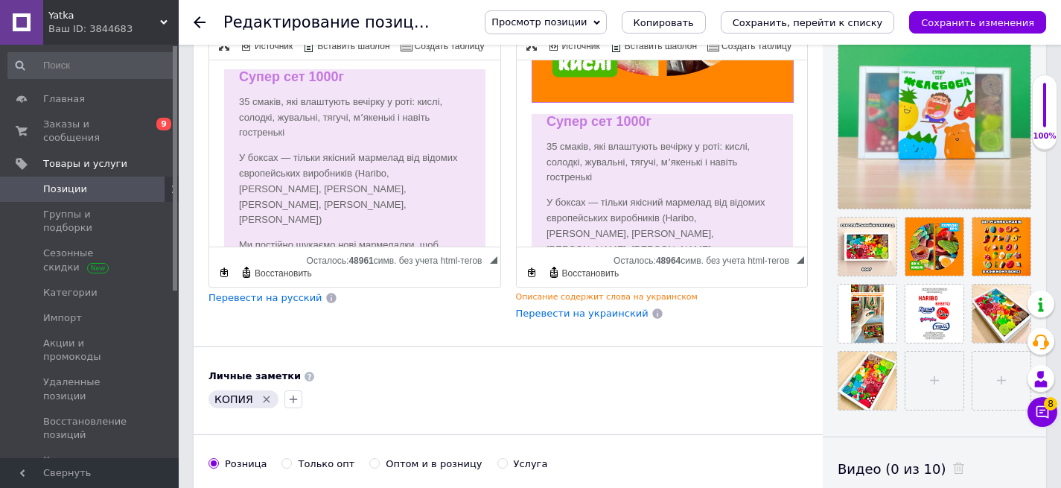
scroll to position [289, 0]
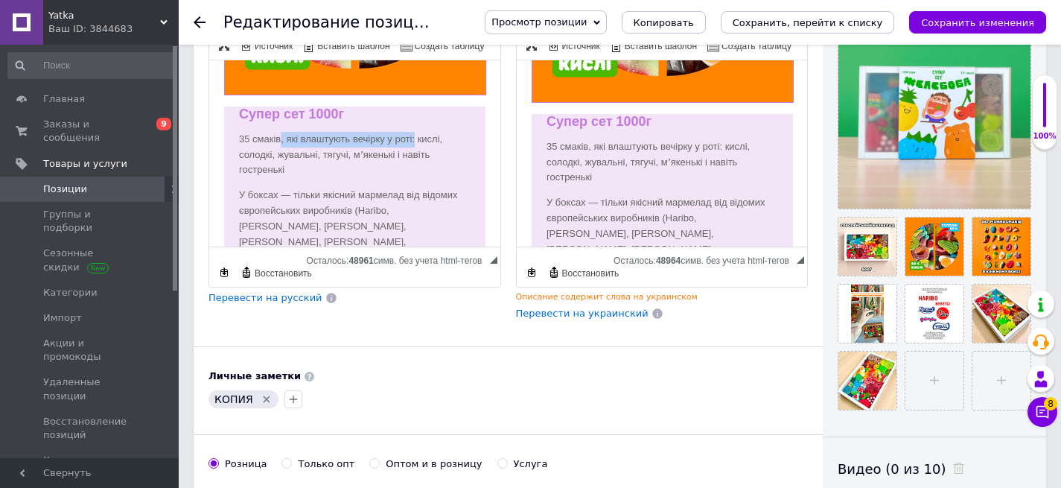
drag, startPoint x: 281, startPoint y: 137, endPoint x: 413, endPoint y: 138, distance: 132.6
click at [413, 138] on p "35 смаків, які влаштують вечірку у роті: кислі, солодкі, жувальні, тягучі, мʼяк…" at bounding box center [355, 155] width 232 height 46
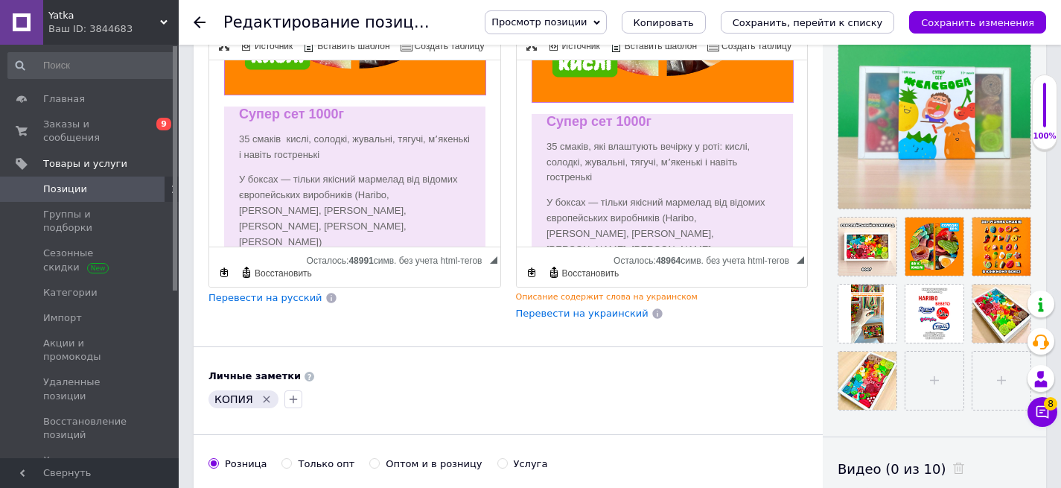
click at [250, 134] on p "35 смаків кислі, солодкі, жувальні, тягучі, мʼякенькі і навіть гостренькі" at bounding box center [355, 147] width 232 height 31
drag, startPoint x: 544, startPoint y: 143, endPoint x: 722, endPoint y: 136, distance: 178.2
click at [722, 136] on div "Супер сет 1000г 35 смаків, які влаштують вечірку у роті: кислі, солодкі, жуваль…" at bounding box center [661, 130] width 261 height 579
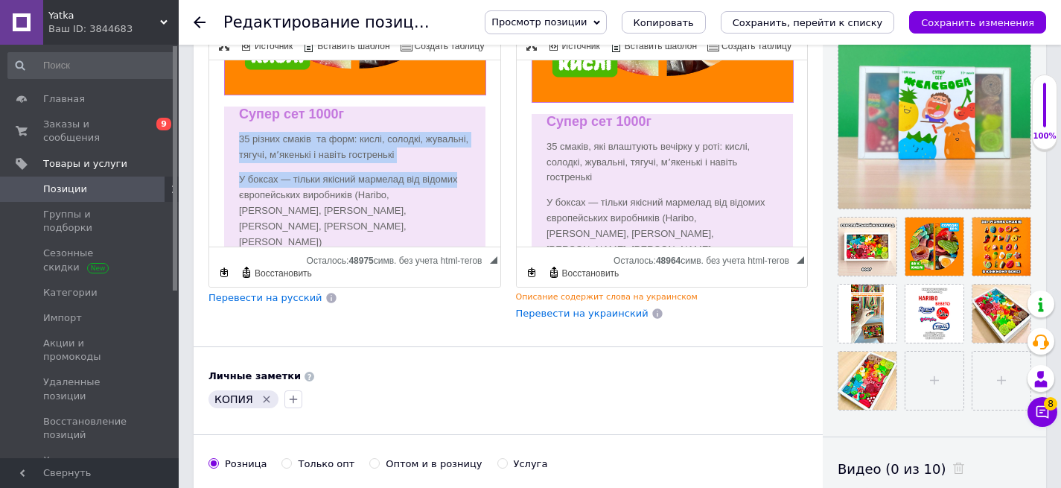
scroll to position [289, 8]
drag, startPoint x: 240, startPoint y: 136, endPoint x: 434, endPoint y: 156, distance: 195.4
click at [434, 156] on p "35 різних смаків та форм: кислі, солодкі, жувальні, тягучі, мʼякенькі і навіть …" at bounding box center [355, 147] width 232 height 31
copy p "35 різних смаків та форм: кислі, солодкі, жувальні, тягучі, мʼякенькі і навіть …"
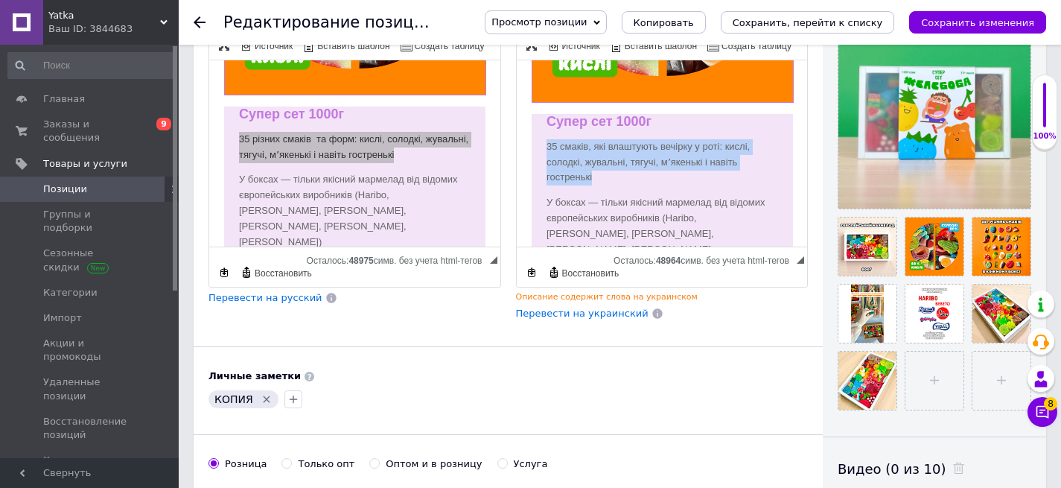
drag, startPoint x: 648, startPoint y: 178, endPoint x: 539, endPoint y: 151, distance: 112.0
click at [539, 151] on div "Супер сет 1000г 35 смаків, які влаштують вечірку у роті: кислі, солодкі, жуваль…" at bounding box center [661, 130] width 261 height 579
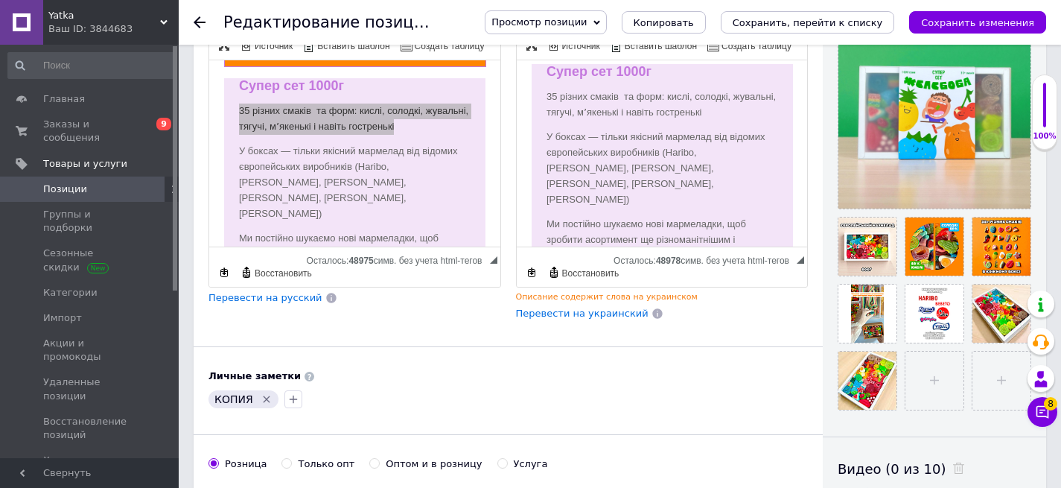
scroll to position [325, 8]
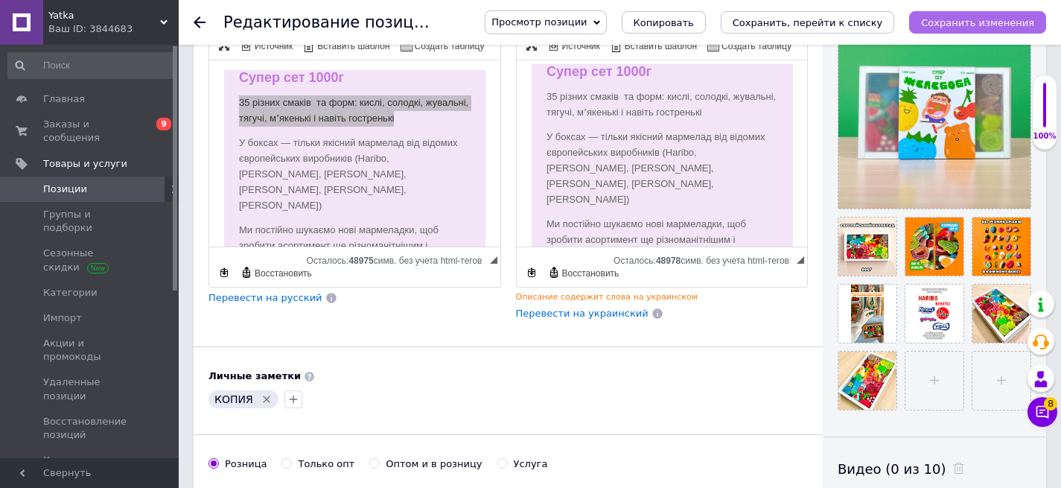
click at [988, 20] on icon "Сохранить изменения" at bounding box center [977, 22] width 113 height 11
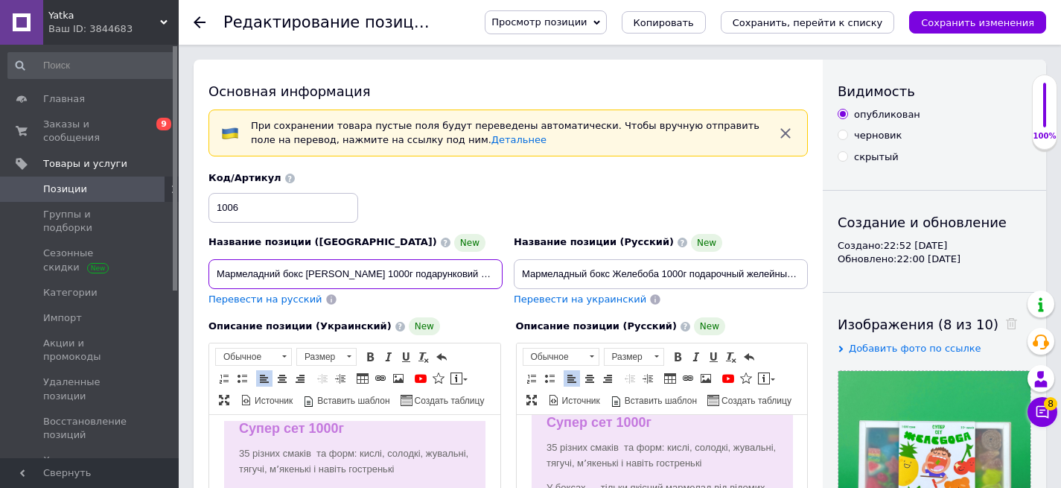
scroll to position [0, 130]
drag, startPoint x: 301, startPoint y: 276, endPoint x: 565, endPoint y: 276, distance: 263.7
click at [565, 276] on div "Название позиции (Украинский) New Мармеладний бокс Желебоба 1000г подарунковий …" at bounding box center [508, 239] width 611 height 146
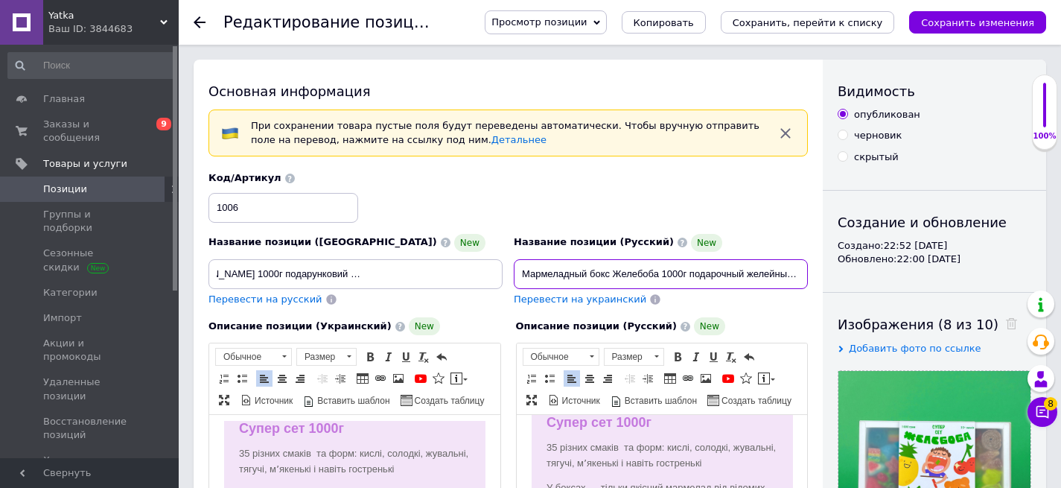
scroll to position [0, 0]
click at [565, 276] on input "Мармеладный бокс Желебоба 1000г подарочный желейный, набор мармеладных конфет" at bounding box center [661, 274] width 294 height 30
drag, startPoint x: 574, startPoint y: 267, endPoint x: 937, endPoint y: 267, distance: 362.7
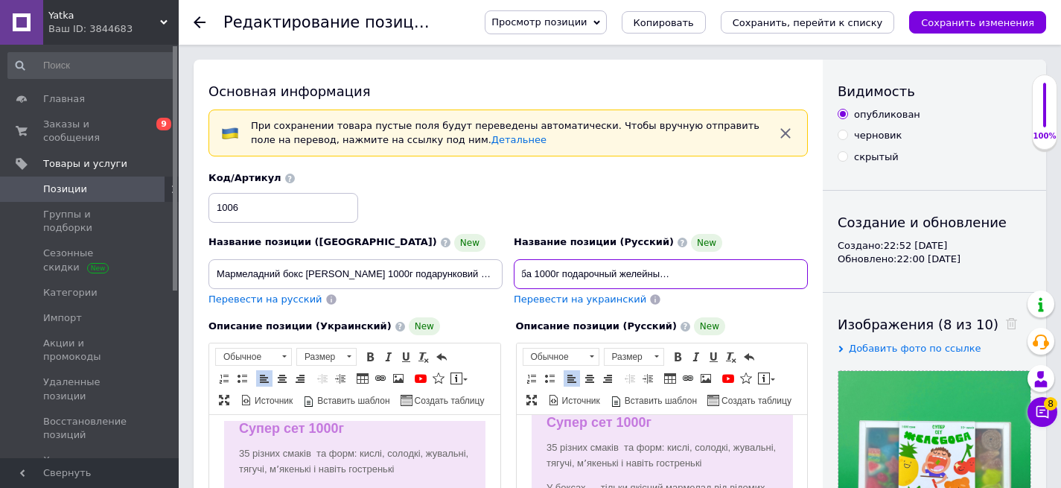
drag, startPoint x: 735, startPoint y: 272, endPoint x: 955, endPoint y: 273, distance: 219.7
click at [731, 207] on div "Код/Артикул 1006" at bounding box center [508, 197] width 611 height 62
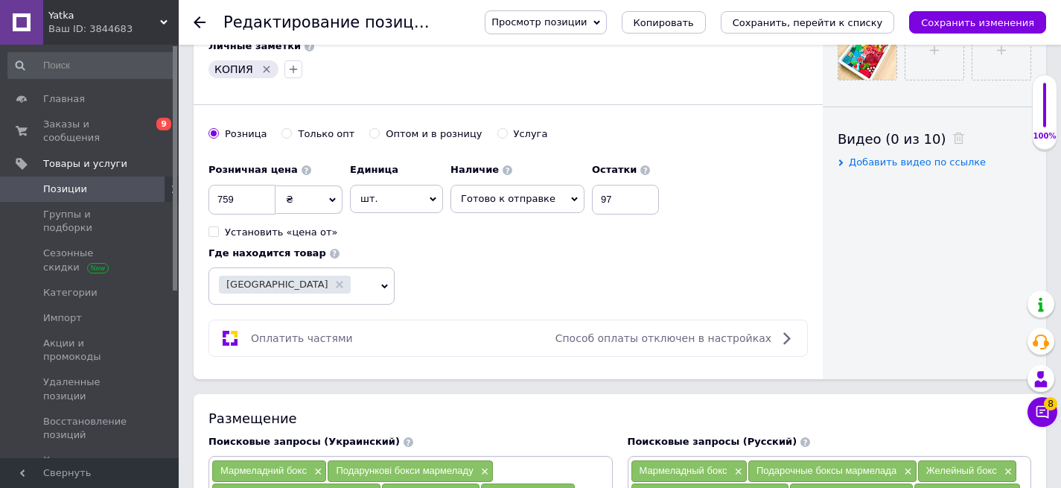
scroll to position [588, 0]
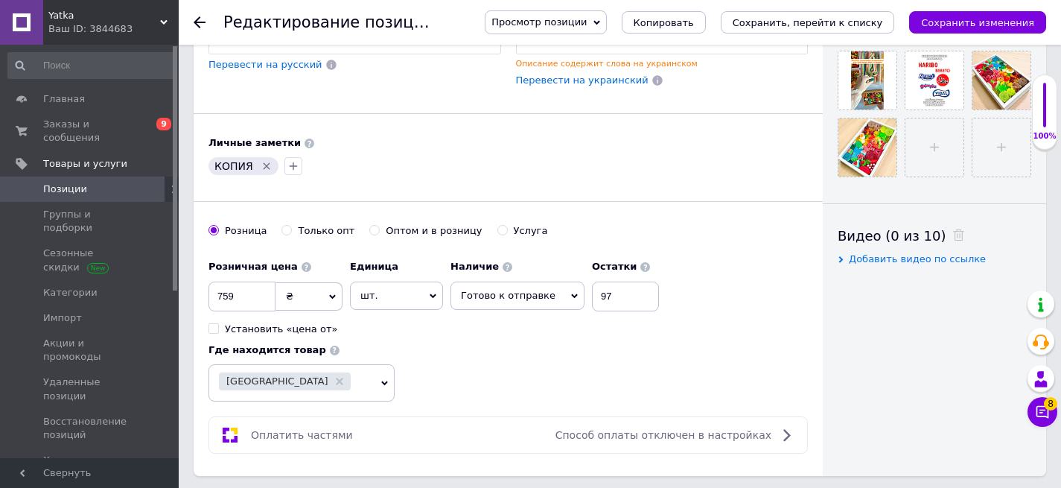
click at [282, 176] on div at bounding box center [294, 166] width 24 height 24
click at [264, 165] on icon "Удалить метку" at bounding box center [267, 166] width 7 height 7
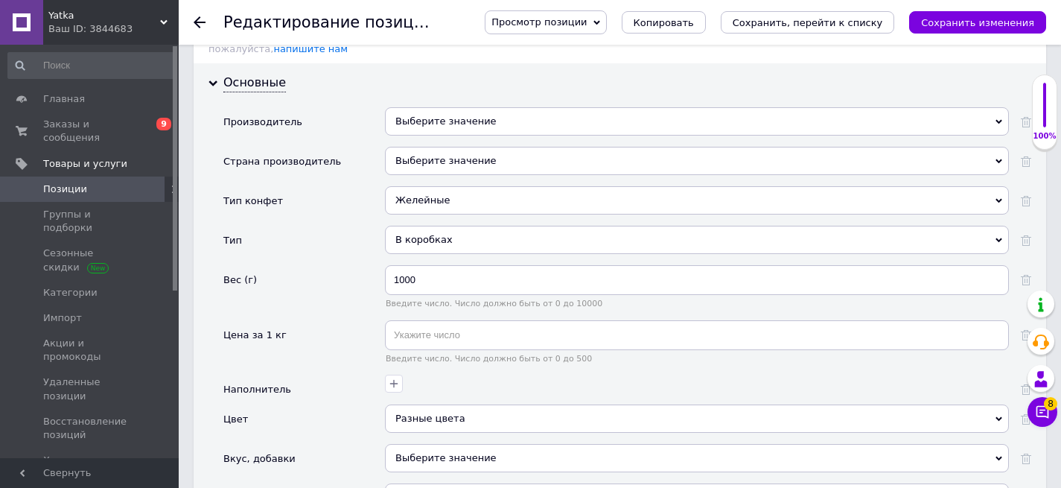
scroll to position [1900, 0]
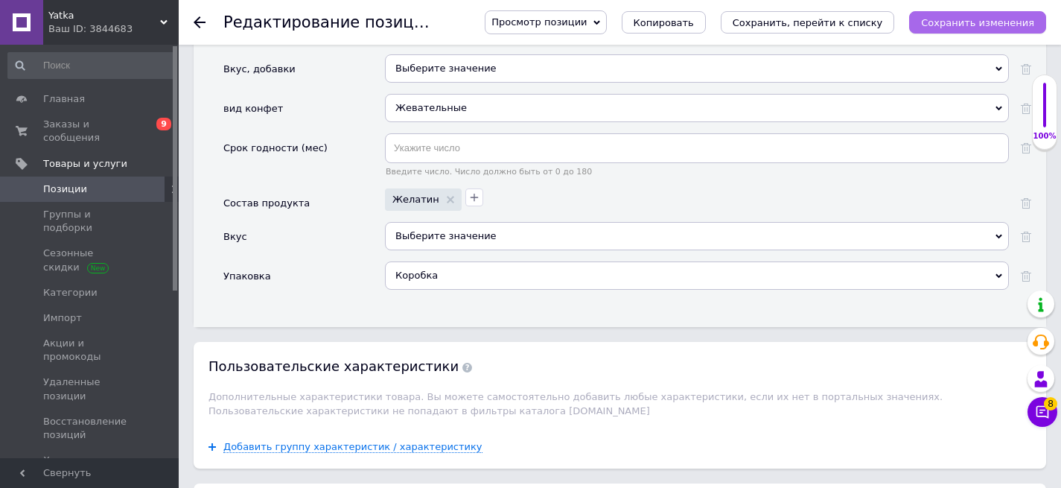
click at [987, 17] on icon "Сохранить изменения" at bounding box center [977, 22] width 113 height 11
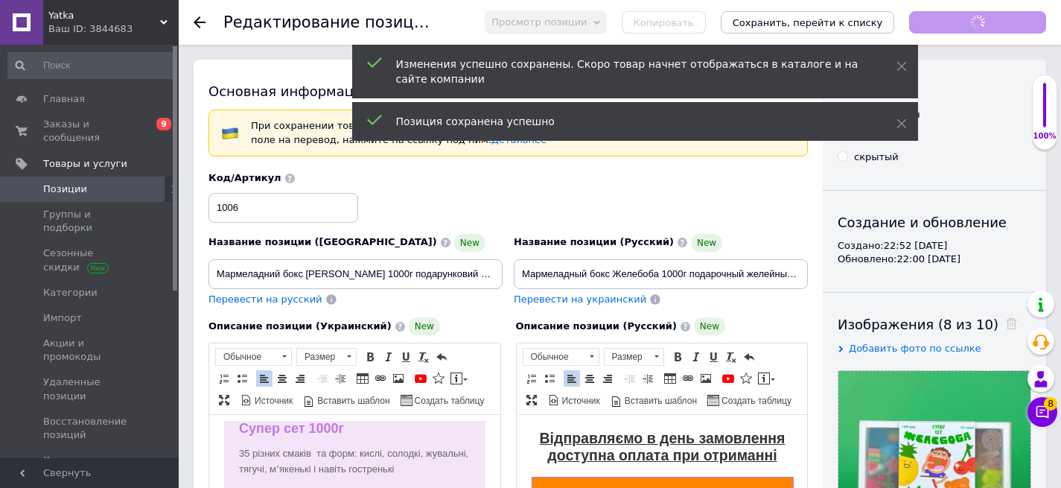
scroll to position [333, 8]
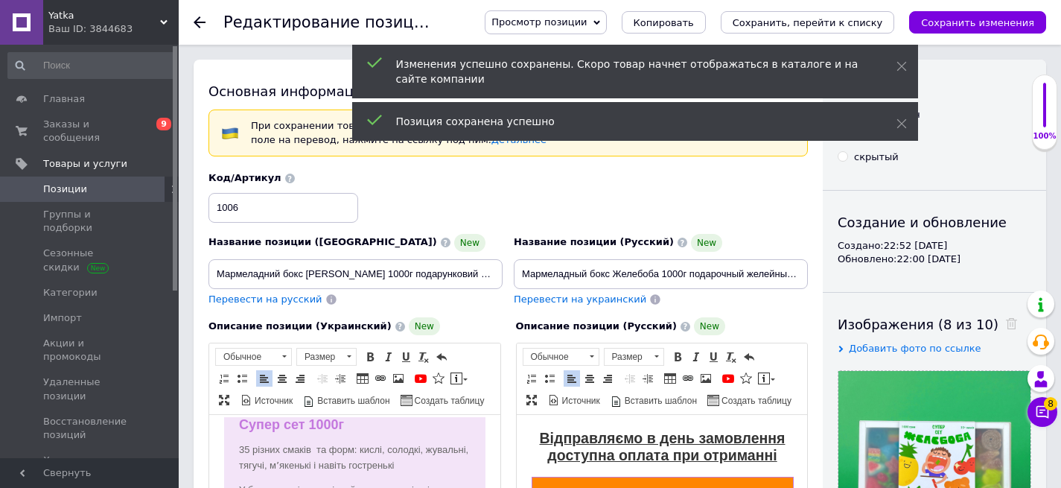
click at [194, 25] on icon at bounding box center [200, 22] width 12 height 12
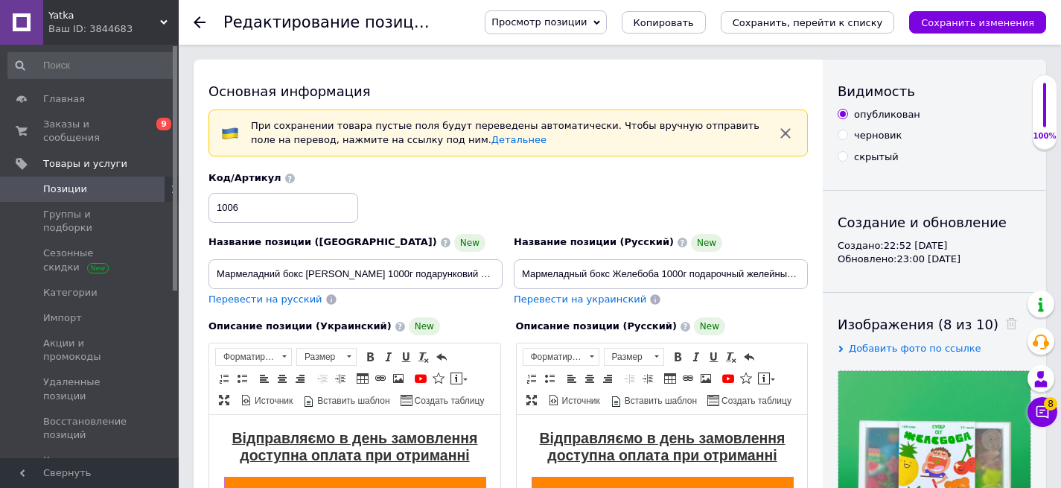
click at [194, 25] on icon at bounding box center [200, 22] width 12 height 12
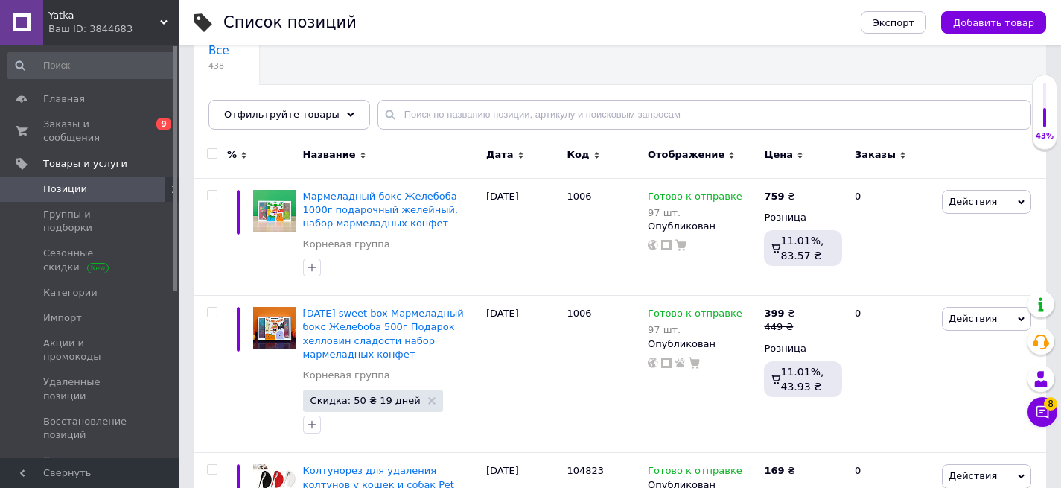
scroll to position [143, 0]
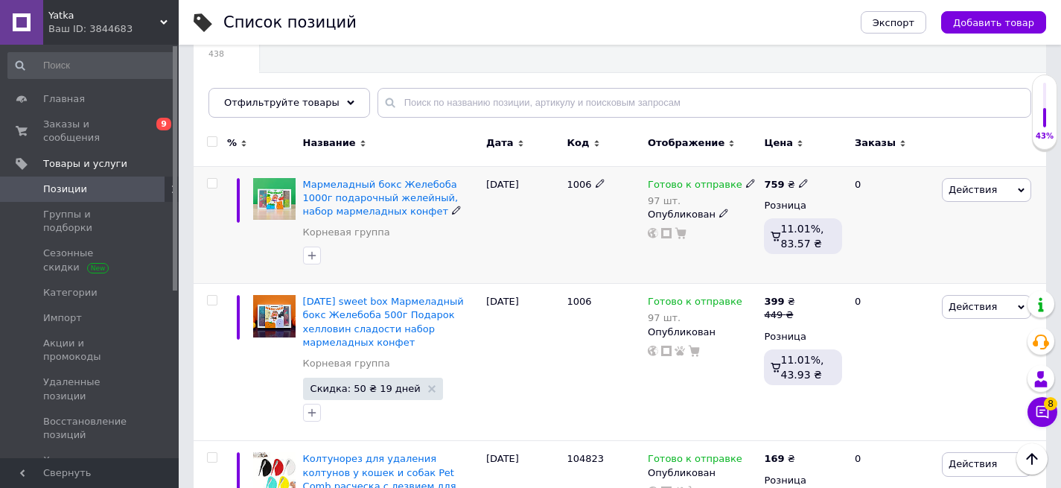
click at [209, 183] on input "checkbox" at bounding box center [212, 184] width 10 height 10
checkbox input "true"
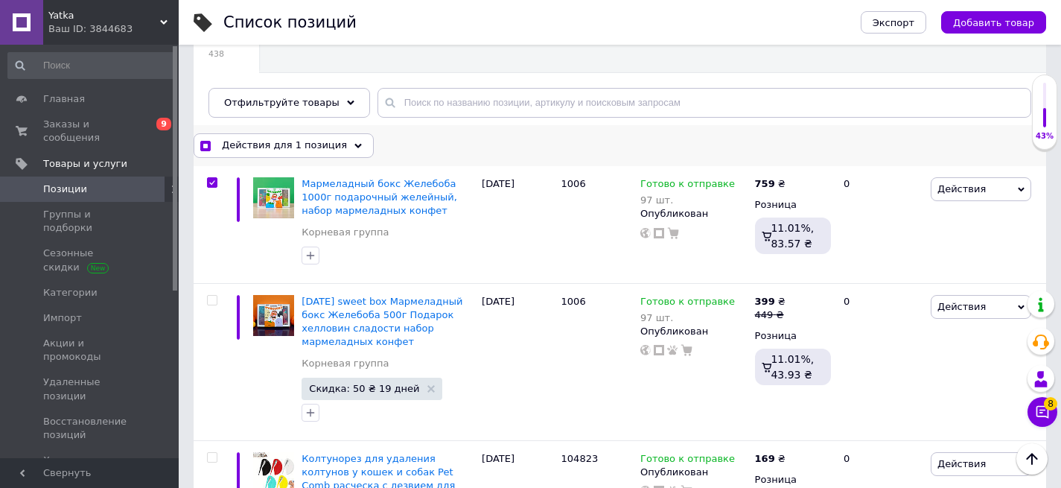
click at [293, 147] on span "Действия для 1 позиция" at bounding box center [284, 145] width 125 height 13
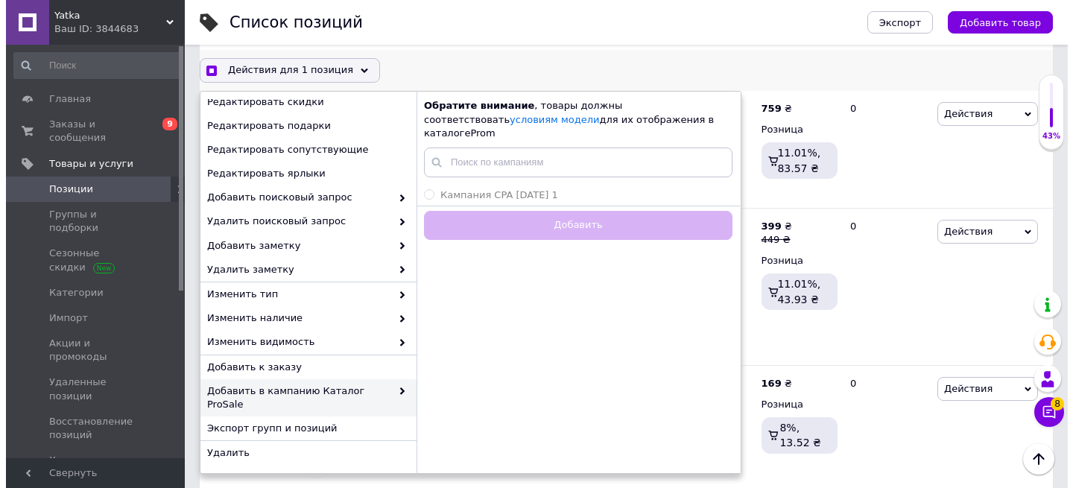
scroll to position [281, 0]
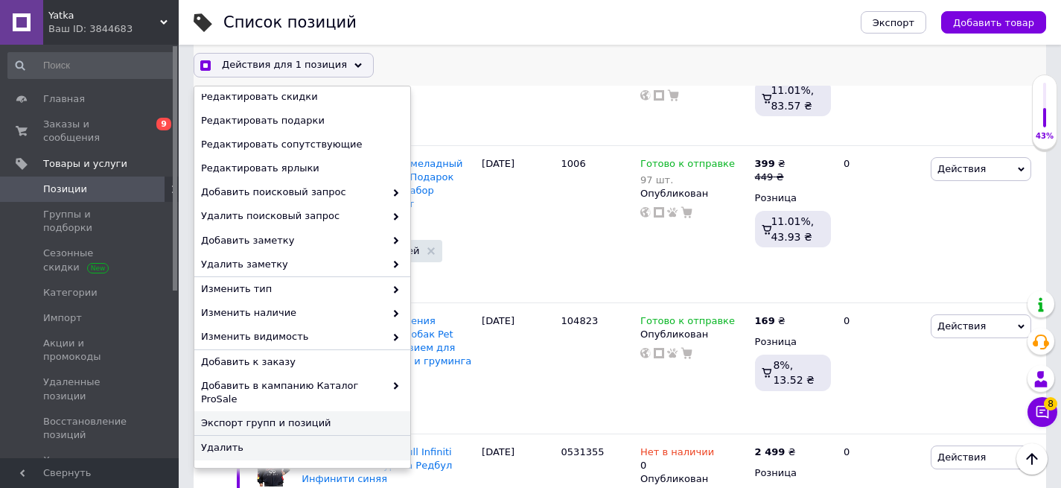
click at [259, 422] on span "Экспорт групп и позиций" at bounding box center [300, 422] width 199 height 13
checkbox input "true"
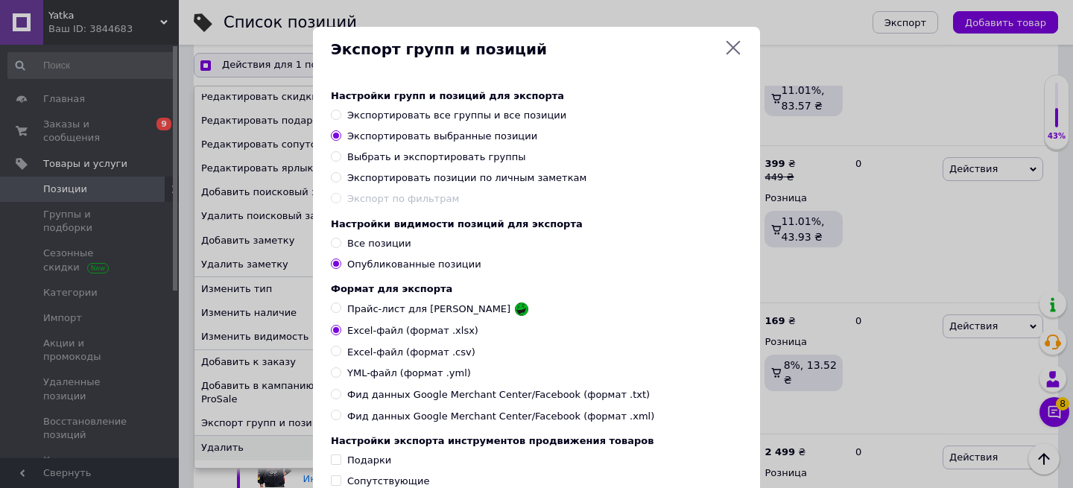
click at [331, 308] on input "Прайс-лист для [PERSON_NAME]" at bounding box center [336, 307] width 10 height 10
radio input "true"
checkbox input "true"
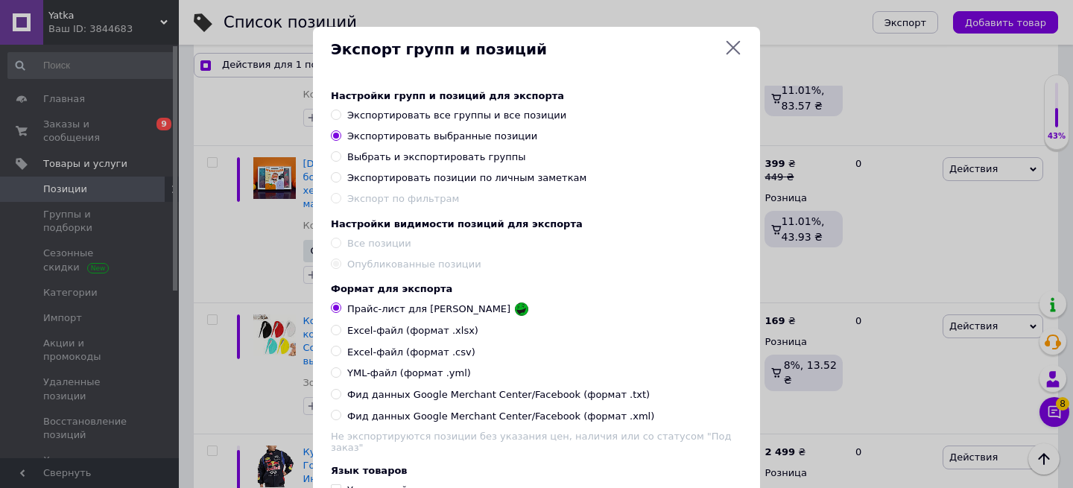
scroll to position [130, 0]
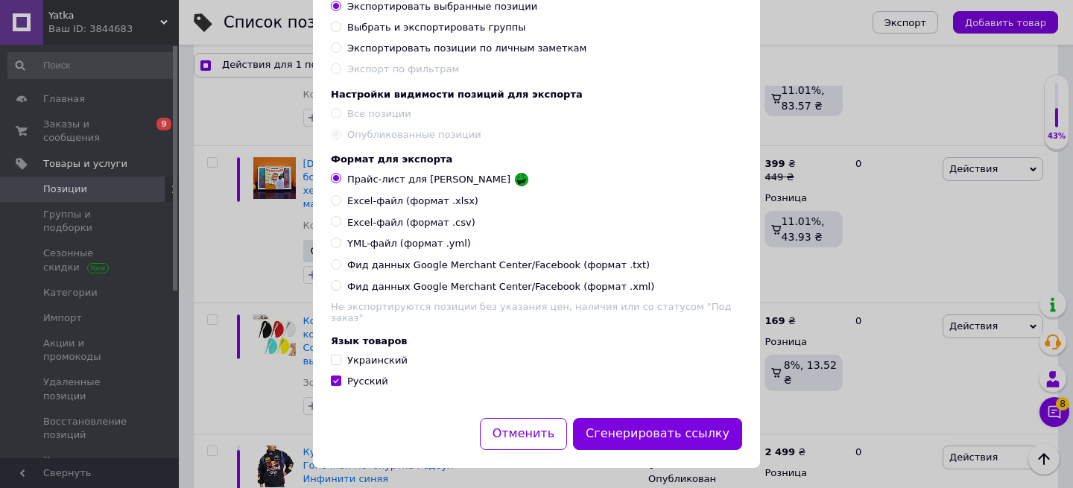
click at [331, 355] on input "Украинский" at bounding box center [336, 360] width 10 height 10
checkbox input "true"
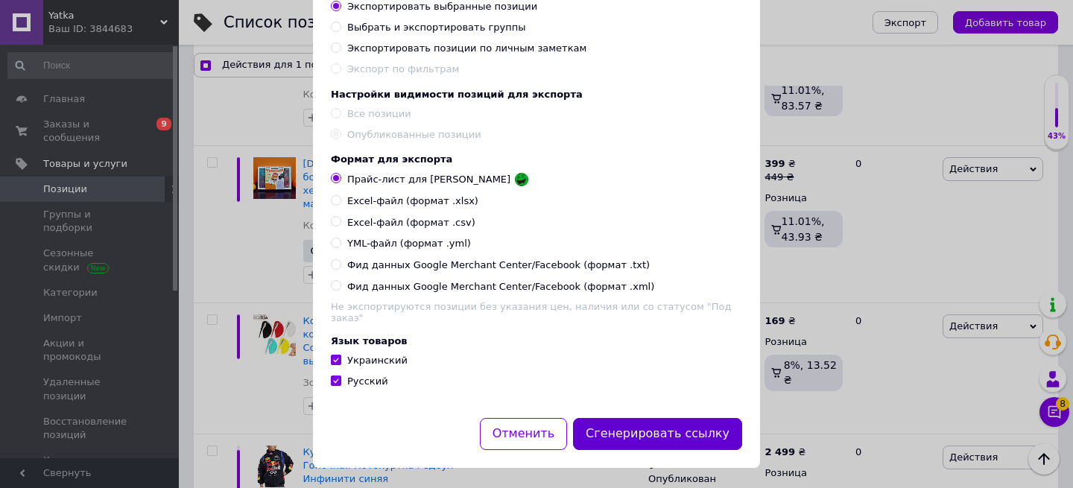
click at [673, 428] on button "Сгенерировать ссылку" at bounding box center [657, 434] width 169 height 32
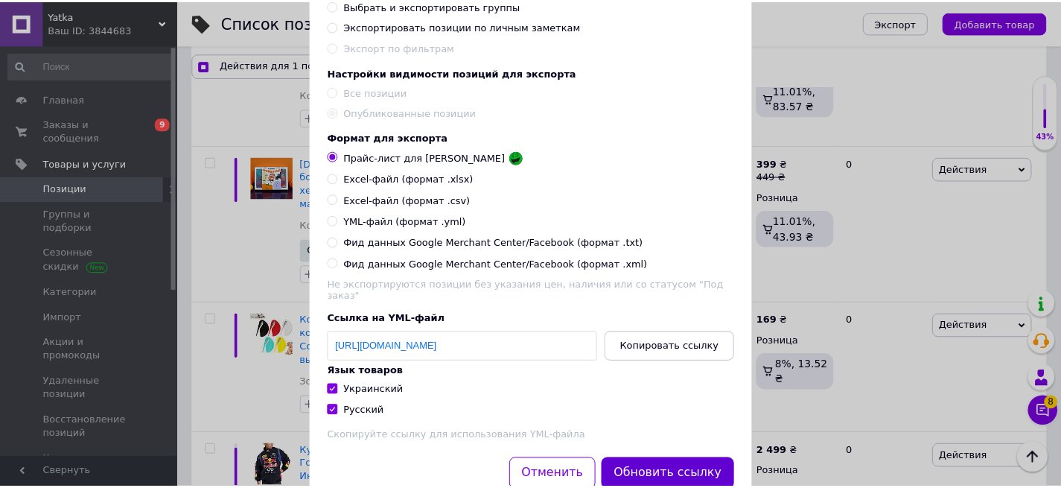
scroll to position [153, 0]
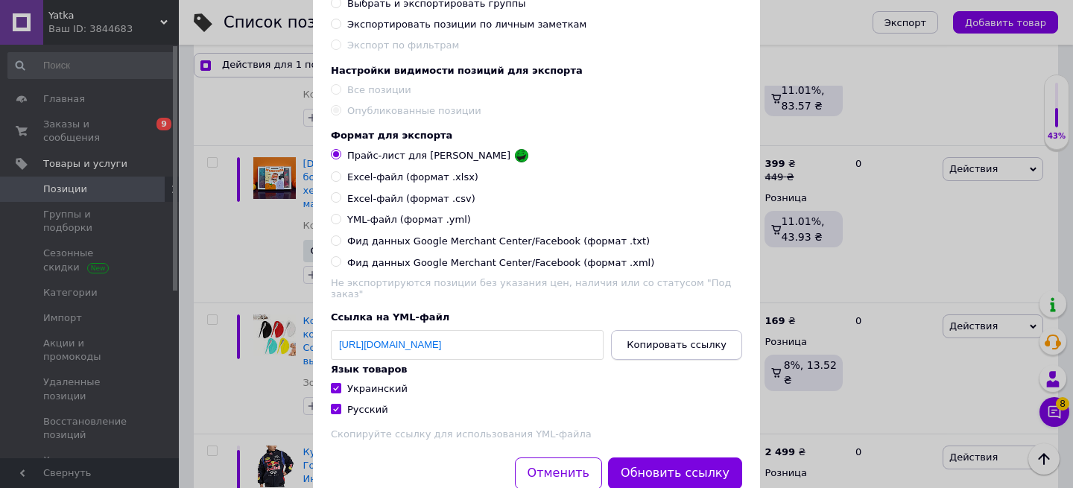
click at [663, 339] on span "Копировать ссылку" at bounding box center [676, 344] width 100 height 11
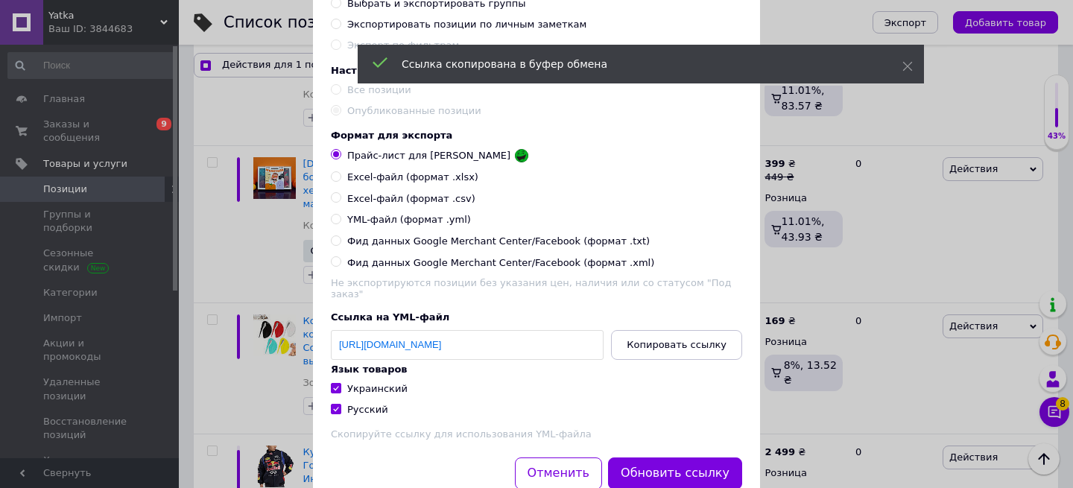
click at [766, 220] on div "Экспорт групп и позиций Настройки групп и позиций для экспорта Экспортировать в…" at bounding box center [536, 190] width 1073 height 687
checkbox input "true"
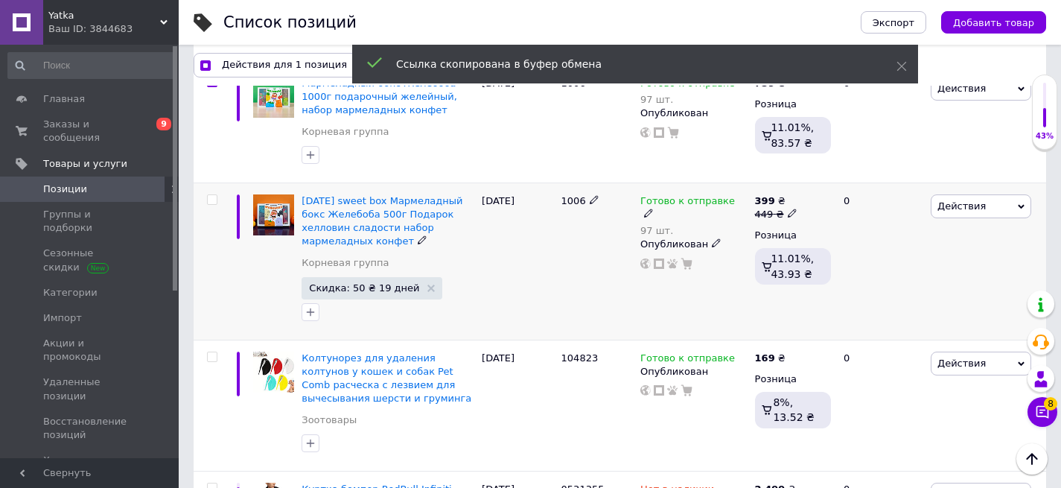
scroll to position [224, 0]
